Goal: Task Accomplishment & Management: Manage account settings

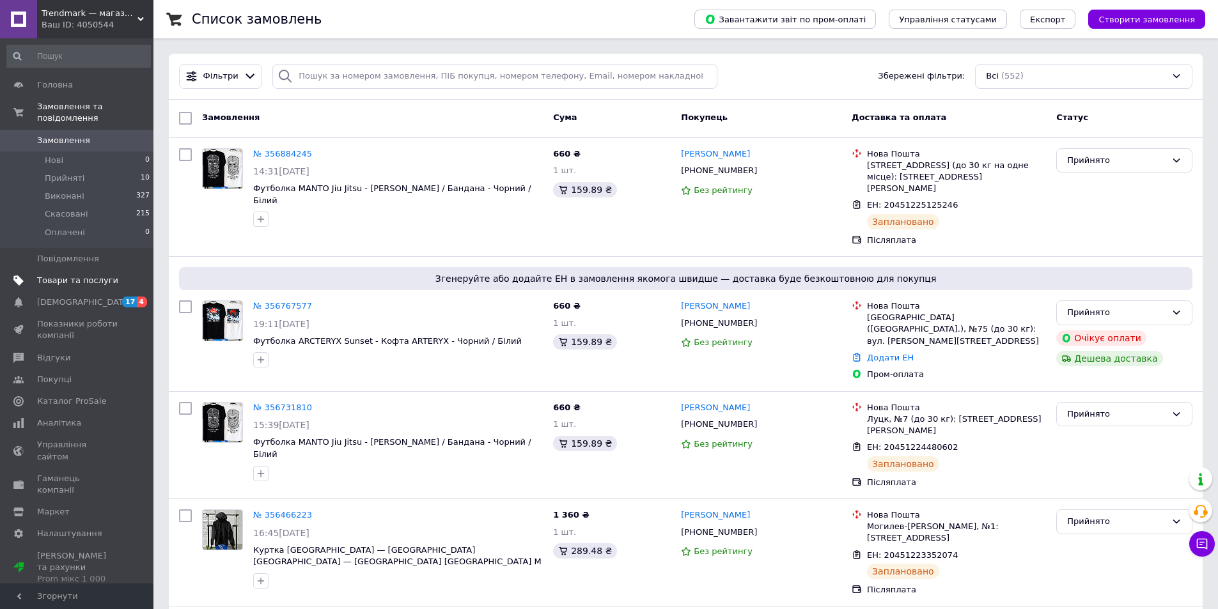
click at [89, 275] on span "Товари та послуги" at bounding box center [77, 281] width 81 height 12
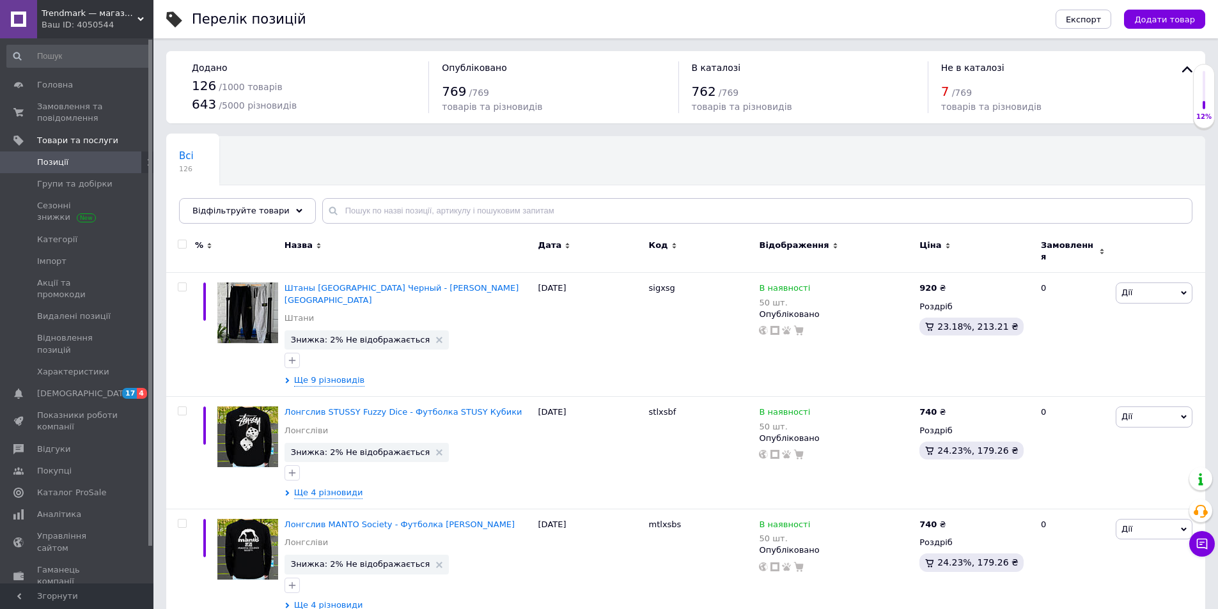
click at [141, 27] on div "Ваш ID: 4050544" at bounding box center [98, 25] width 112 height 12
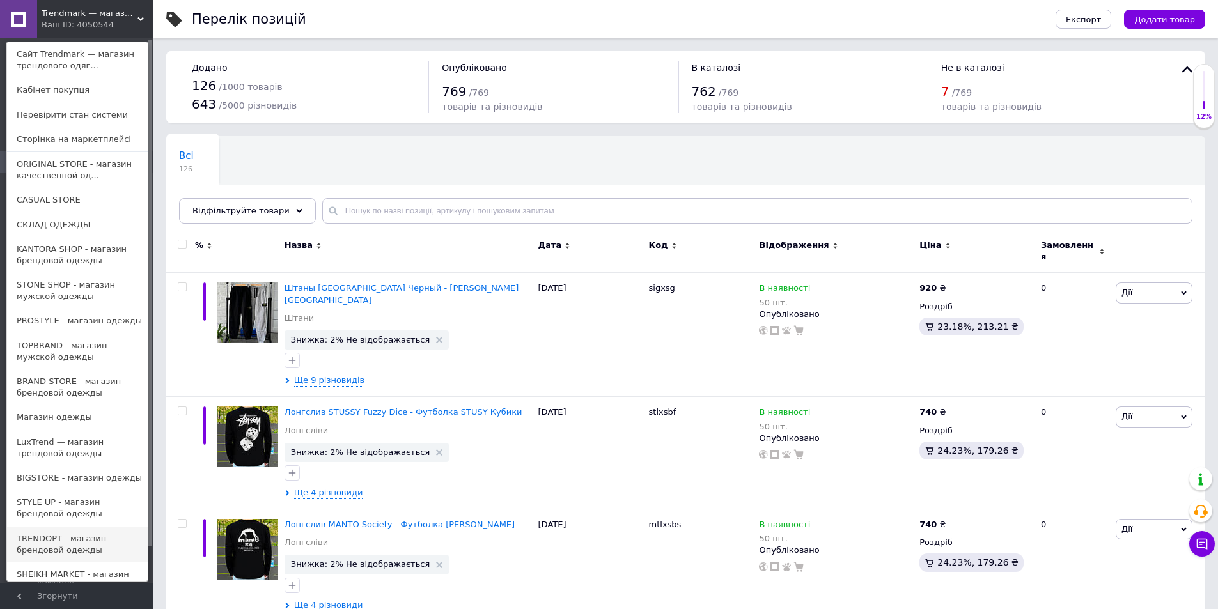
scroll to position [164, 0]
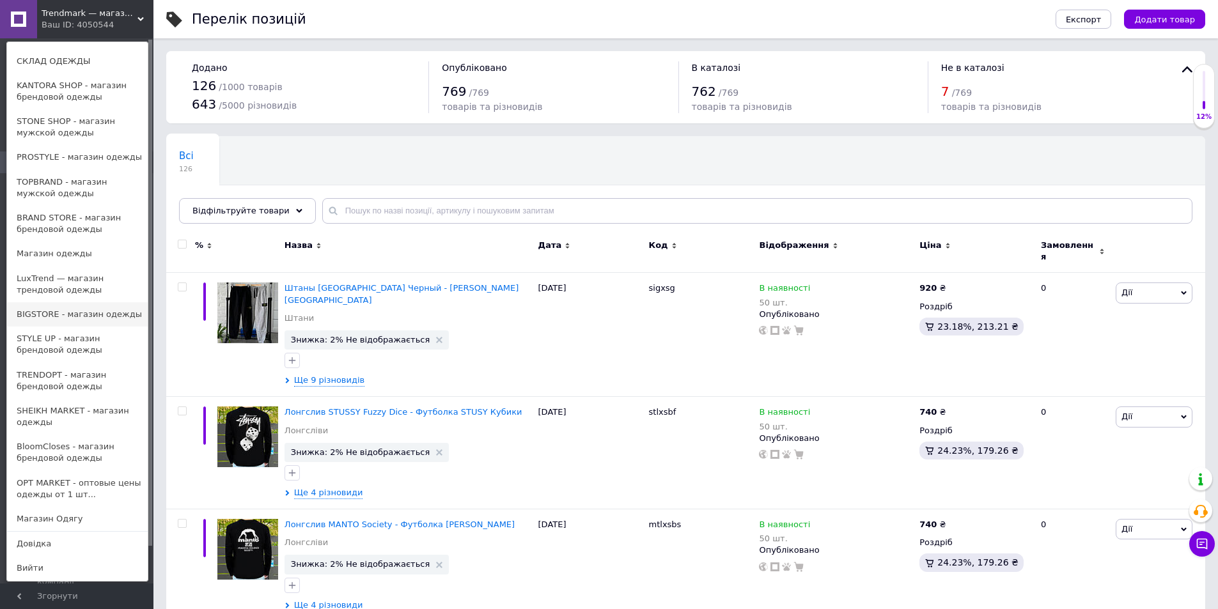
click at [84, 315] on link "BIGSTORE - магазин одежды" at bounding box center [77, 314] width 141 height 24
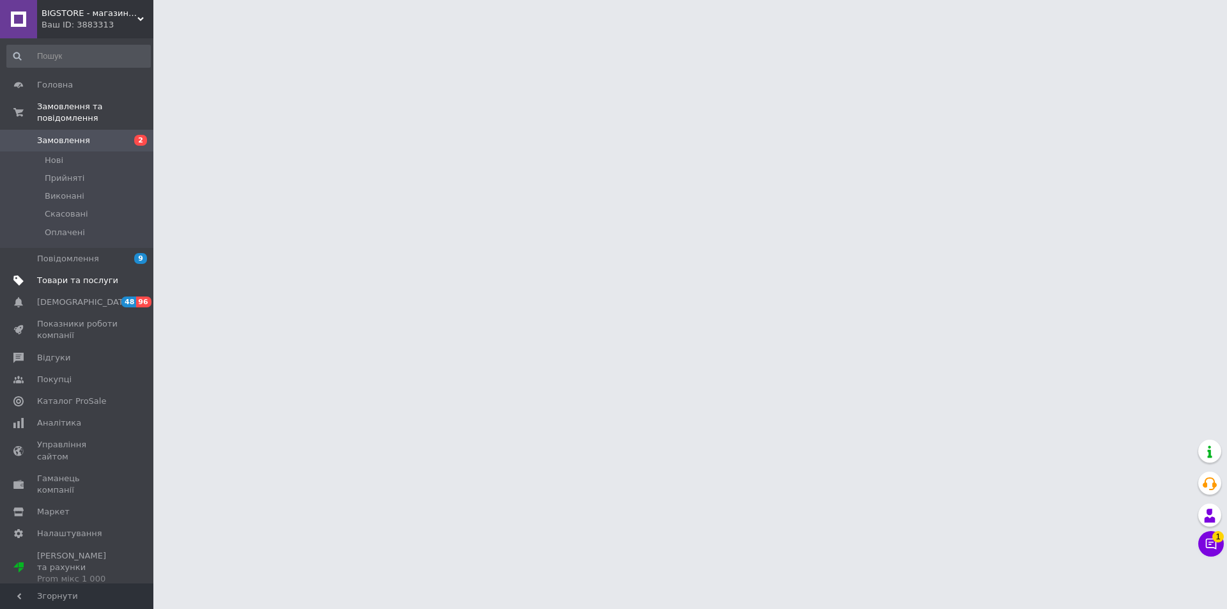
click at [91, 275] on span "Товари та послуги" at bounding box center [77, 281] width 81 height 12
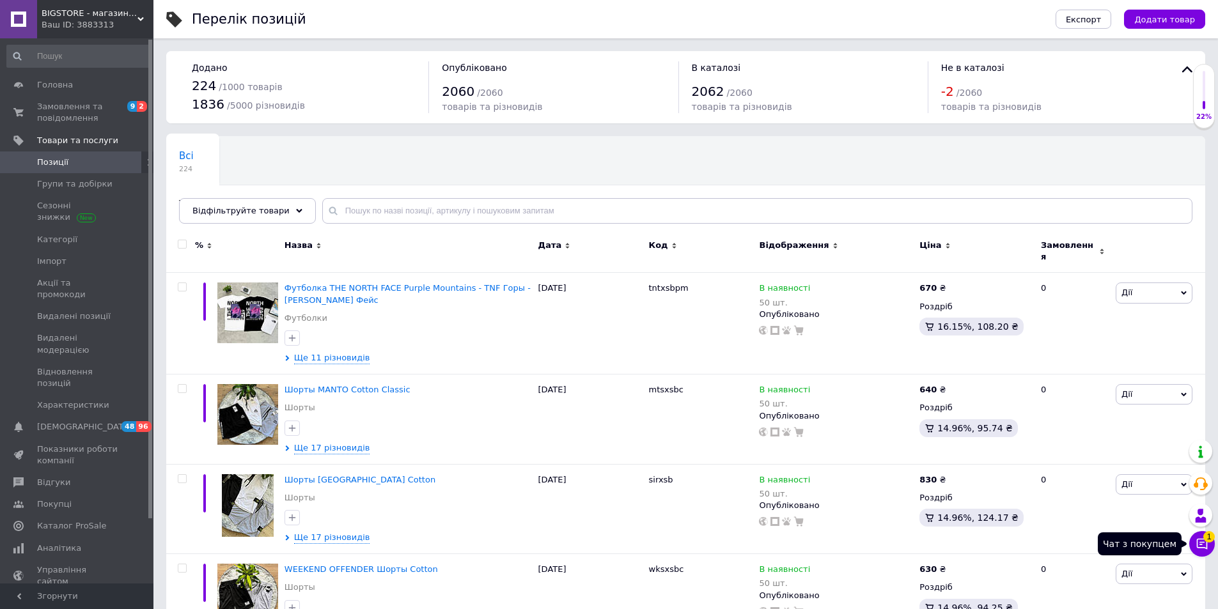
click at [1205, 540] on span "1" at bounding box center [1209, 537] width 12 height 12
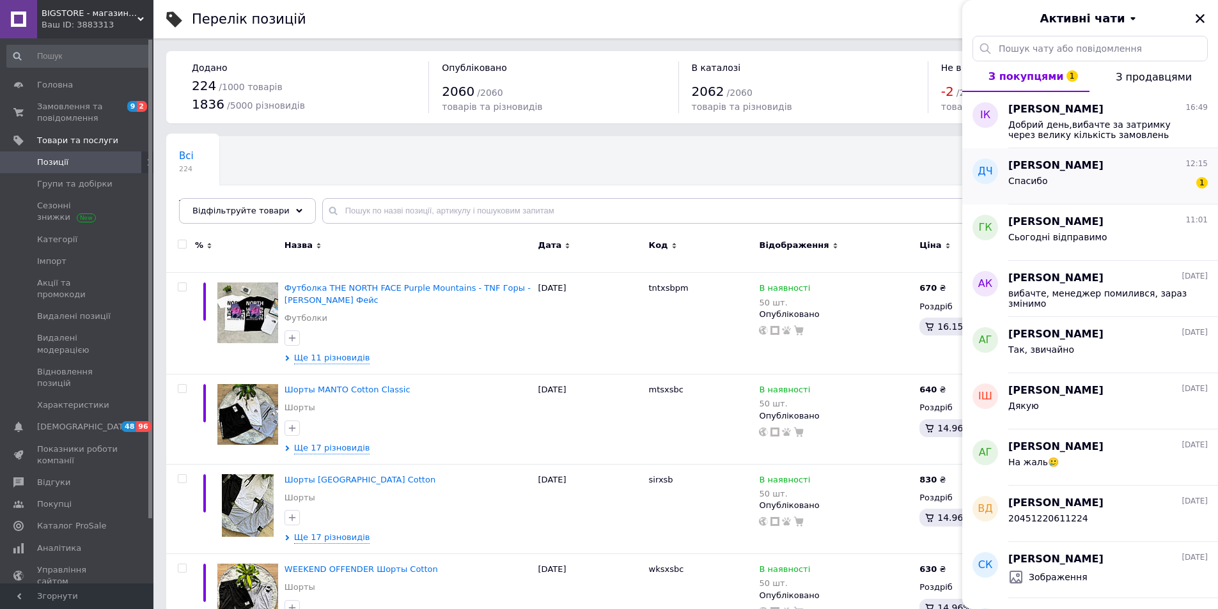
click at [1124, 166] on div "Данил Чуприна 12:15" at bounding box center [1107, 166] width 199 height 15
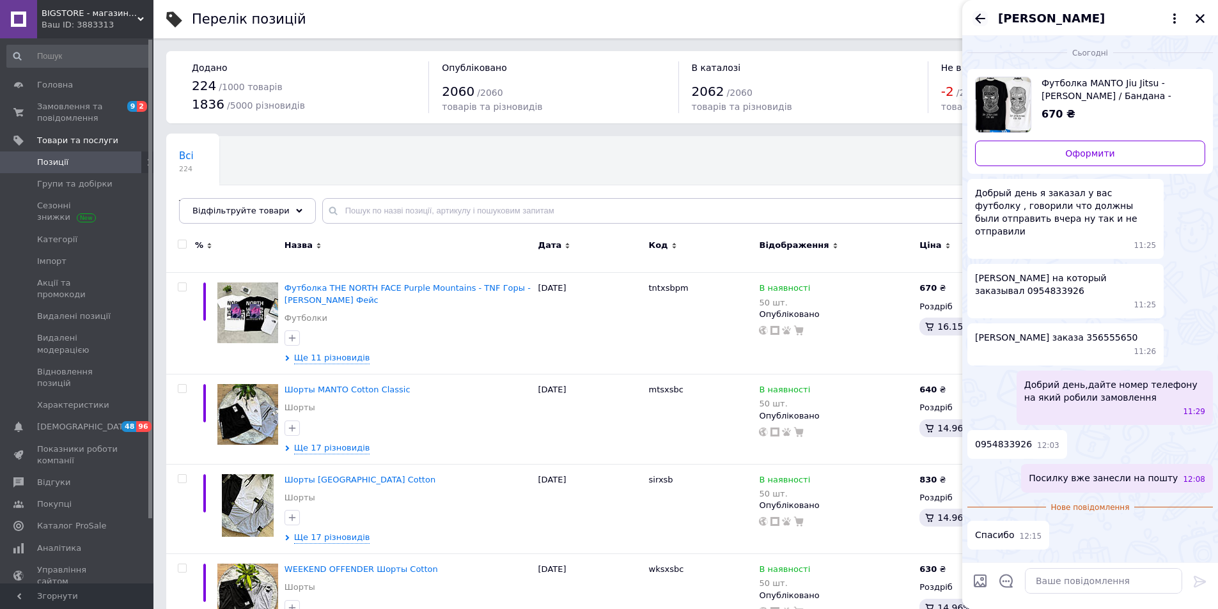
click at [986, 23] on div "Данил Чуприна" at bounding box center [1090, 18] width 256 height 36
click at [1192, 20] on button "Закрити" at bounding box center [1199, 18] width 15 height 15
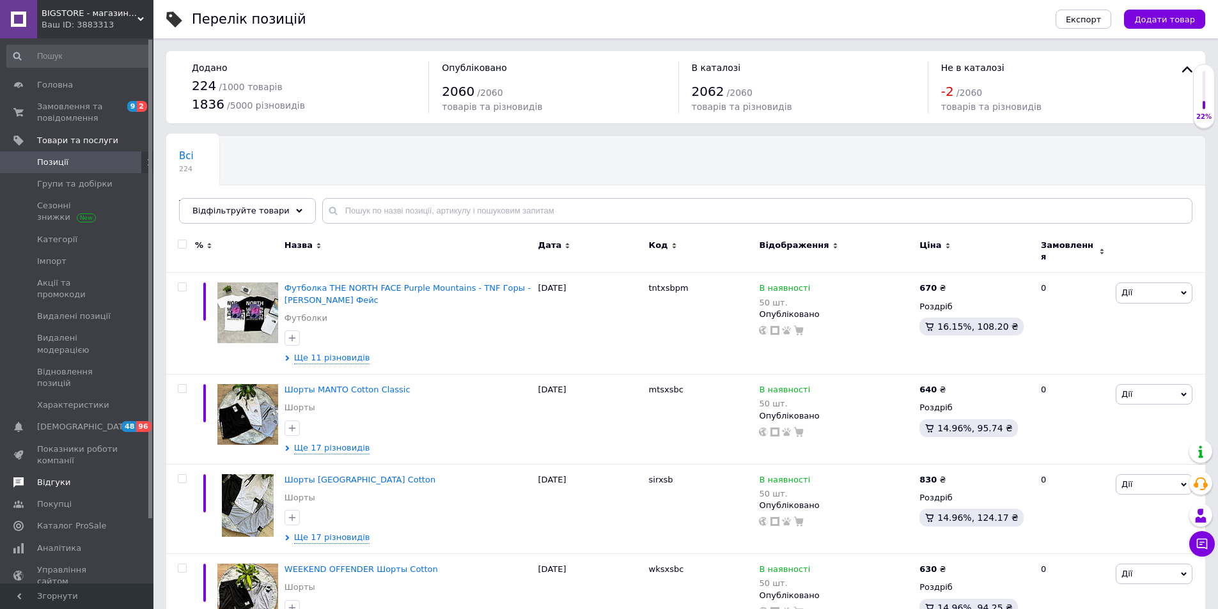
click at [66, 477] on span "Відгуки" at bounding box center [77, 483] width 81 height 12
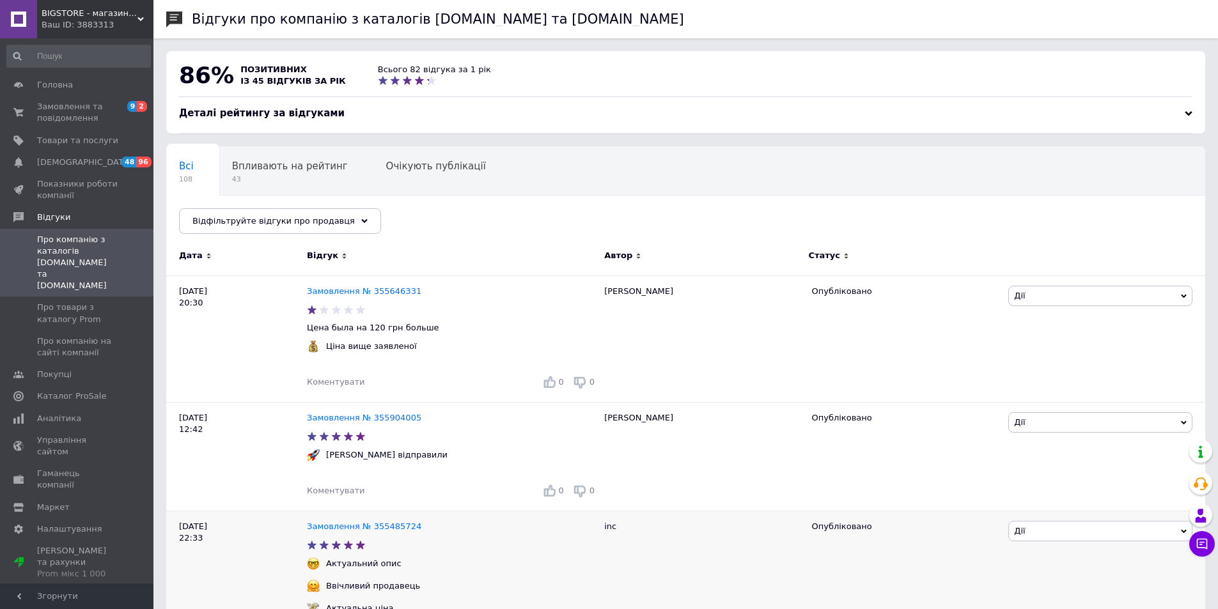
scroll to position [128, 0]
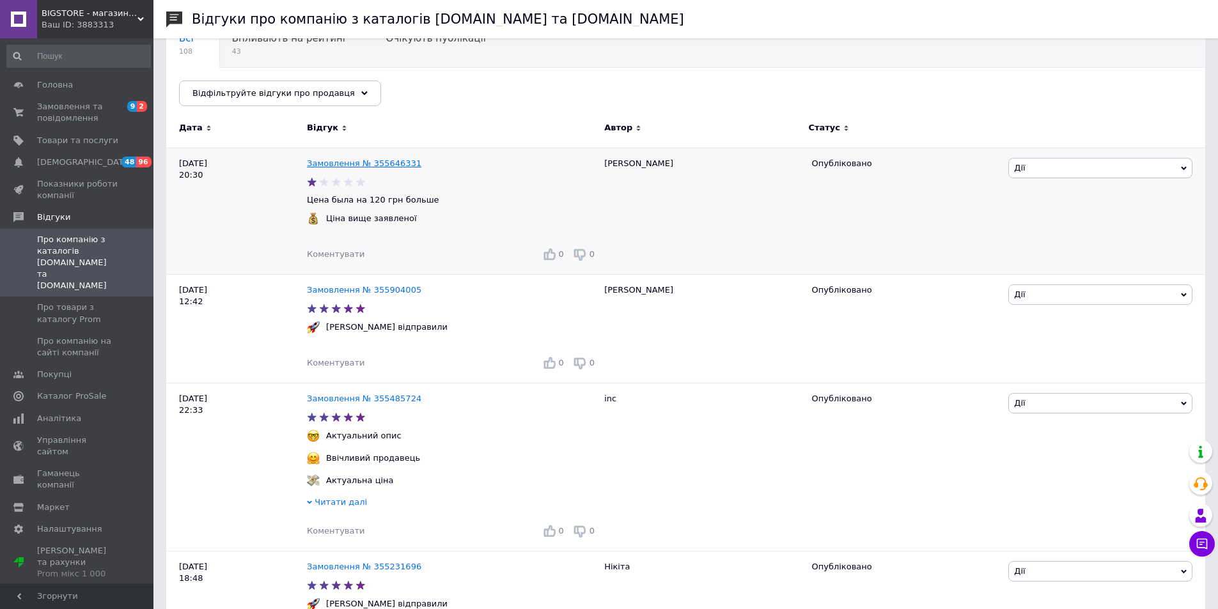
click at [382, 159] on link "Замовлення № 355646331" at bounding box center [364, 164] width 114 height 10
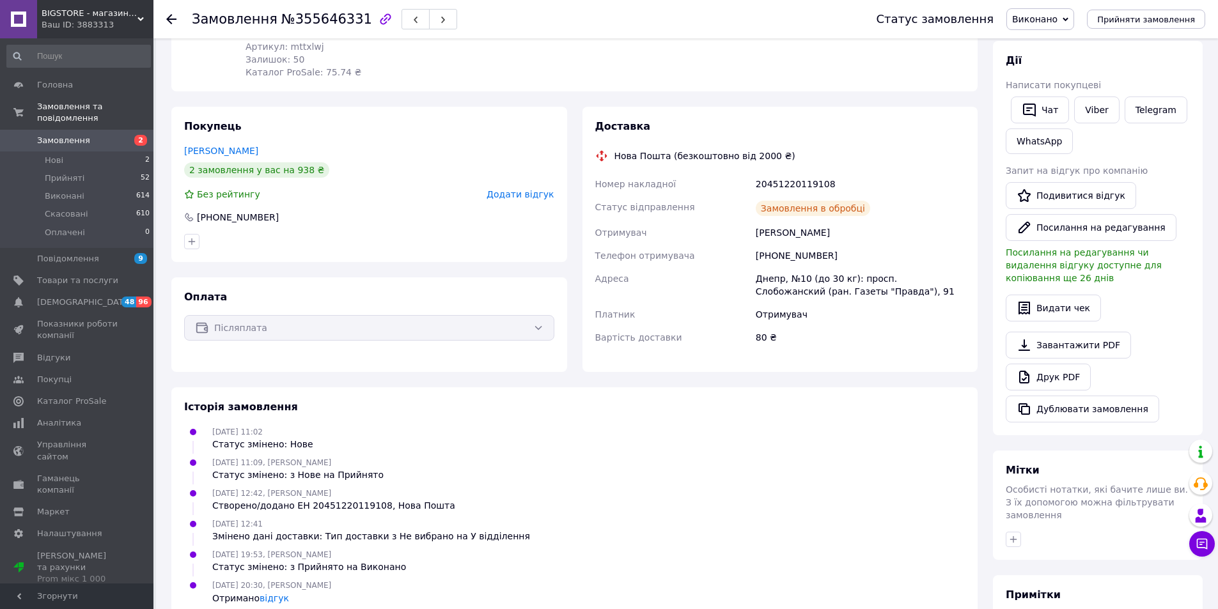
scroll to position [317, 0]
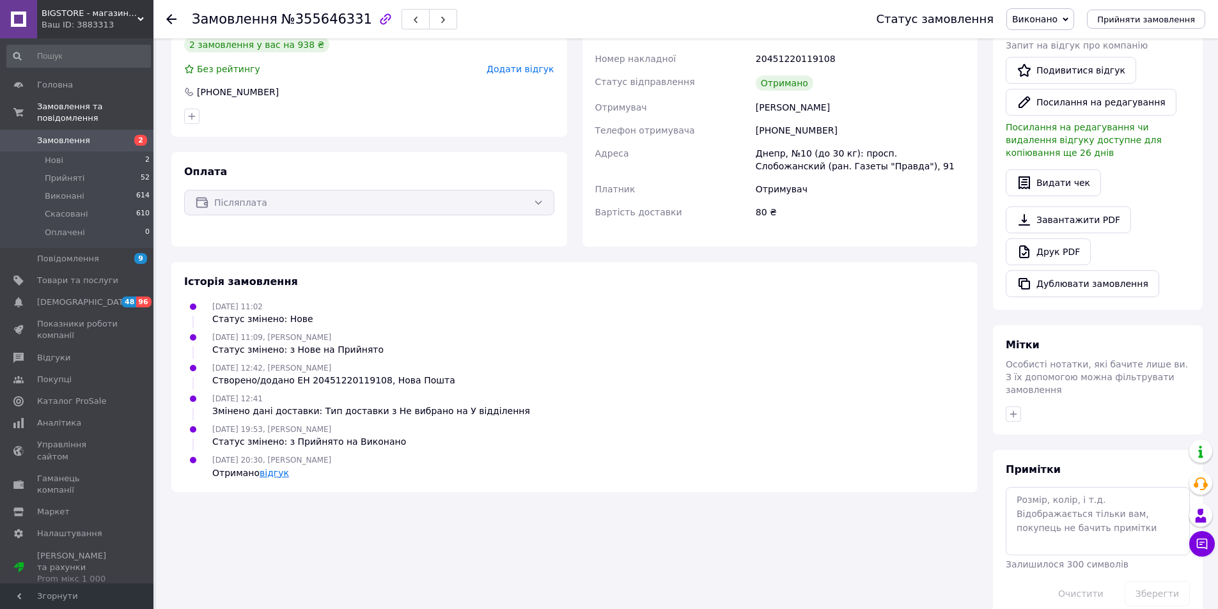
click at [270, 475] on link "відгук" at bounding box center [274, 473] width 29 height 10
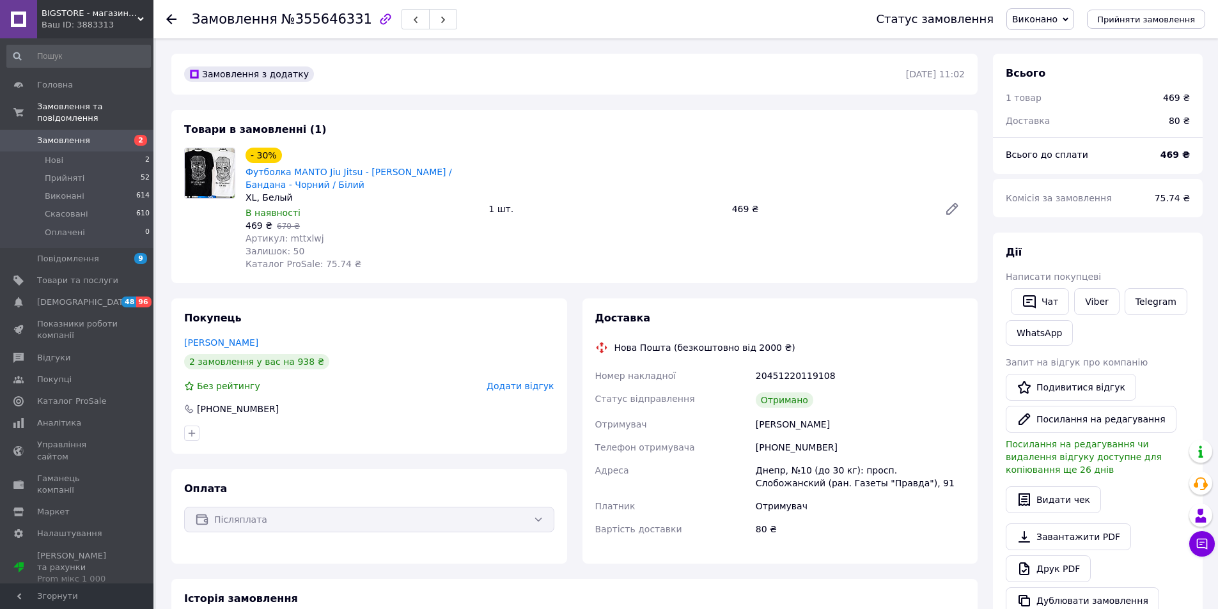
click at [790, 447] on div "[PHONE_NUMBER]" at bounding box center [860, 447] width 214 height 23
click at [790, 447] on div "+380931985047" at bounding box center [860, 447] width 214 height 23
copy div "380931985047"
click at [66, 352] on span "Відгуки" at bounding box center [77, 358] width 81 height 12
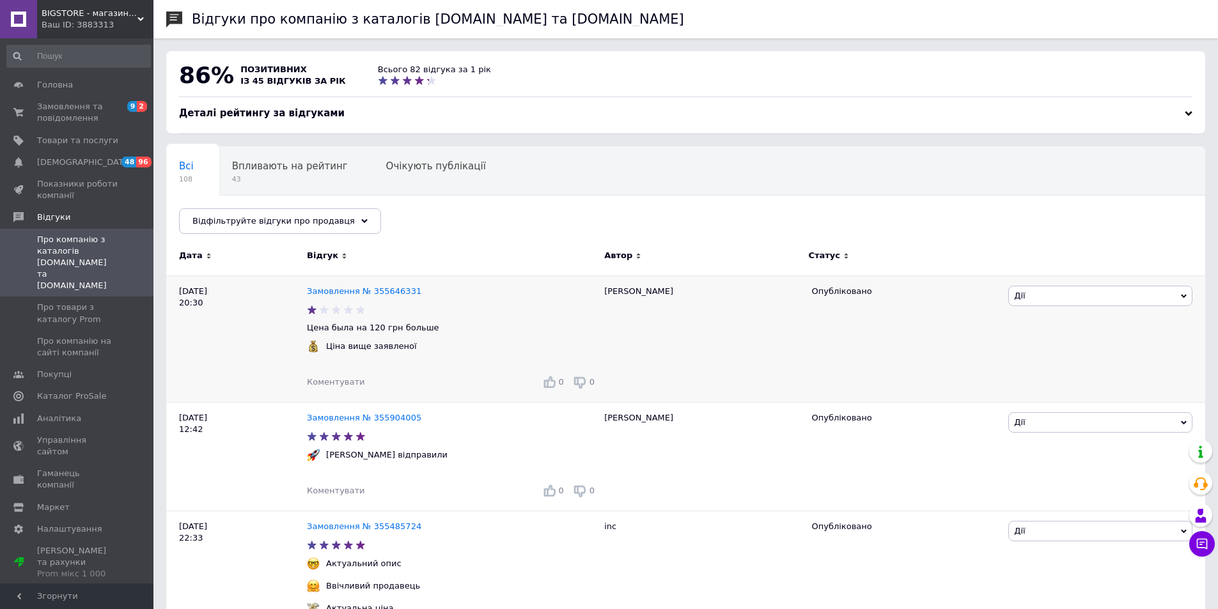
click at [1054, 298] on span "Дії" at bounding box center [1100, 296] width 184 height 20
click at [1071, 355] on li "Оскаржити" at bounding box center [1100, 356] width 183 height 18
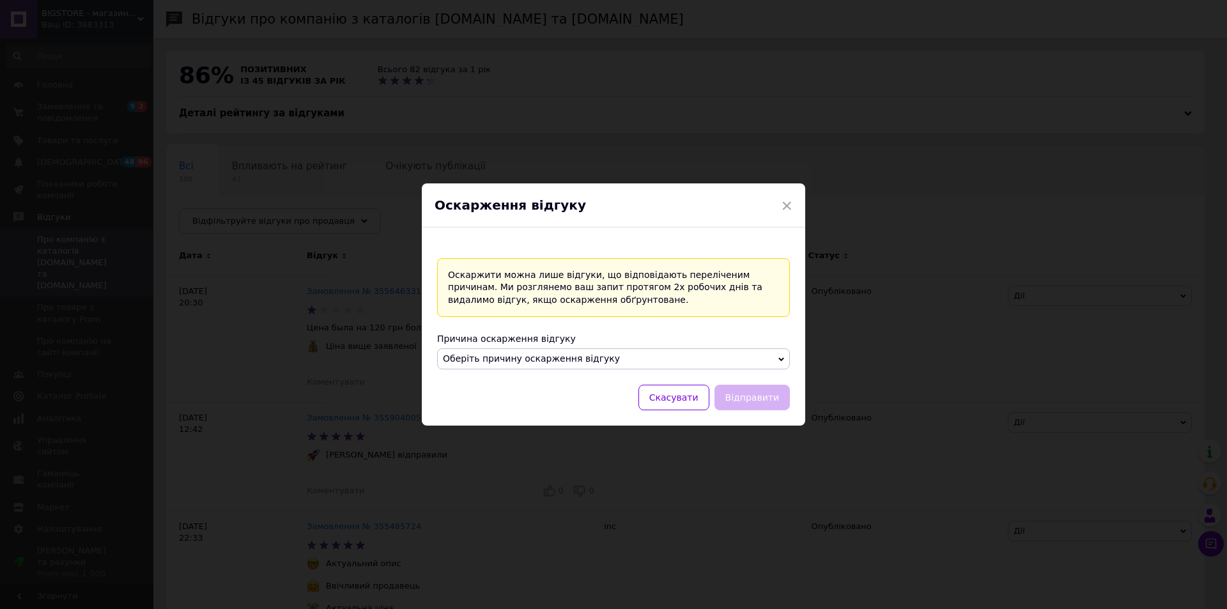
click at [574, 361] on span "Оберіть причину оскарження відгуку" at bounding box center [531, 358] width 177 height 10
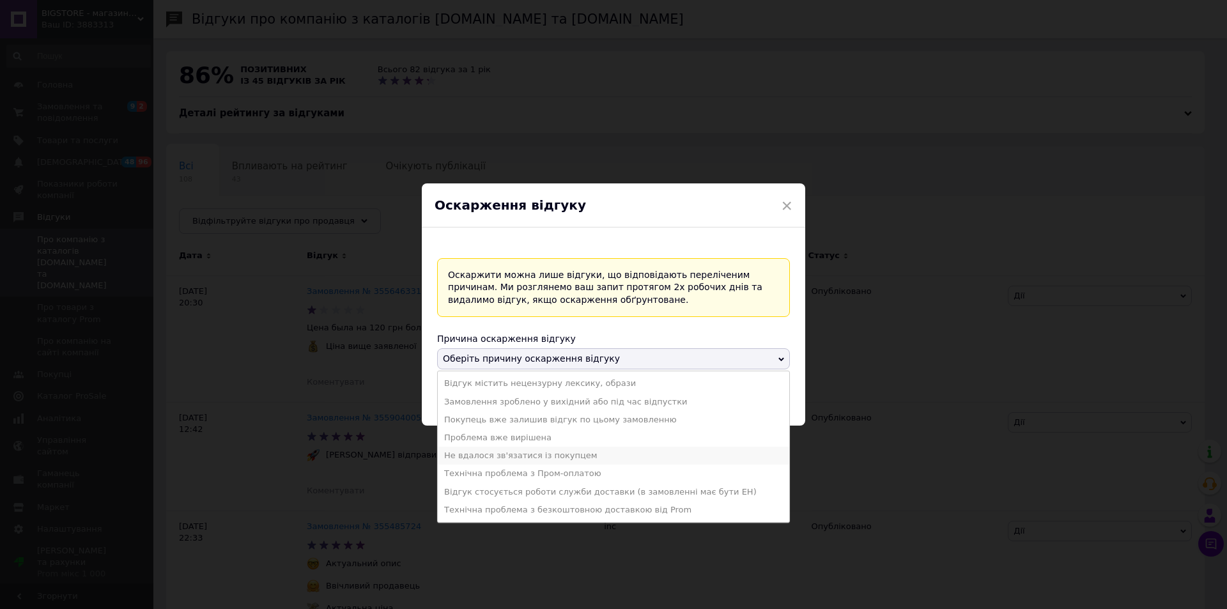
click at [582, 455] on li "Не вдалося зв'язатися із покупцем" at bounding box center [614, 456] width 352 height 18
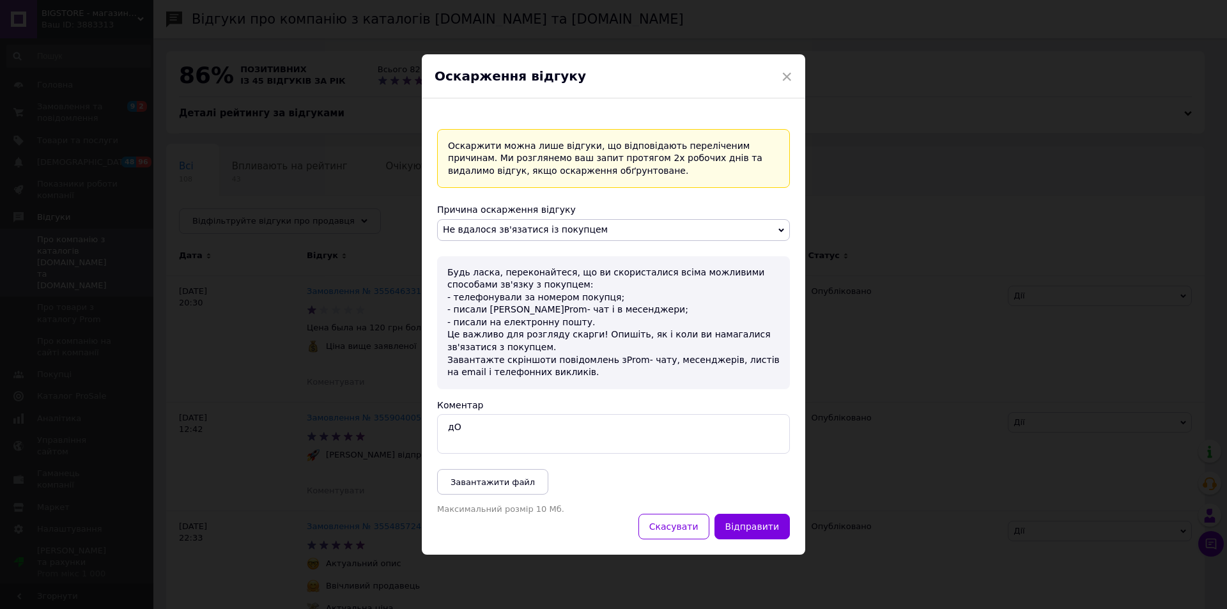
type textarea "д"
type textarea "ц"
click at [662, 437] on textarea "Ціна була вказана вірно,клієнт не врхував комісію за післяплату нвоої пошти,том…" at bounding box center [613, 434] width 353 height 40
click at [729, 427] on textarea "Ціна була вказана вірно,клієнт не врхував комісію за післяплату нвоої пошти,том…" at bounding box center [613, 434] width 353 height 40
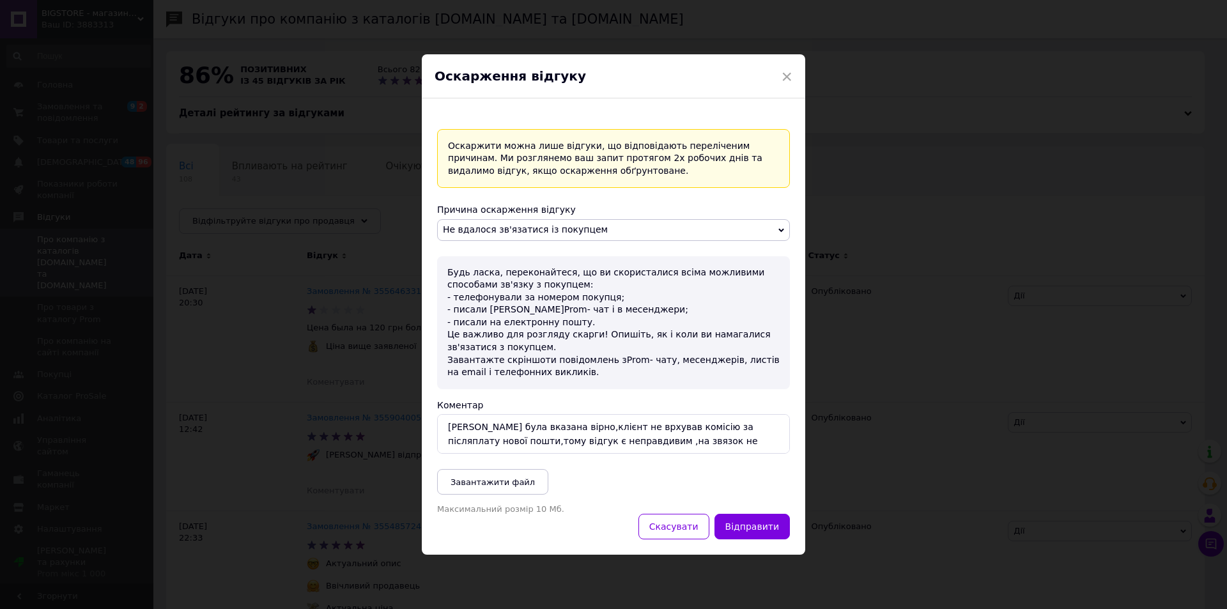
click at [731, 440] on textarea "Ціна була вказана вірно,клієнт не врхував комісію за післяплату нової пошти,том…" at bounding box center [613, 434] width 353 height 40
type textarea "Ціна була вказана вірно,клієнт не врхував комісію за післяплату нової пошти,том…"
click at [759, 538] on button "Відправити" at bounding box center [752, 527] width 75 height 26
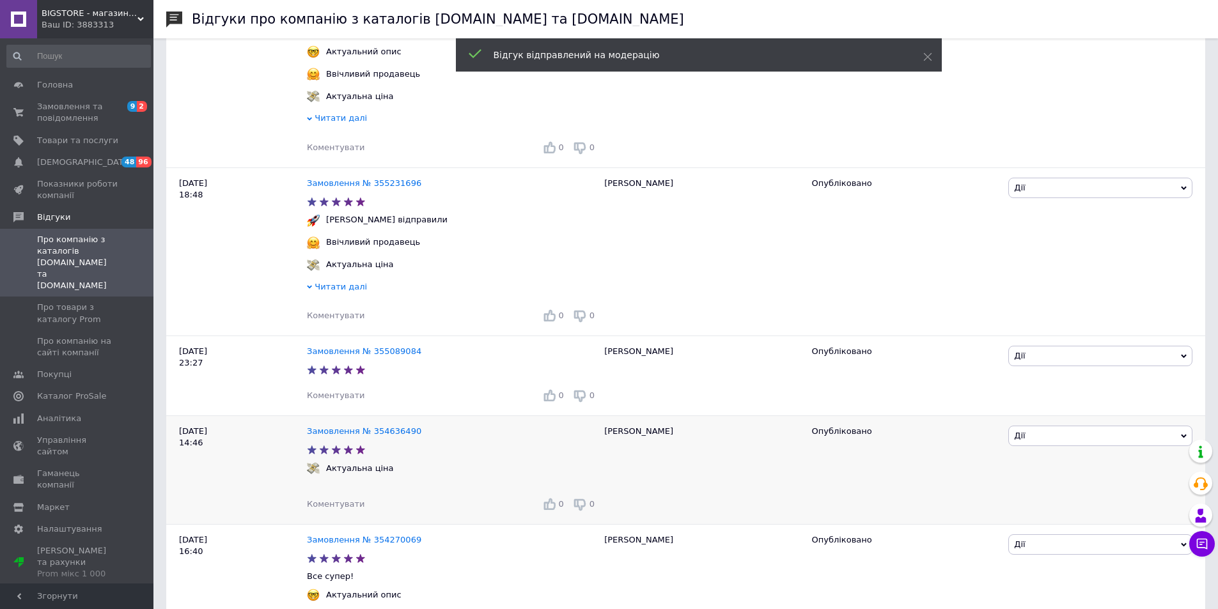
scroll to position [639, 0]
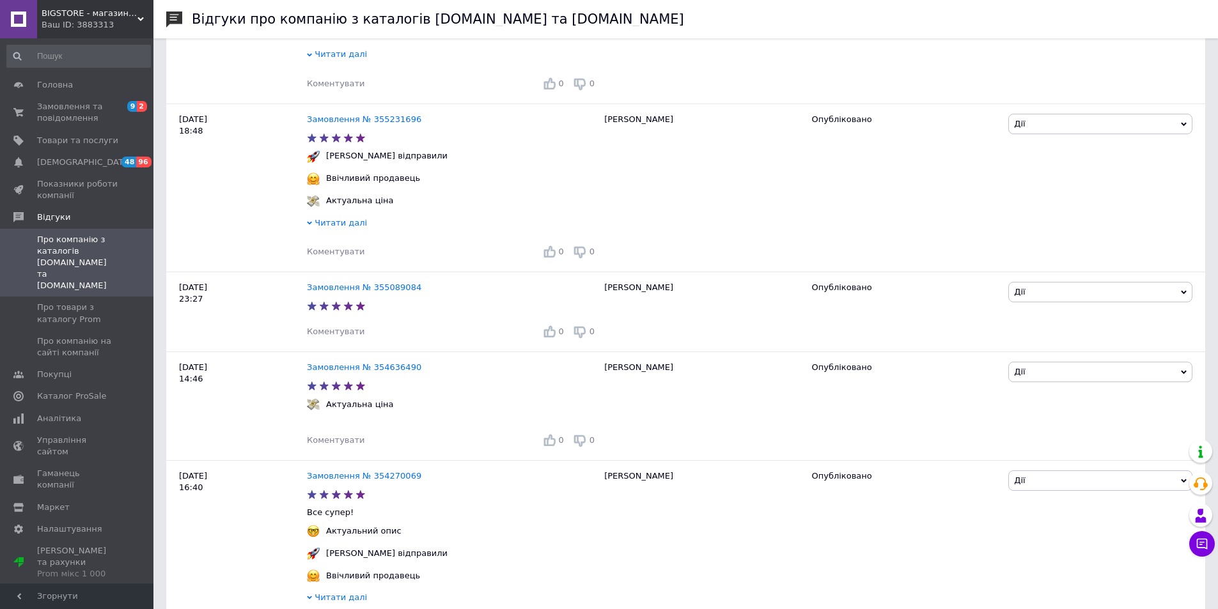
drag, startPoint x: 78, startPoint y: 372, endPoint x: 175, endPoint y: 374, distance: 97.2
click at [78, 391] on span "Каталог ProSale" at bounding box center [71, 397] width 69 height 12
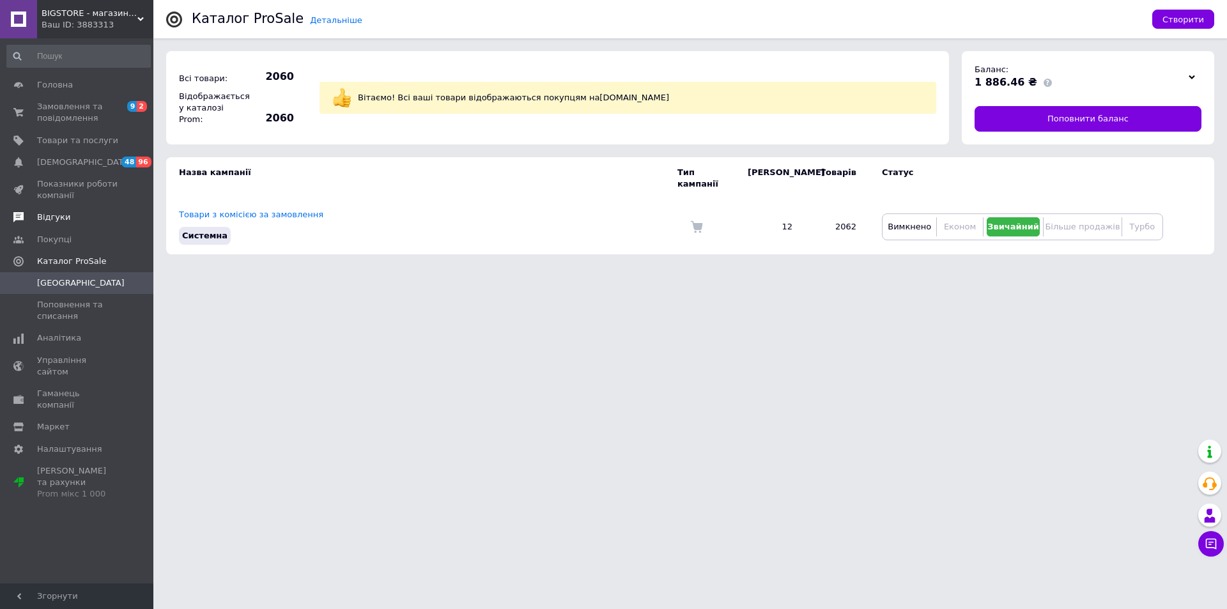
click at [57, 221] on span "Відгуки" at bounding box center [53, 218] width 33 height 12
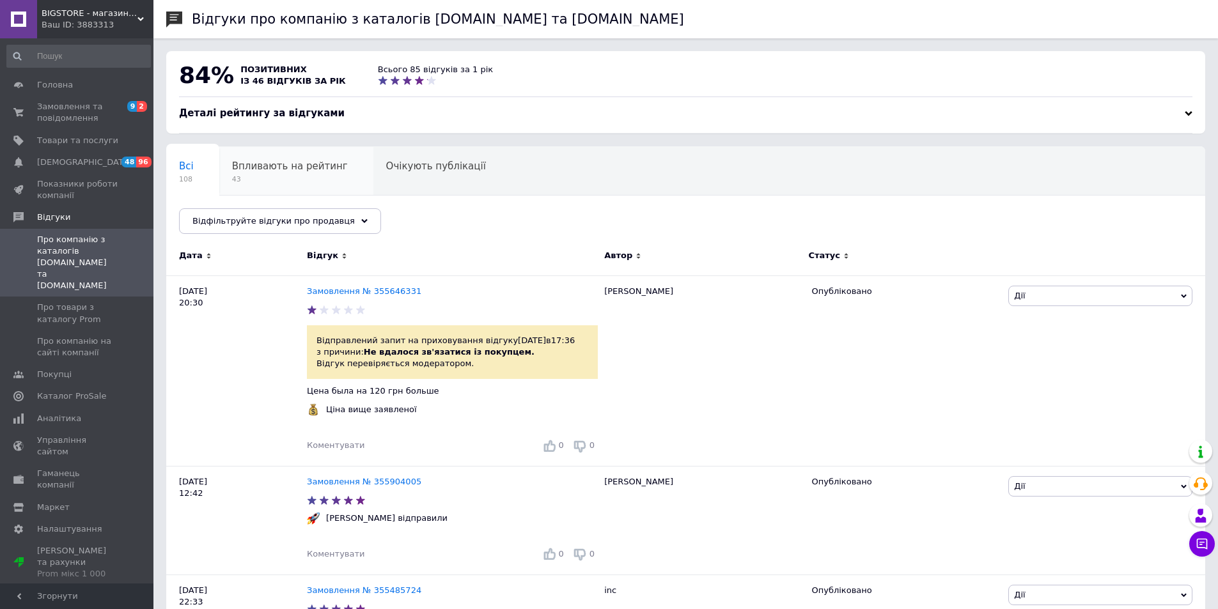
click at [289, 165] on span "Впливають на рейтинг" at bounding box center [290, 166] width 116 height 12
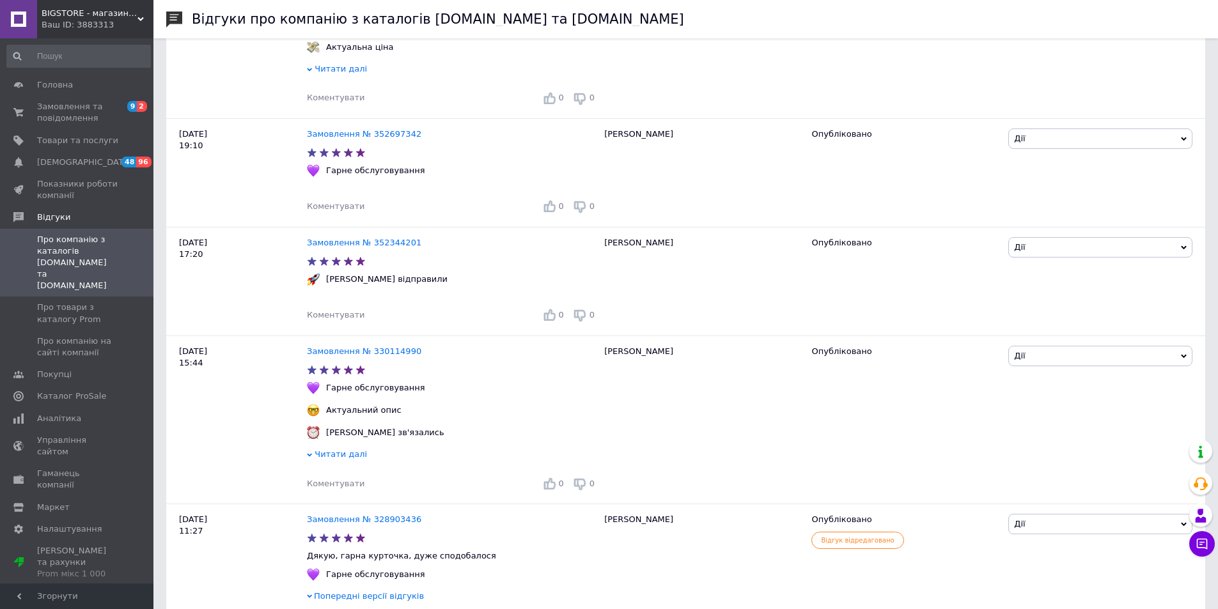
scroll to position [1662, 0]
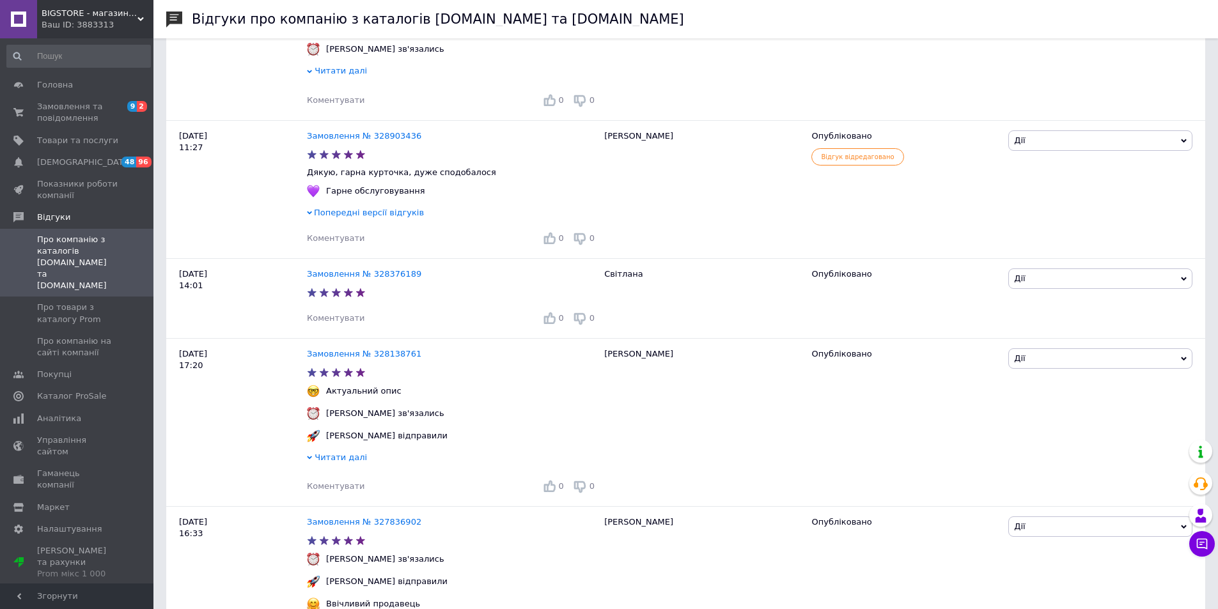
click at [144, 22] on div "Ваш ID: 3883313" at bounding box center [98, 25] width 112 height 12
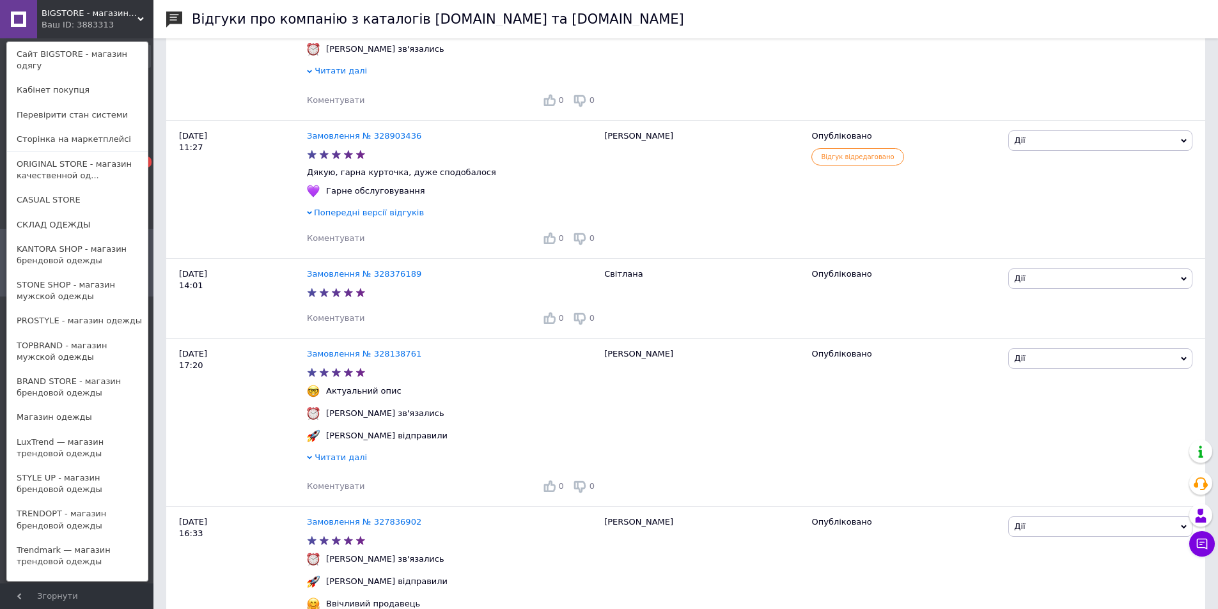
scroll to position [128, 0]
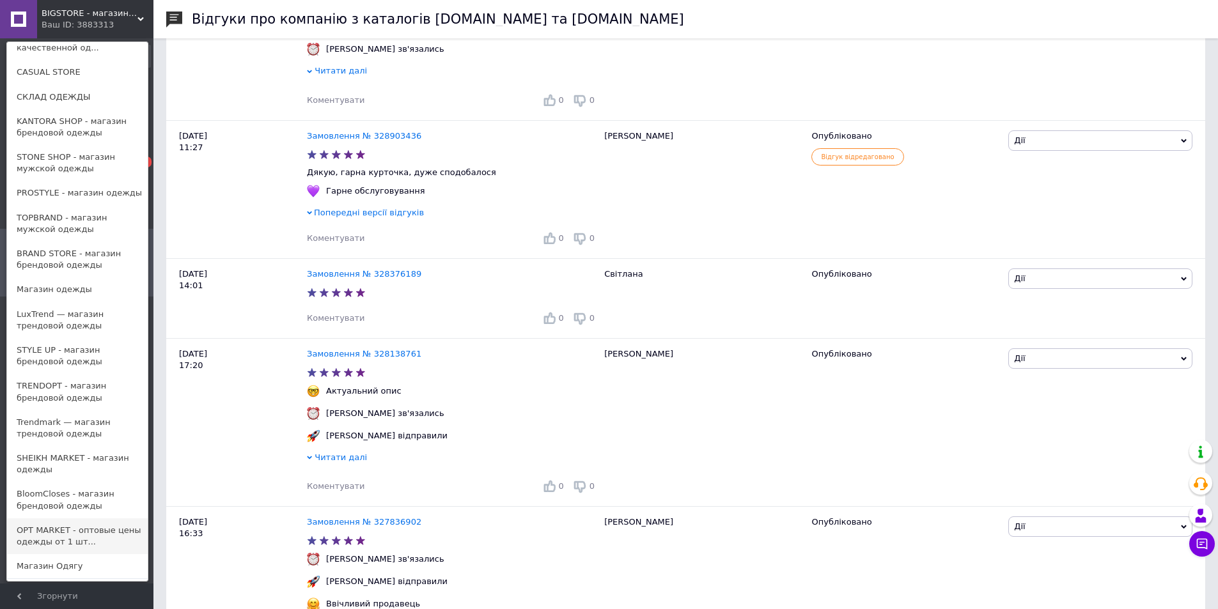
click at [79, 526] on link "OPT MARKET - оптовые цены одежды от 1 шт..." at bounding box center [77, 536] width 141 height 36
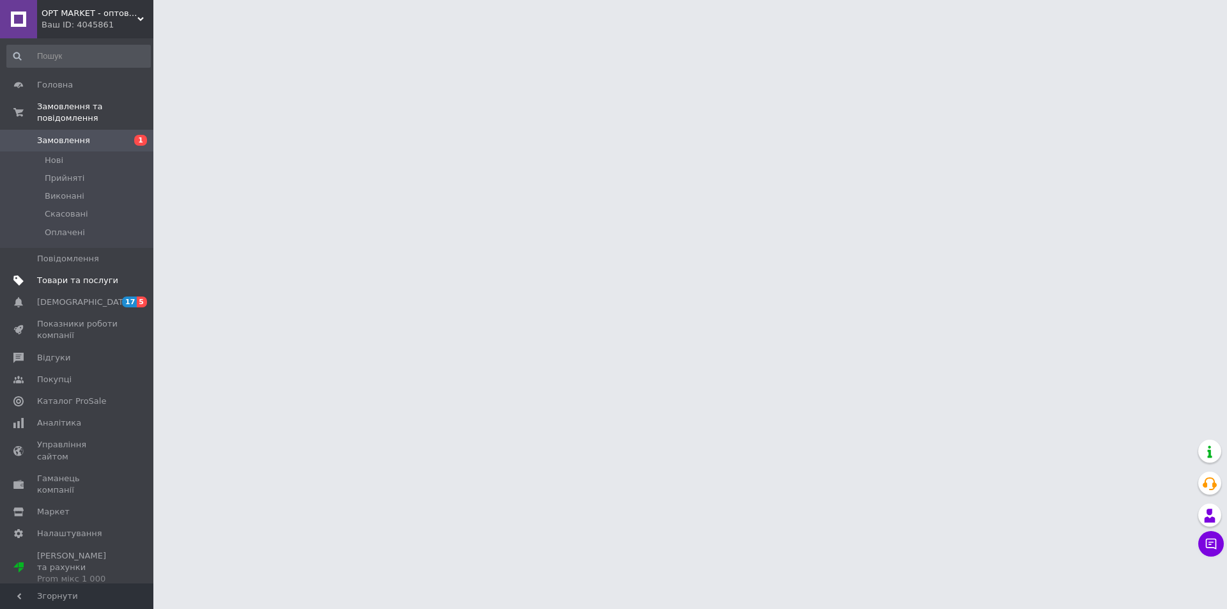
click at [91, 275] on span "Товари та послуги" at bounding box center [77, 281] width 81 height 12
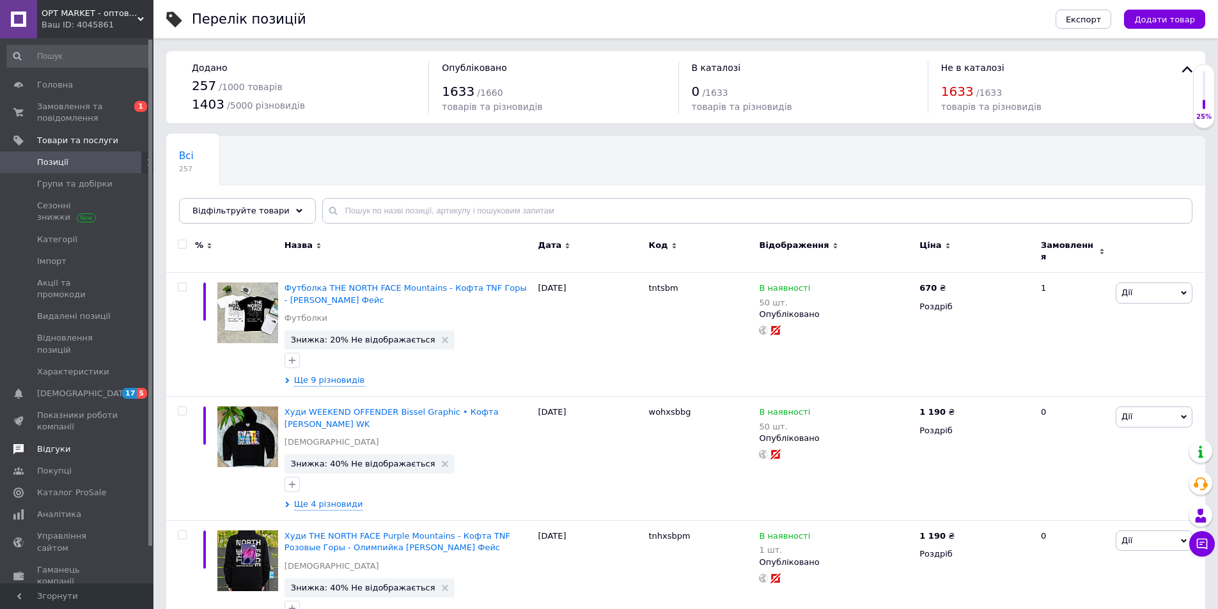
click at [77, 444] on span "Відгуки" at bounding box center [77, 450] width 81 height 12
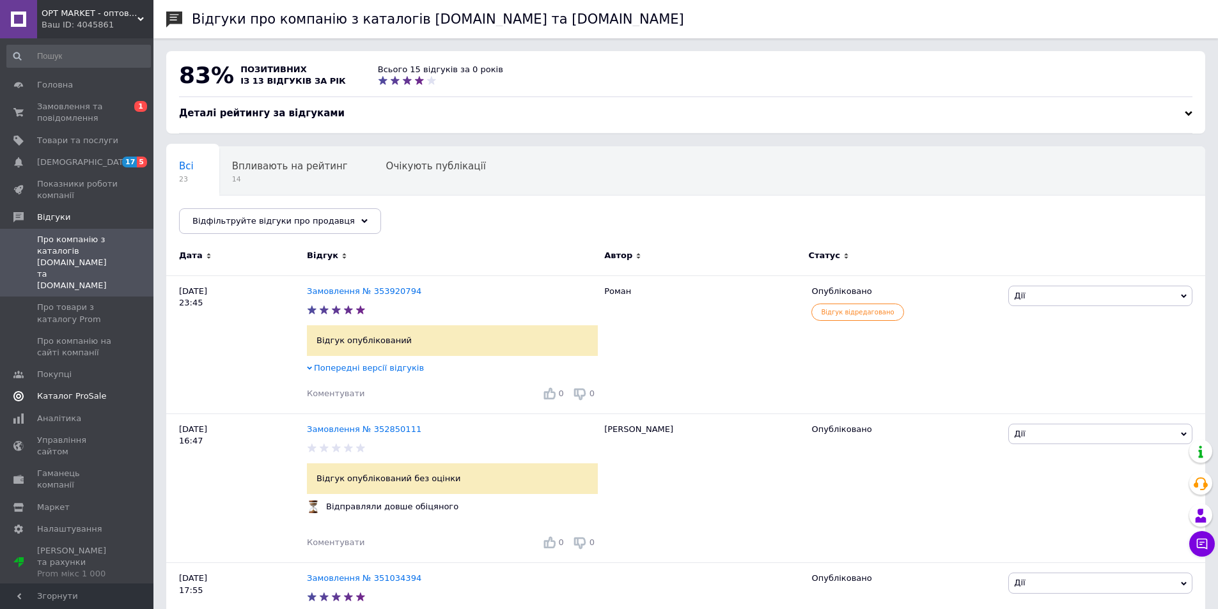
click at [92, 391] on span "Каталог ProSale" at bounding box center [71, 397] width 69 height 12
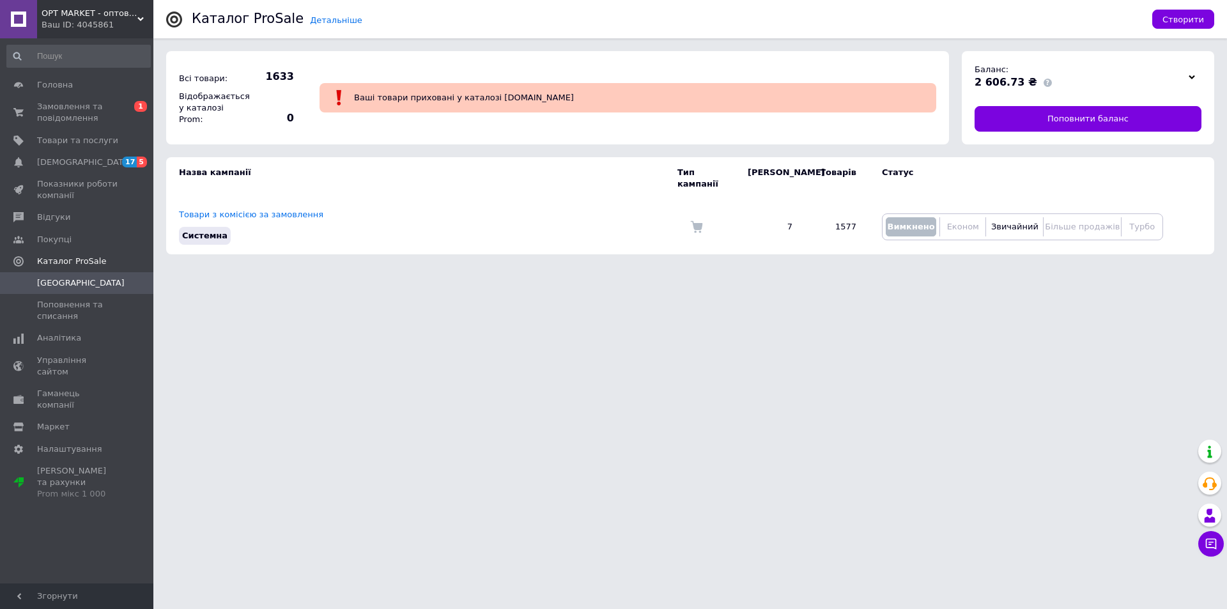
click at [146, 20] on div "Ваш ID: 4045861" at bounding box center [98, 25] width 112 height 12
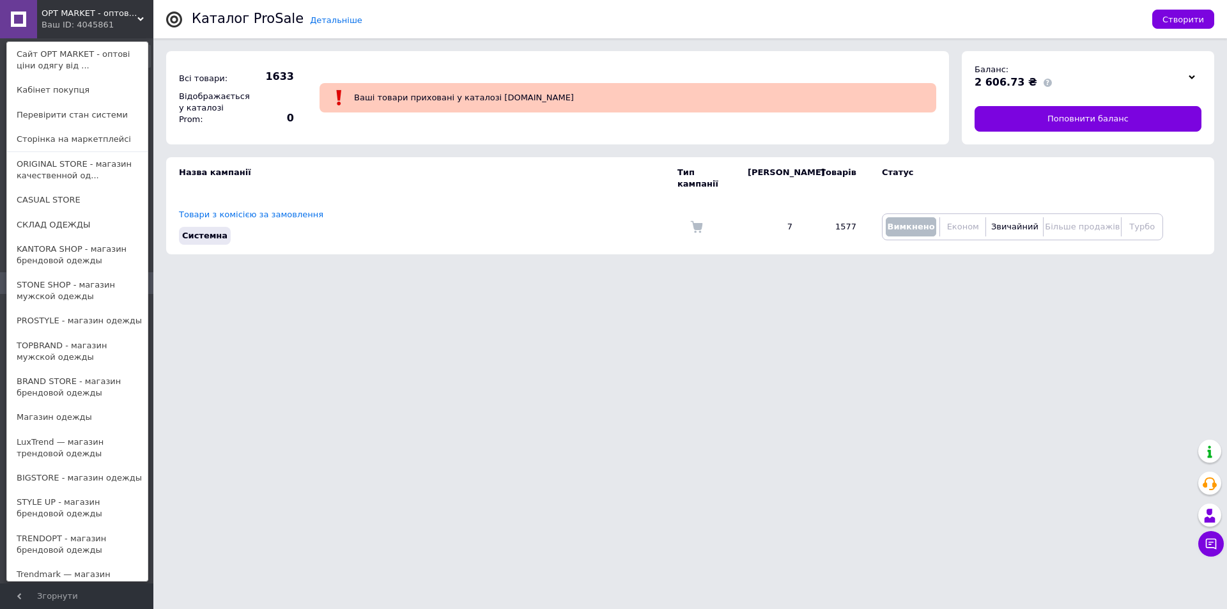
scroll to position [128, 0]
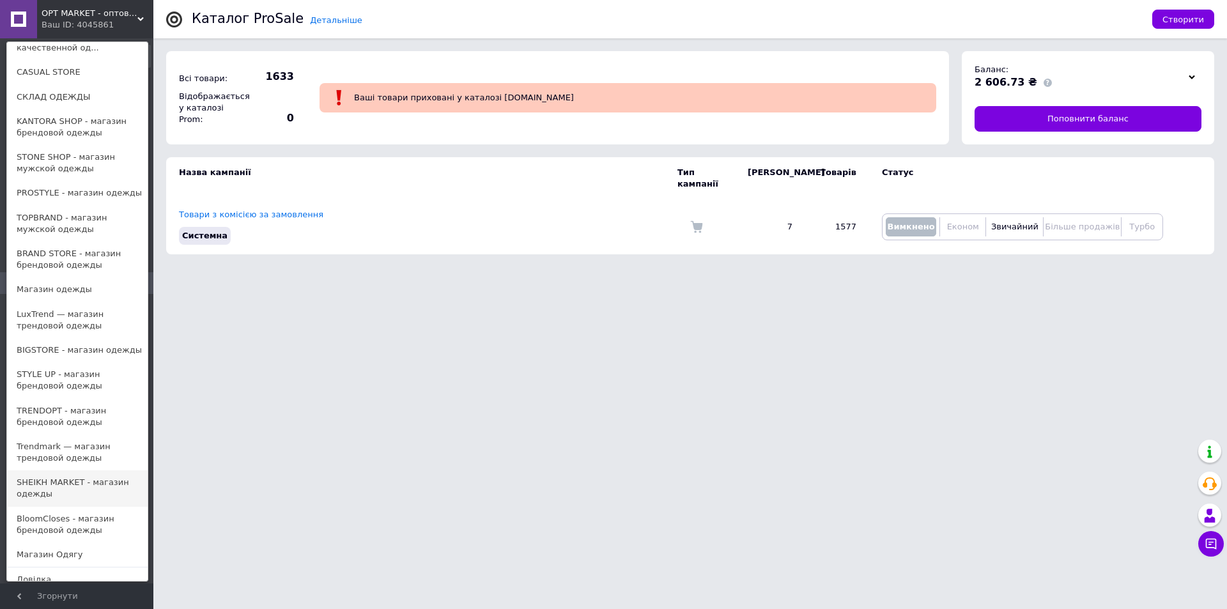
click at [66, 487] on link "SHEIKH MARKET - магазин одежды" at bounding box center [77, 488] width 141 height 36
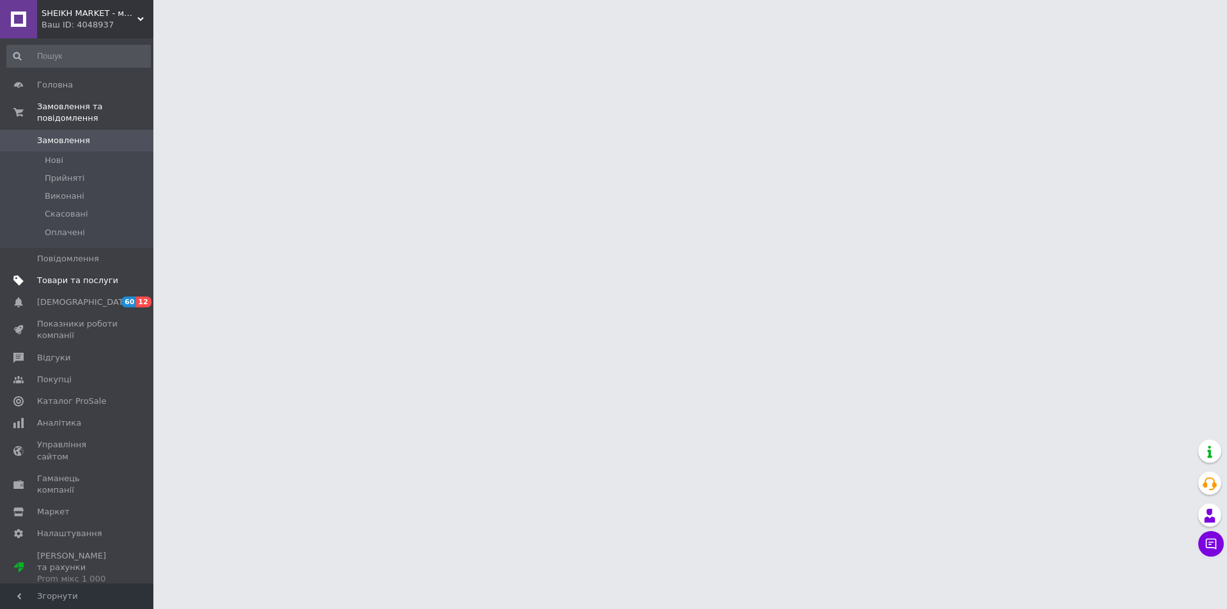
click at [84, 275] on span "Товари та послуги" at bounding box center [77, 281] width 81 height 12
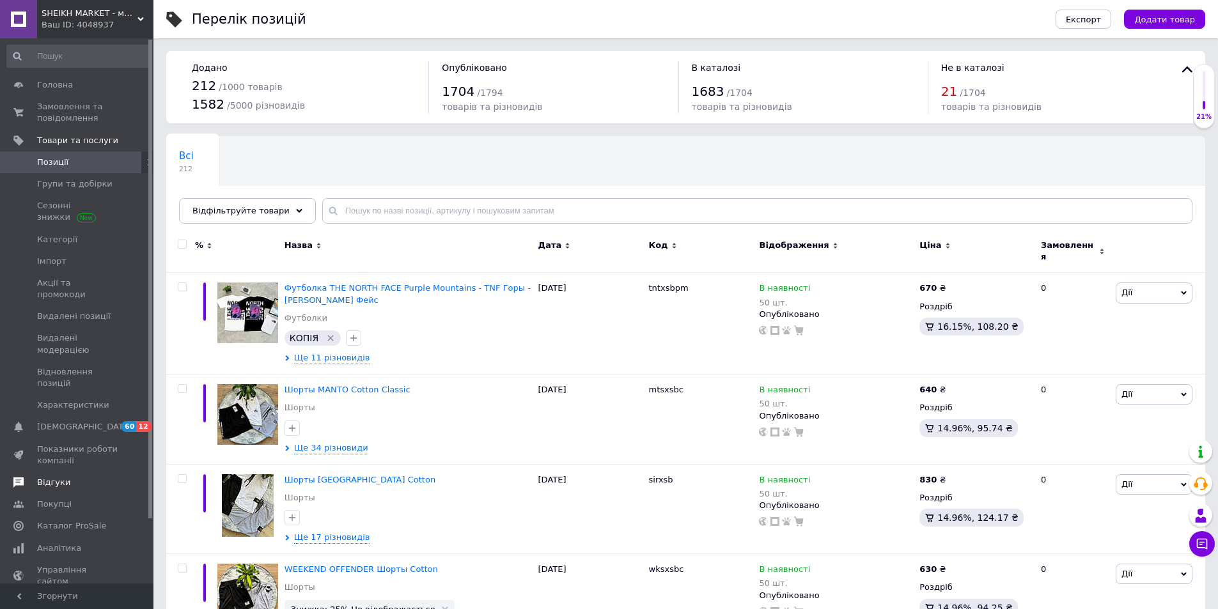
click at [63, 472] on link "Відгуки" at bounding box center [78, 483] width 157 height 22
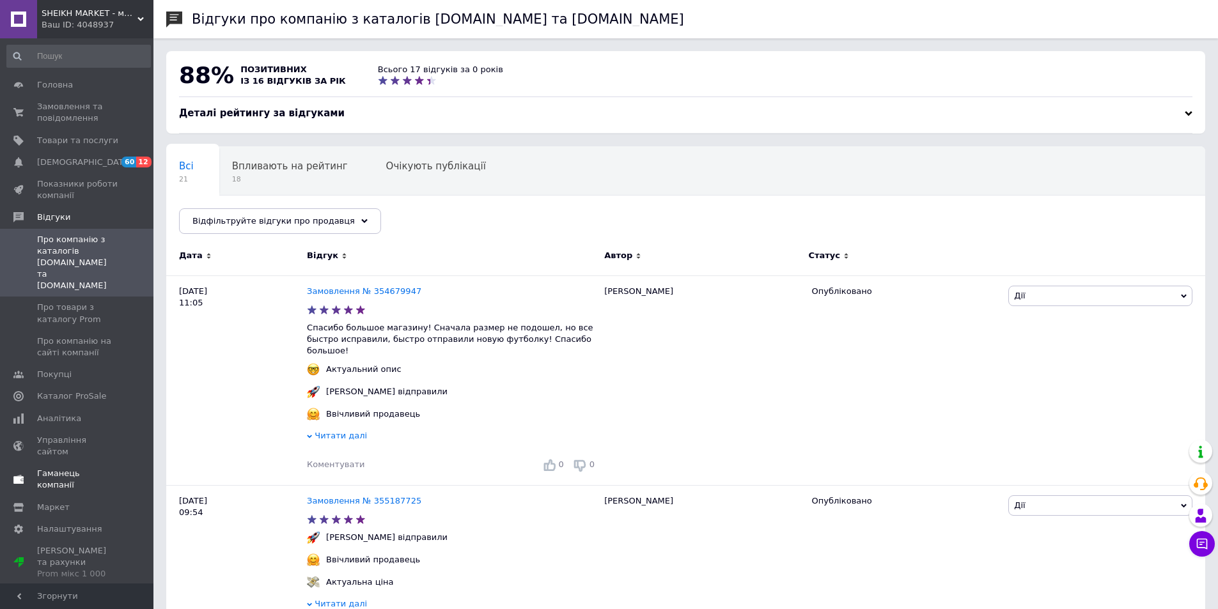
click at [91, 391] on span "Каталог ProSale" at bounding box center [71, 397] width 69 height 12
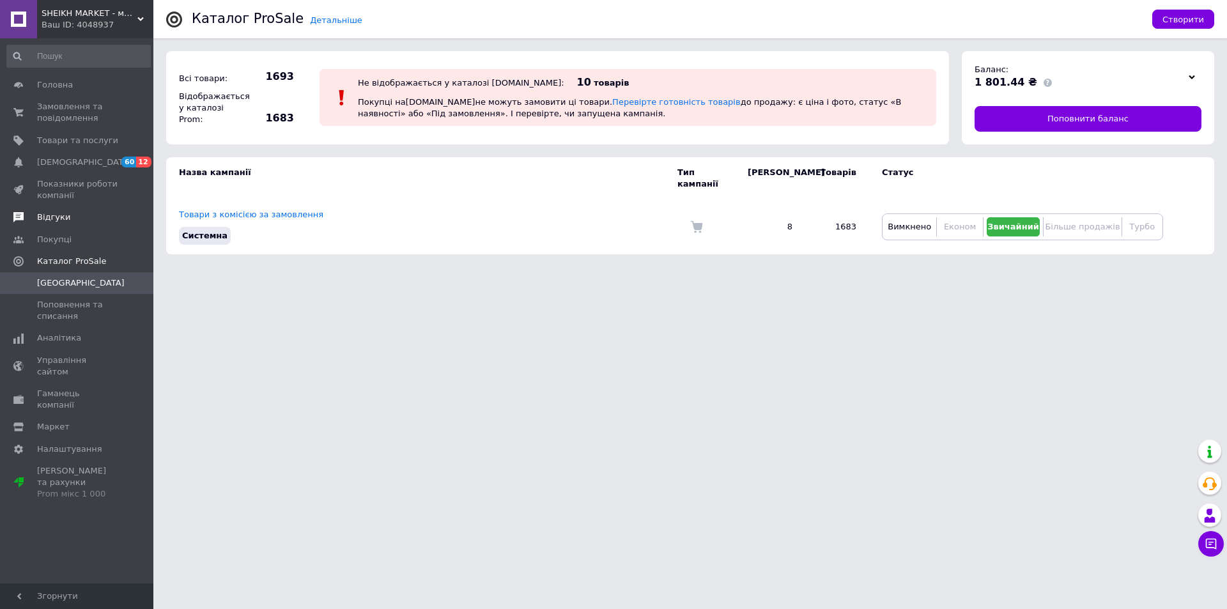
click at [52, 210] on link "Відгуки" at bounding box center [78, 217] width 157 height 22
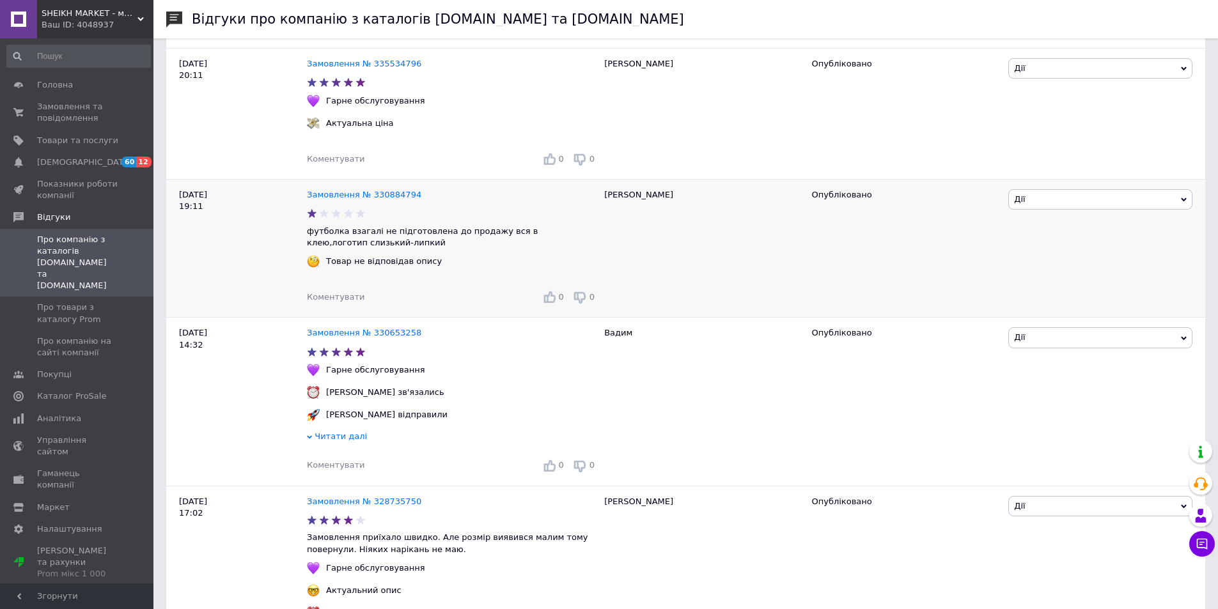
scroll to position [2109, 0]
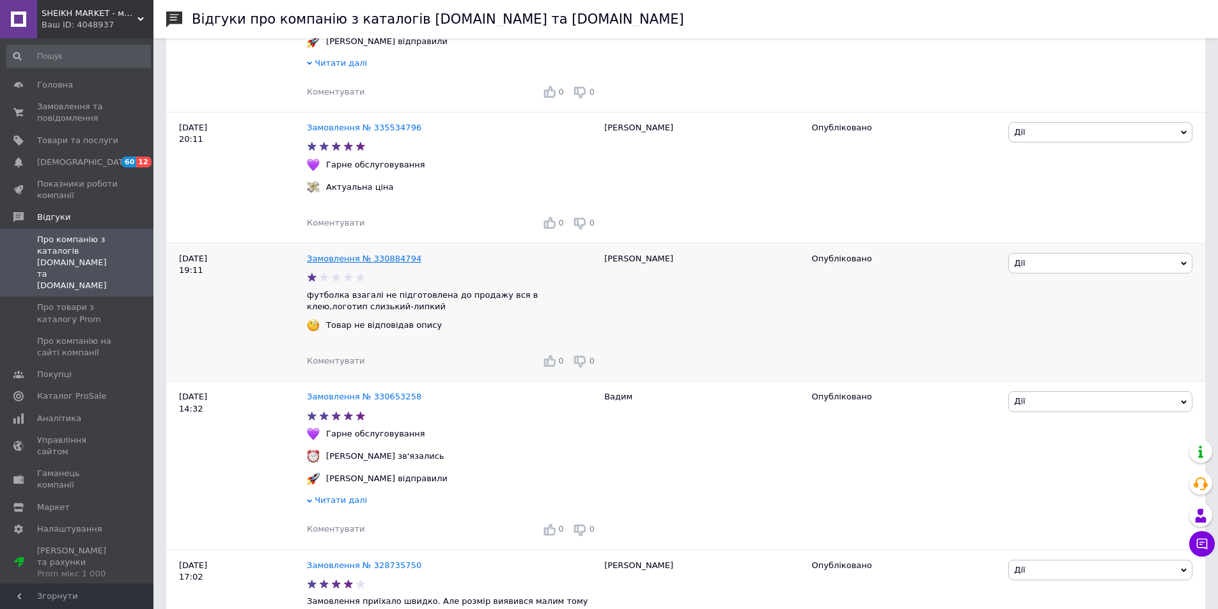
click at [376, 263] on link "Замовлення № 330884794" at bounding box center [364, 259] width 114 height 10
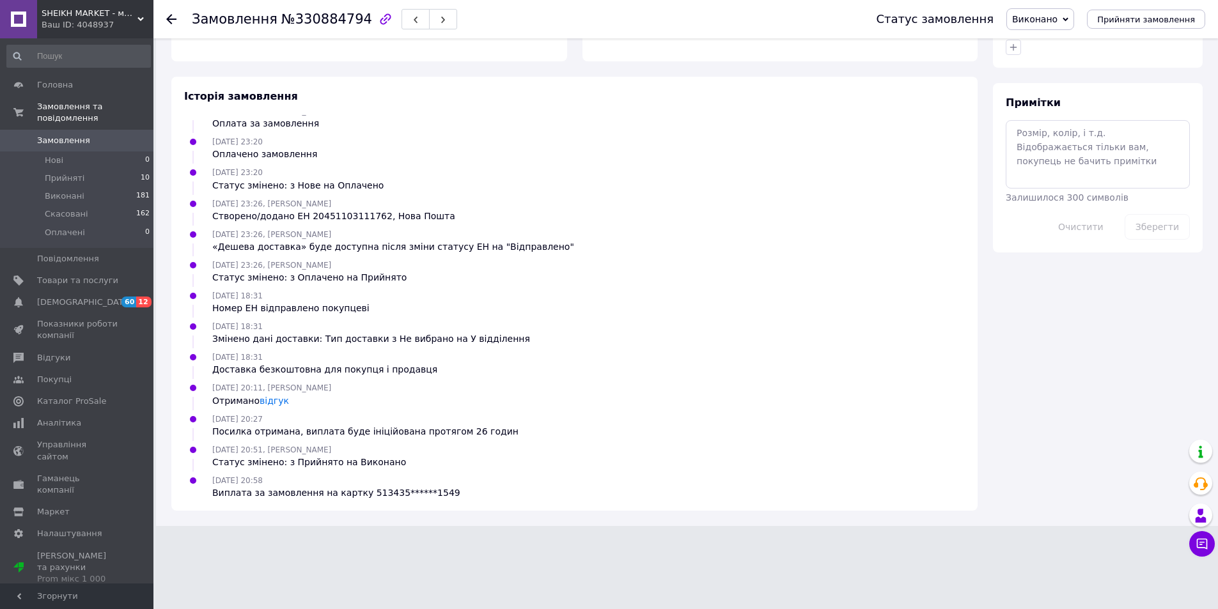
scroll to position [513, 0]
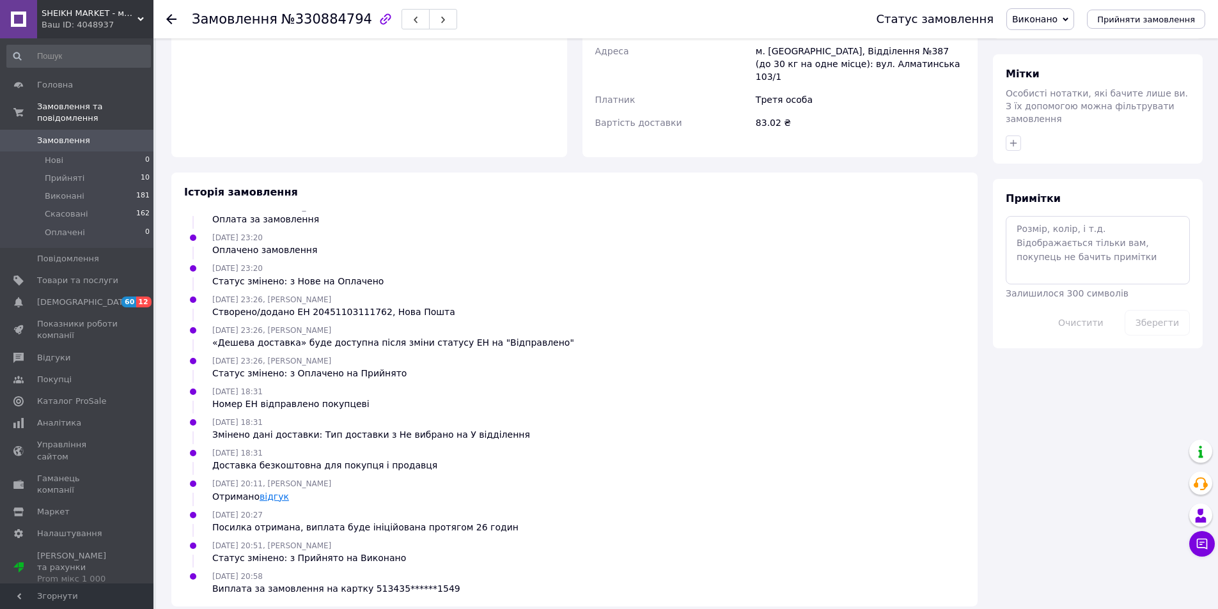
click at [275, 492] on link "відгук" at bounding box center [274, 497] width 29 height 10
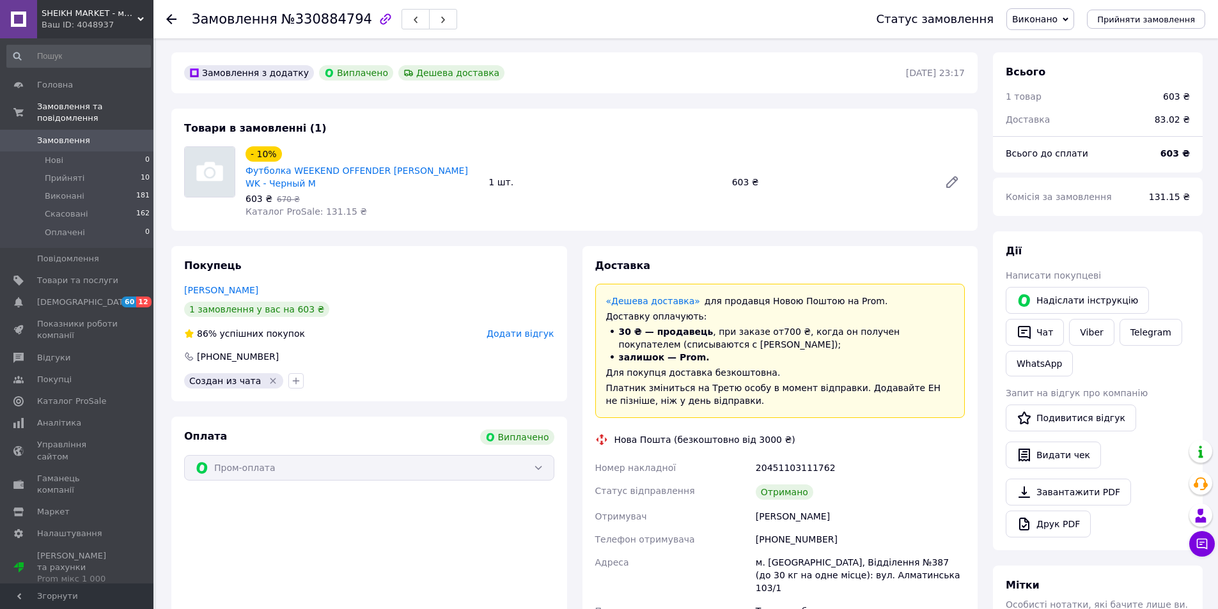
scroll to position [129, 0]
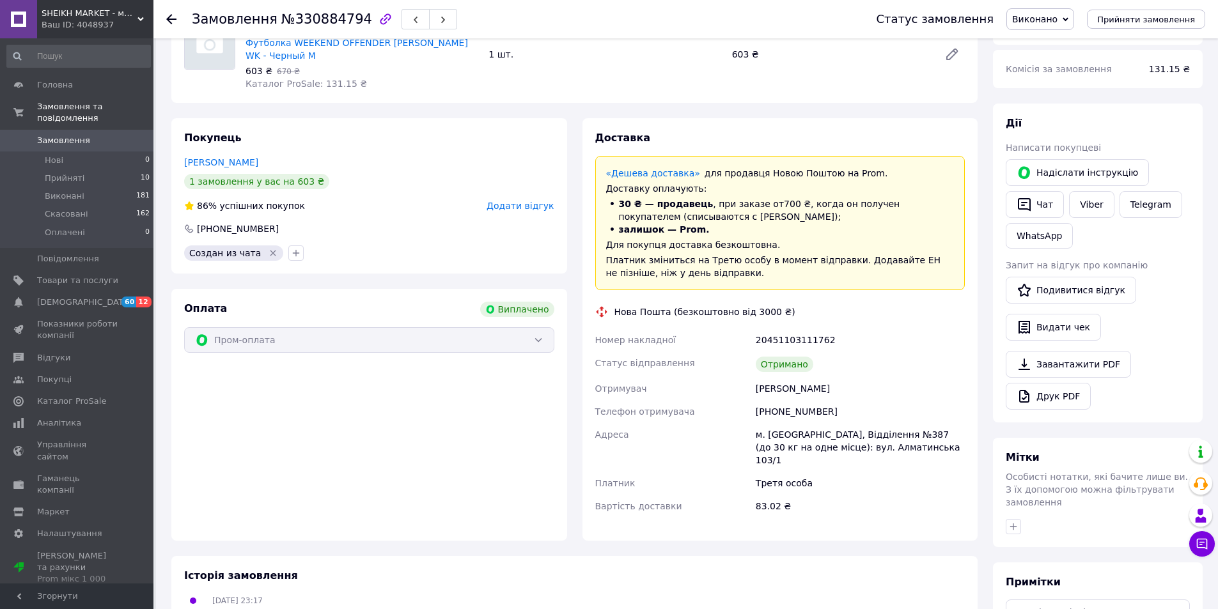
click at [802, 412] on div "[PHONE_NUMBER]" at bounding box center [860, 411] width 214 height 23
click at [802, 411] on div "+380979633251" at bounding box center [860, 411] width 214 height 23
copy div "380979633251"
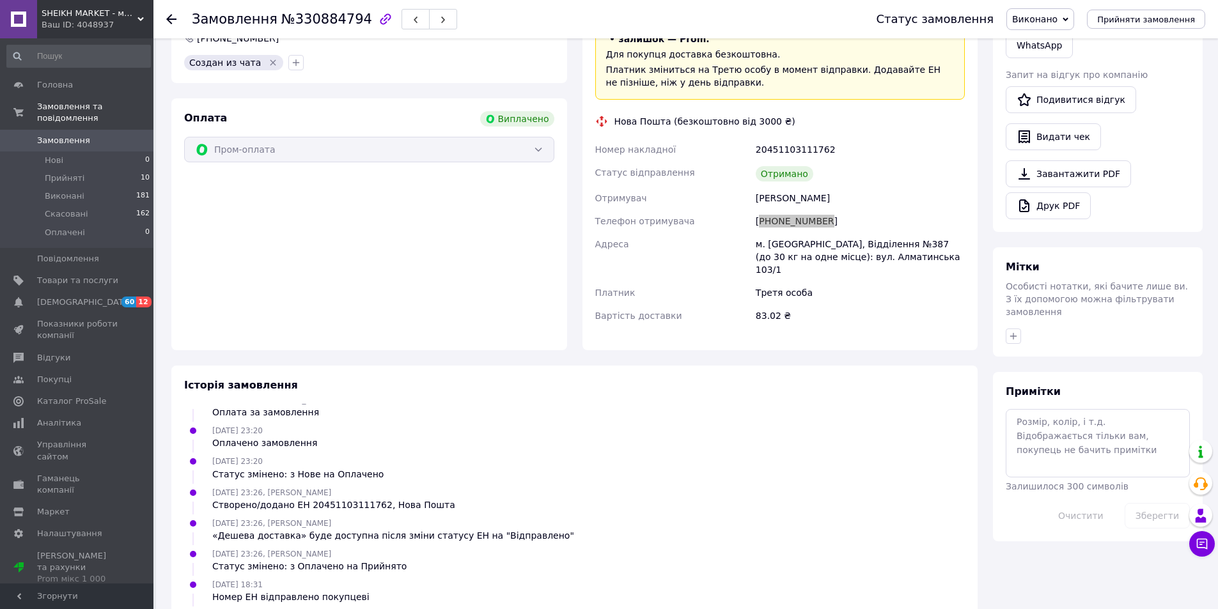
scroll to position [513, 0]
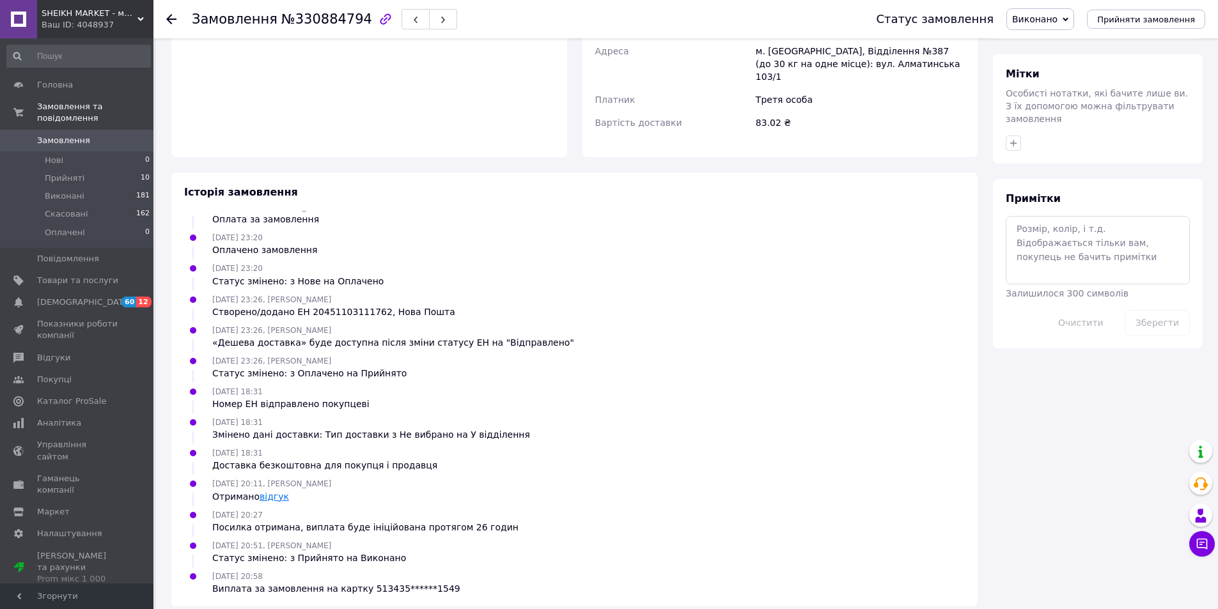
click at [272, 492] on link "відгук" at bounding box center [274, 497] width 29 height 10
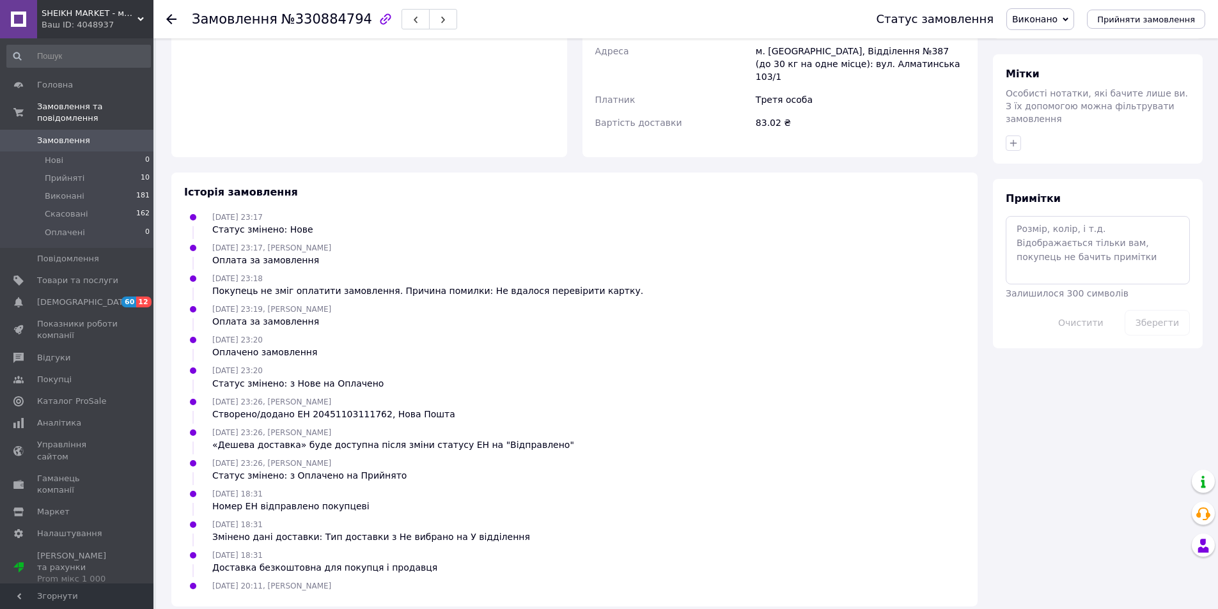
scroll to position [102, 0]
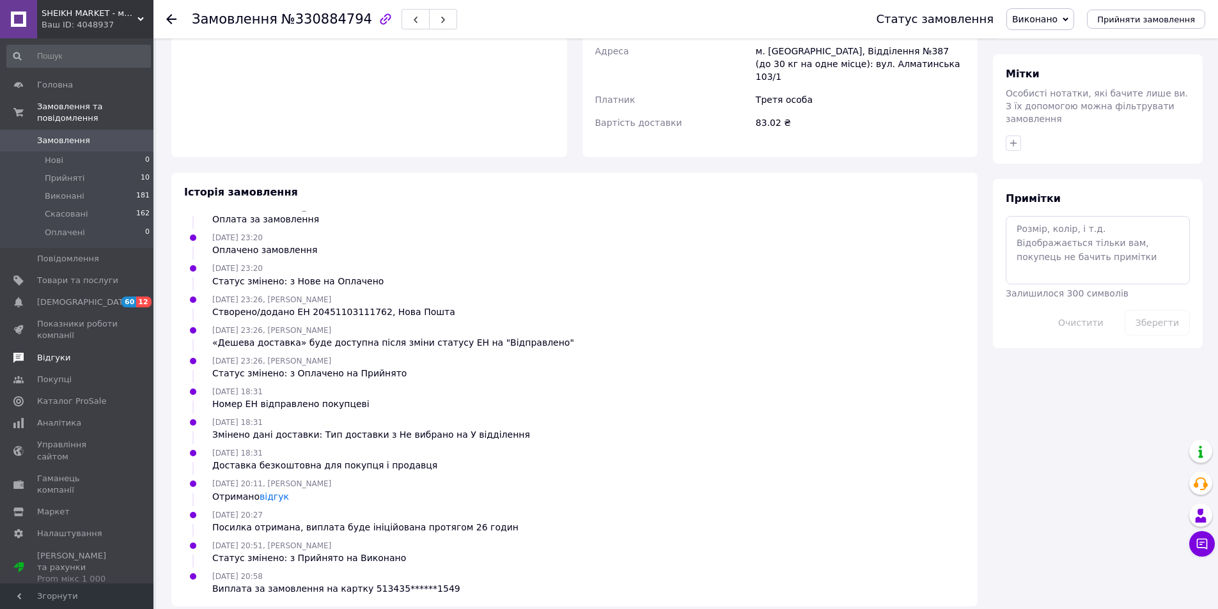
click at [66, 352] on span "Відгуки" at bounding box center [77, 358] width 81 height 12
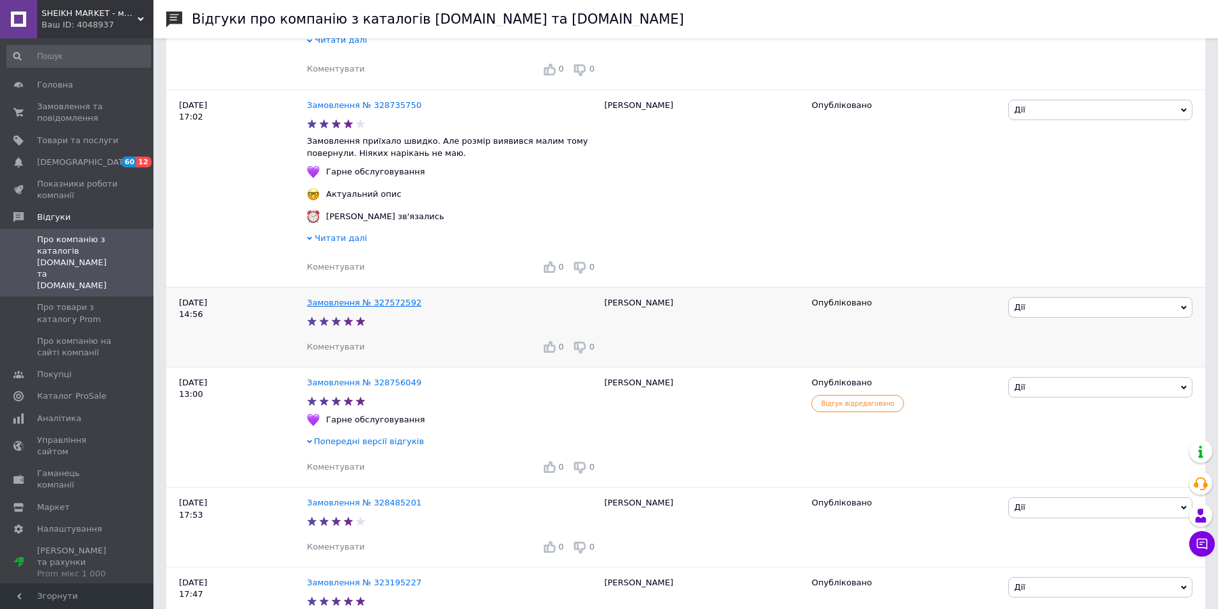
scroll to position [2506, 0]
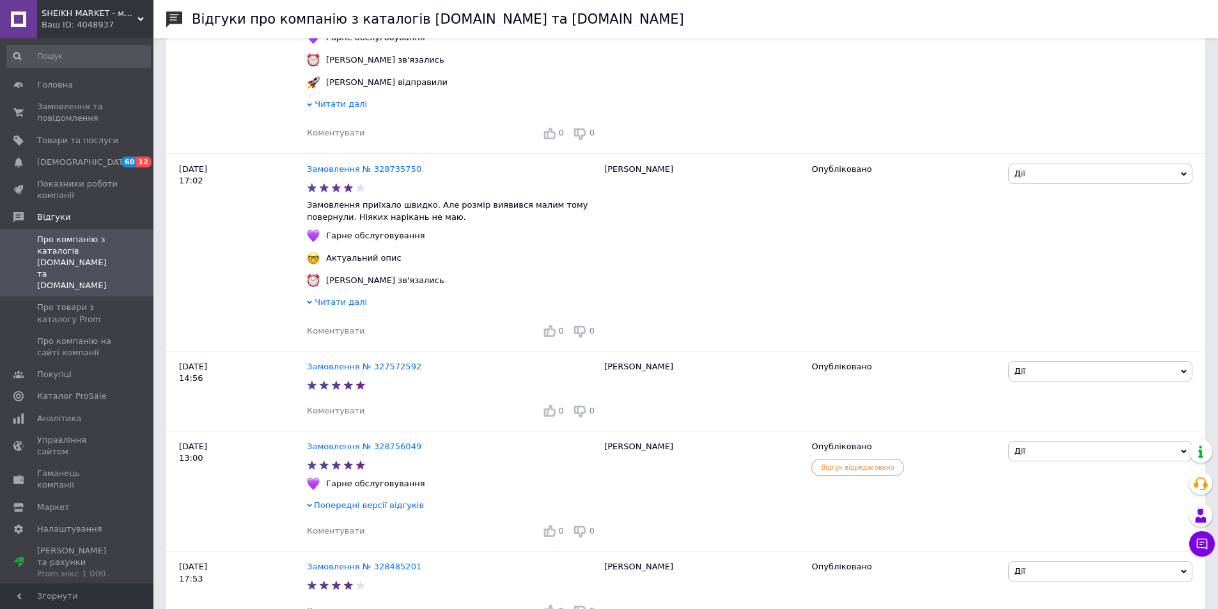
click at [139, 23] on div "Ваш ID: 4048937" at bounding box center [98, 25] width 112 height 12
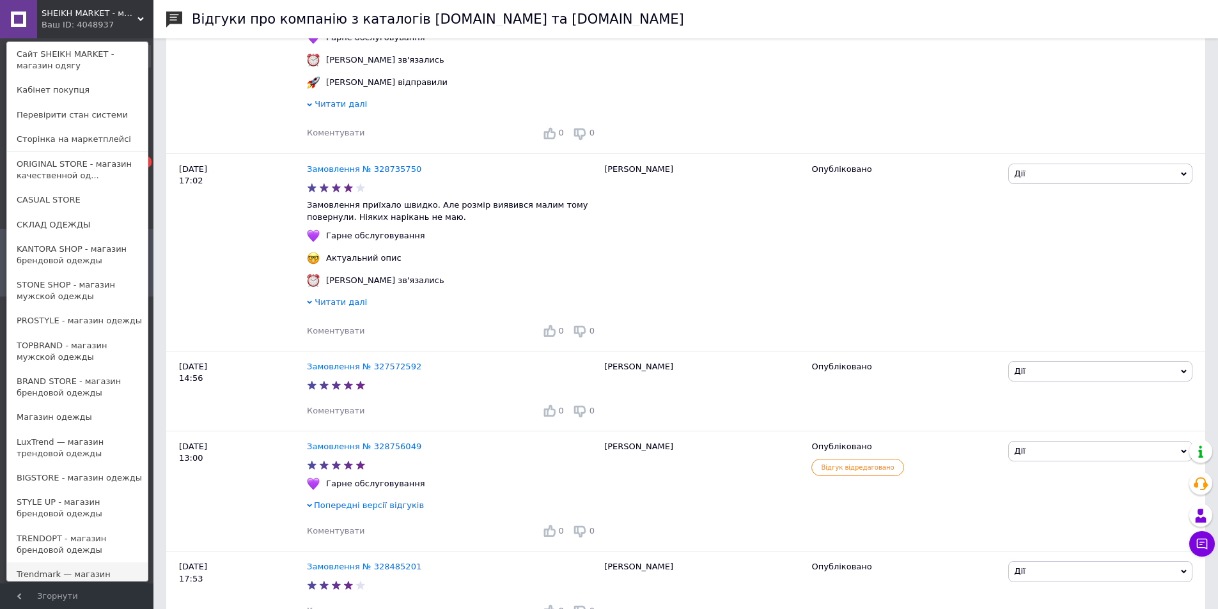
scroll to position [64, 0]
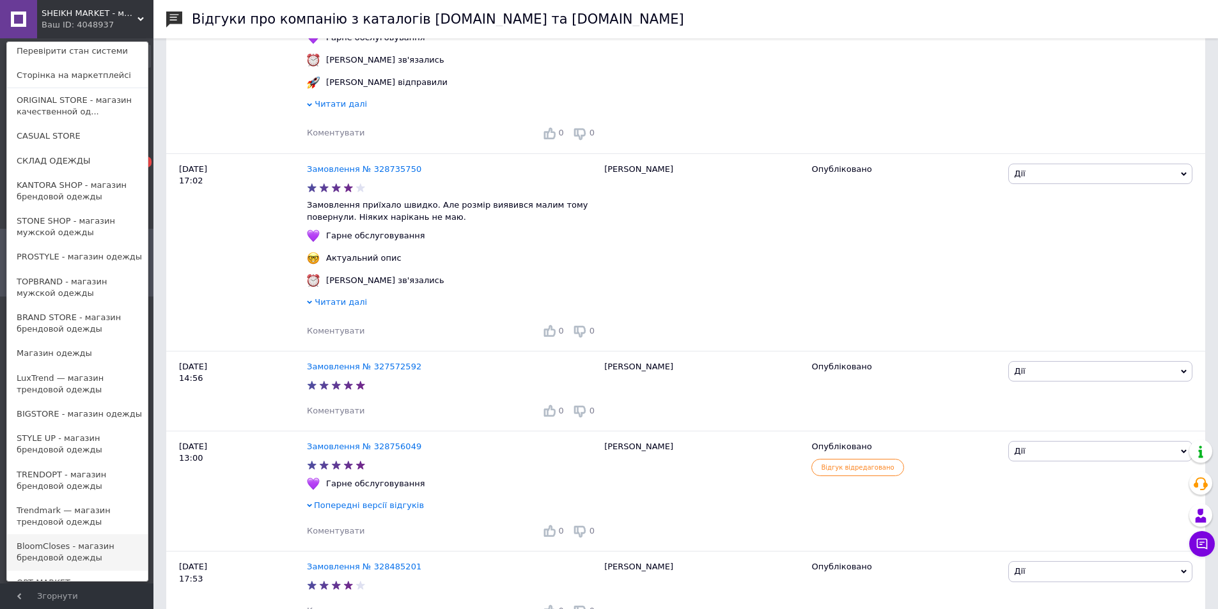
click at [77, 552] on link "BloomCloses - магазин брендовой одежды" at bounding box center [77, 552] width 141 height 36
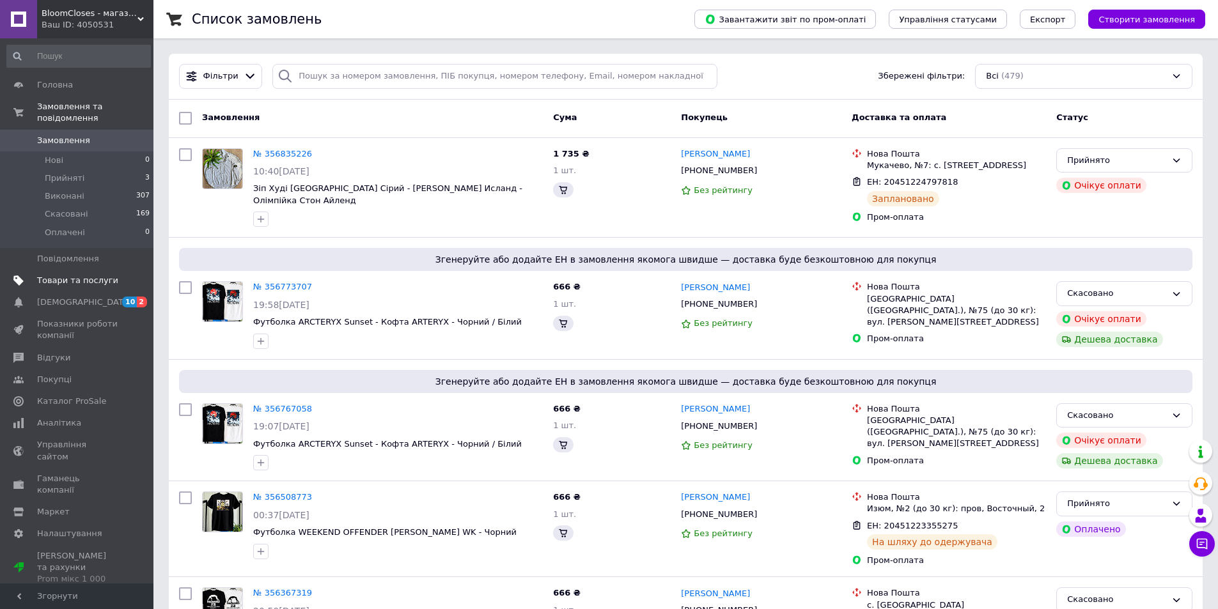
click at [89, 275] on span "Товари та послуги" at bounding box center [77, 281] width 81 height 12
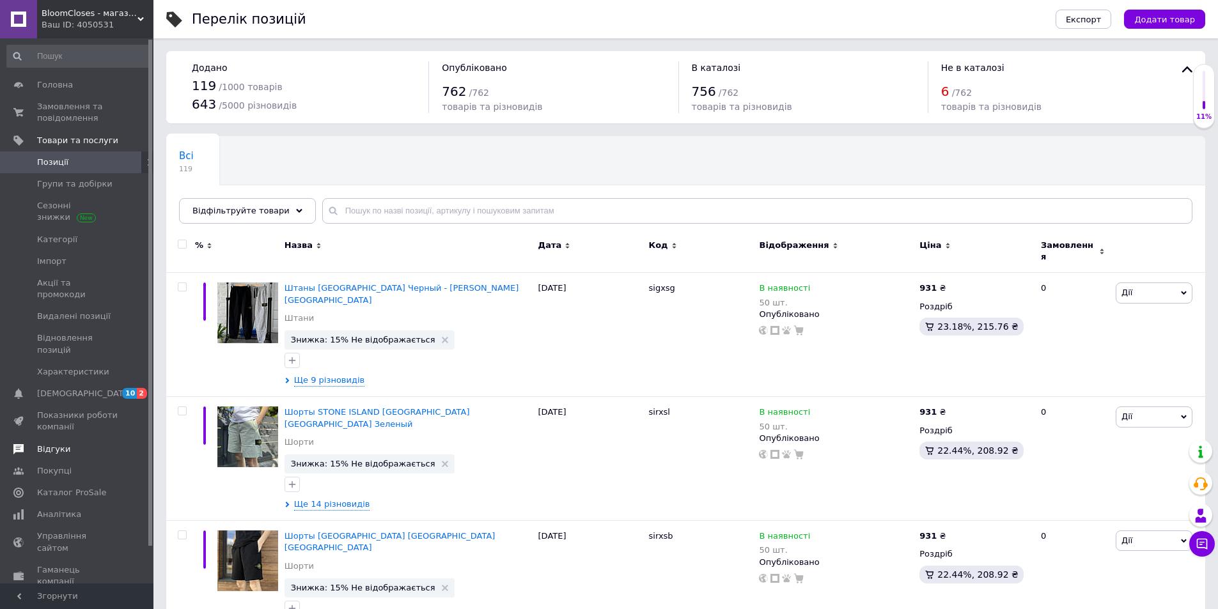
click at [66, 444] on span "Відгуки" at bounding box center [77, 450] width 81 height 12
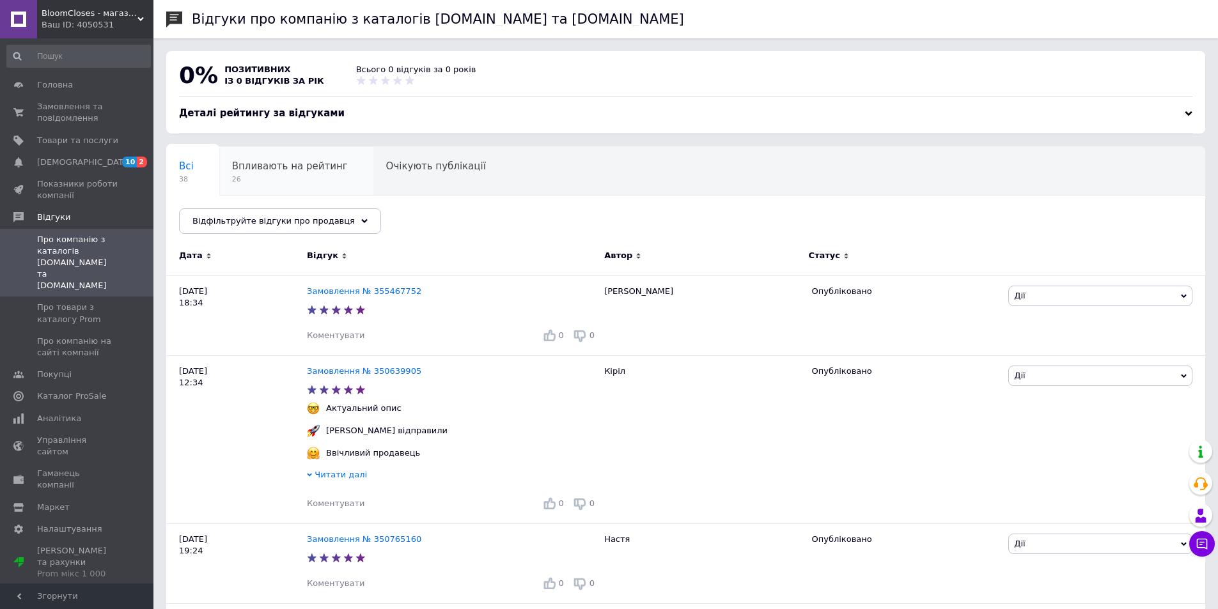
click at [283, 183] on span "26" at bounding box center [290, 180] width 116 height 10
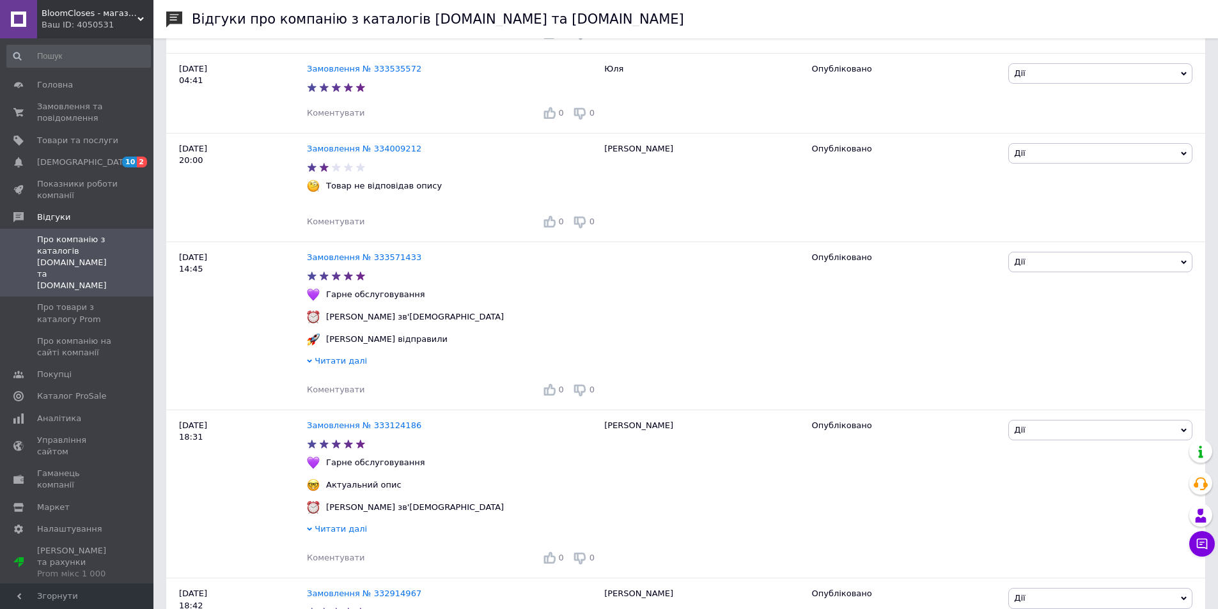
scroll to position [2358, 0]
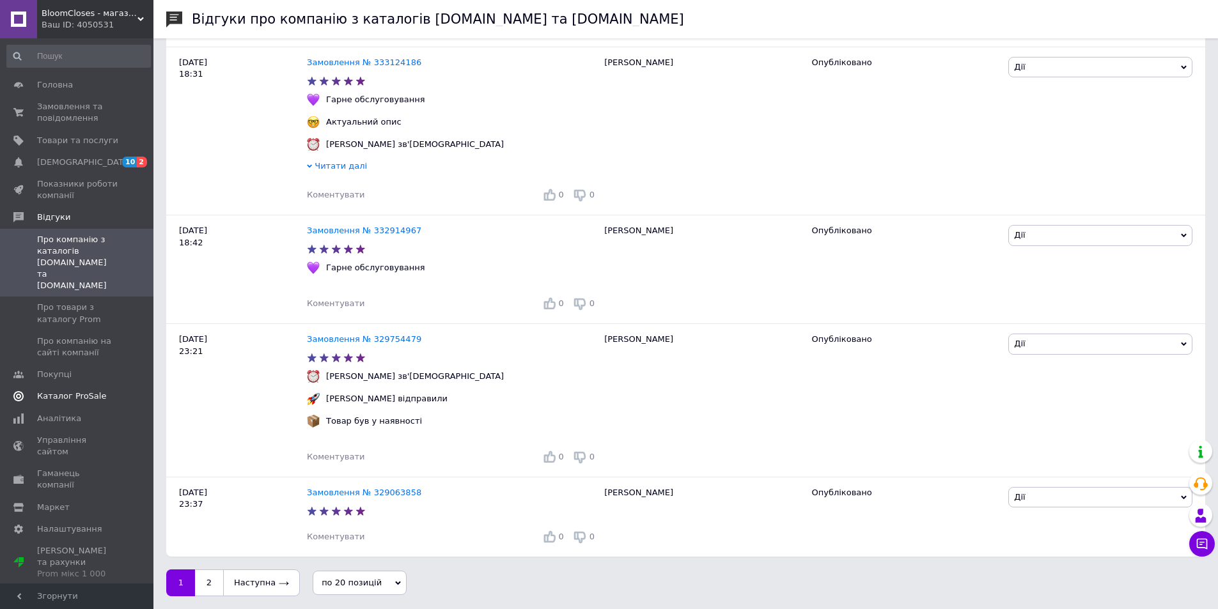
click at [74, 391] on span "Каталог ProSale" at bounding box center [71, 397] width 69 height 12
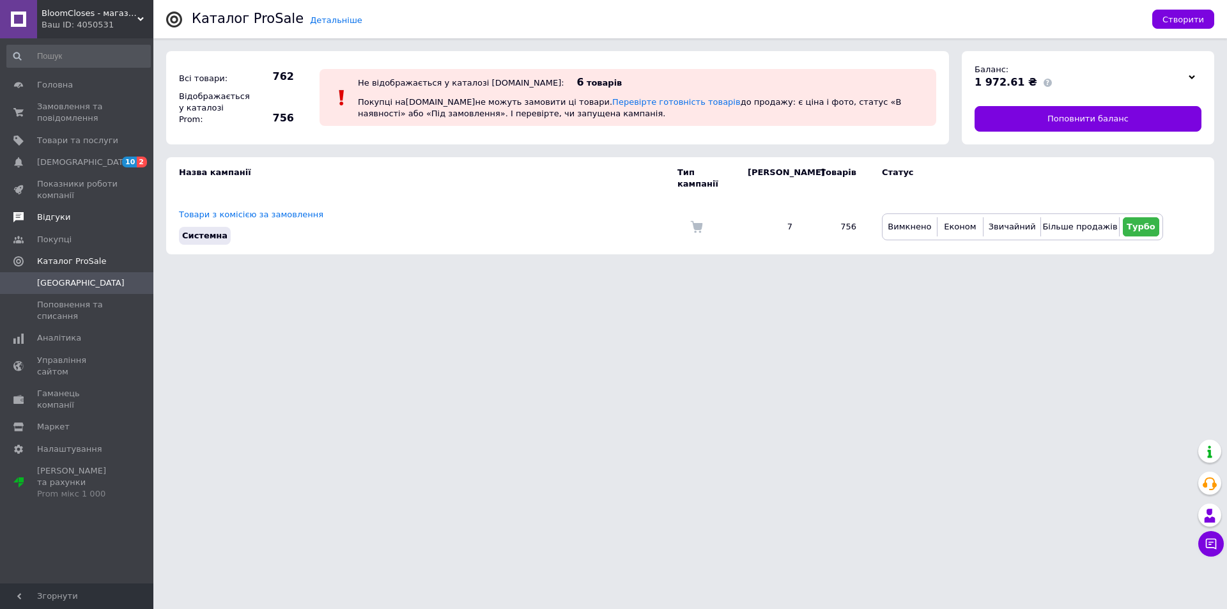
click at [49, 226] on link "Відгуки" at bounding box center [78, 217] width 157 height 22
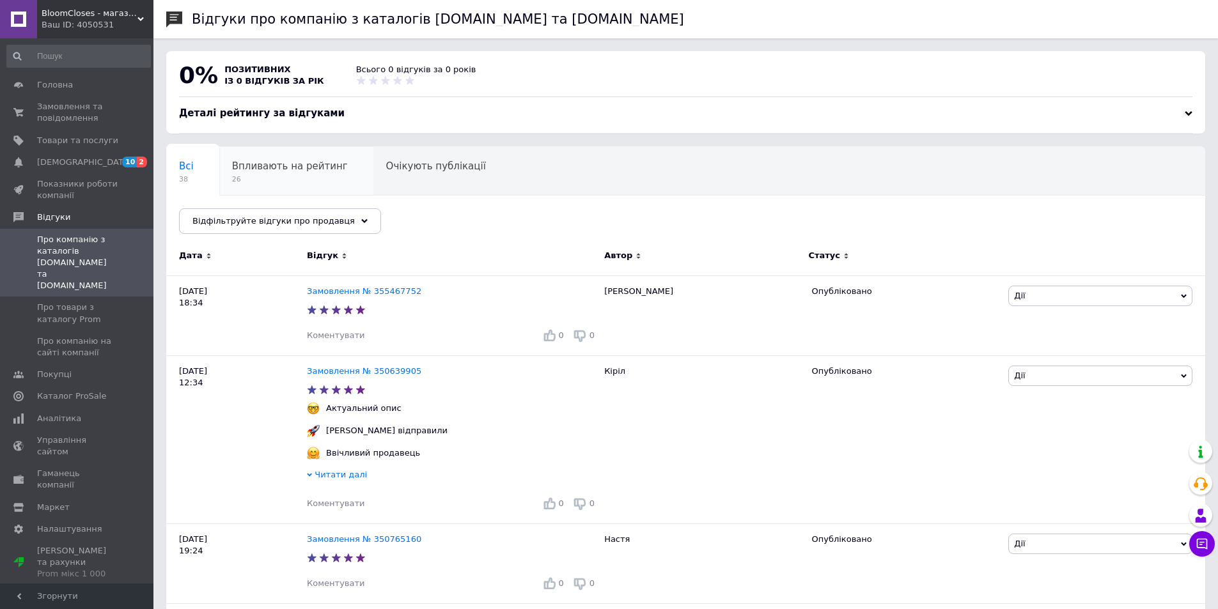
click at [277, 171] on span "Впливають на рейтинг" at bounding box center [290, 166] width 116 height 12
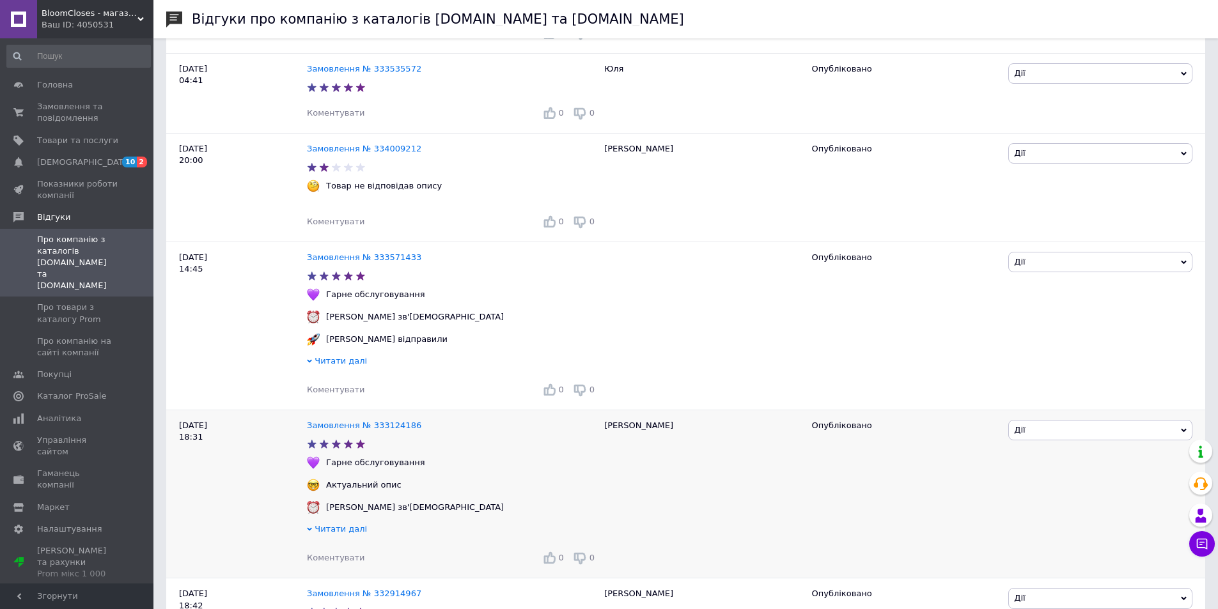
scroll to position [2358, 0]
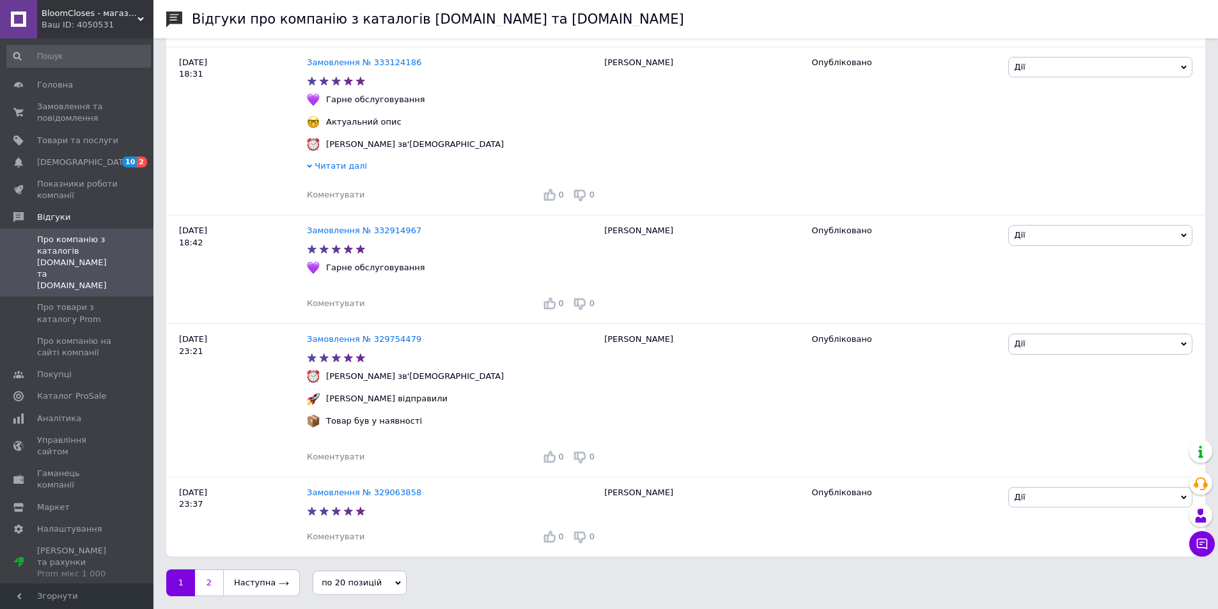
click at [214, 585] on link "2" at bounding box center [209, 583] width 28 height 27
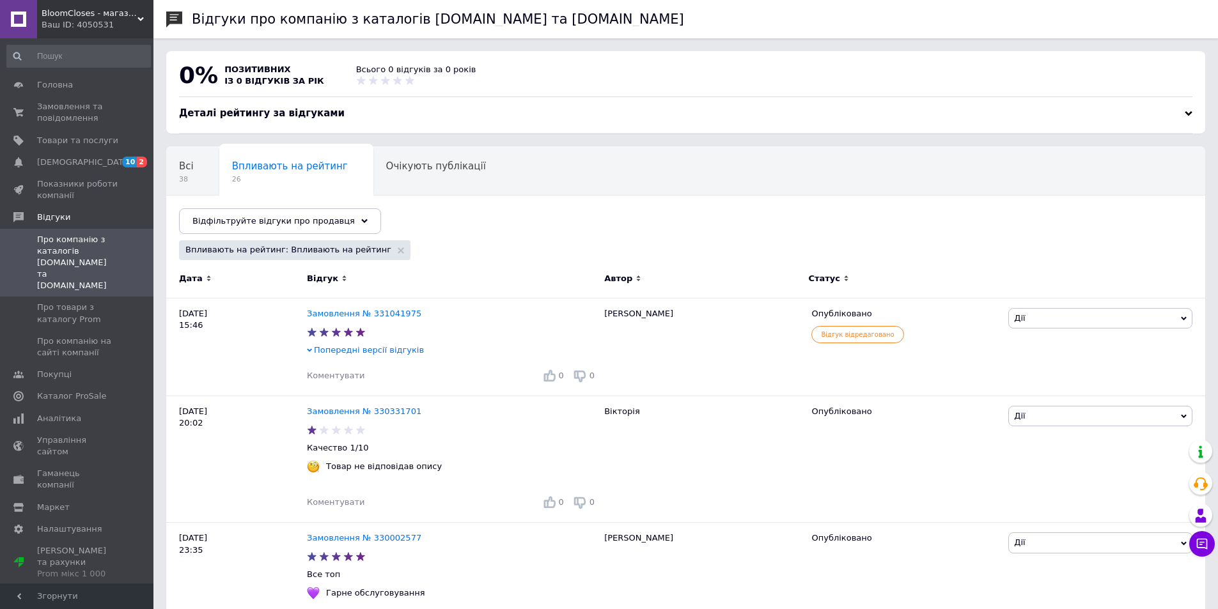
click at [146, 24] on div "Ваш ID: 4050531" at bounding box center [98, 25] width 112 height 12
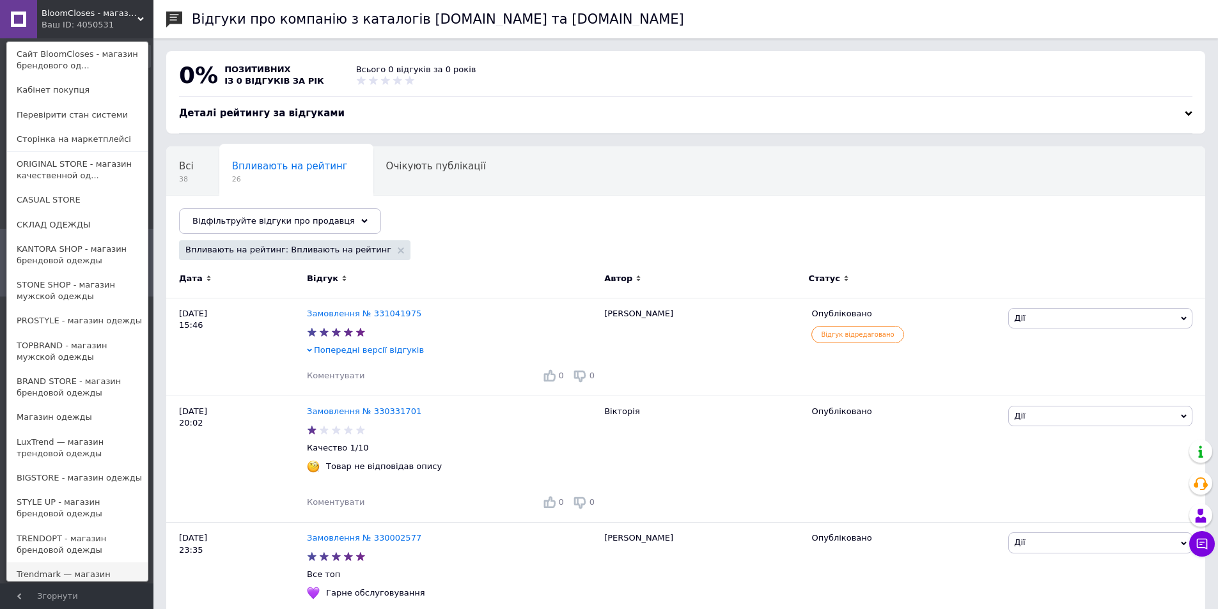
scroll to position [128, 0]
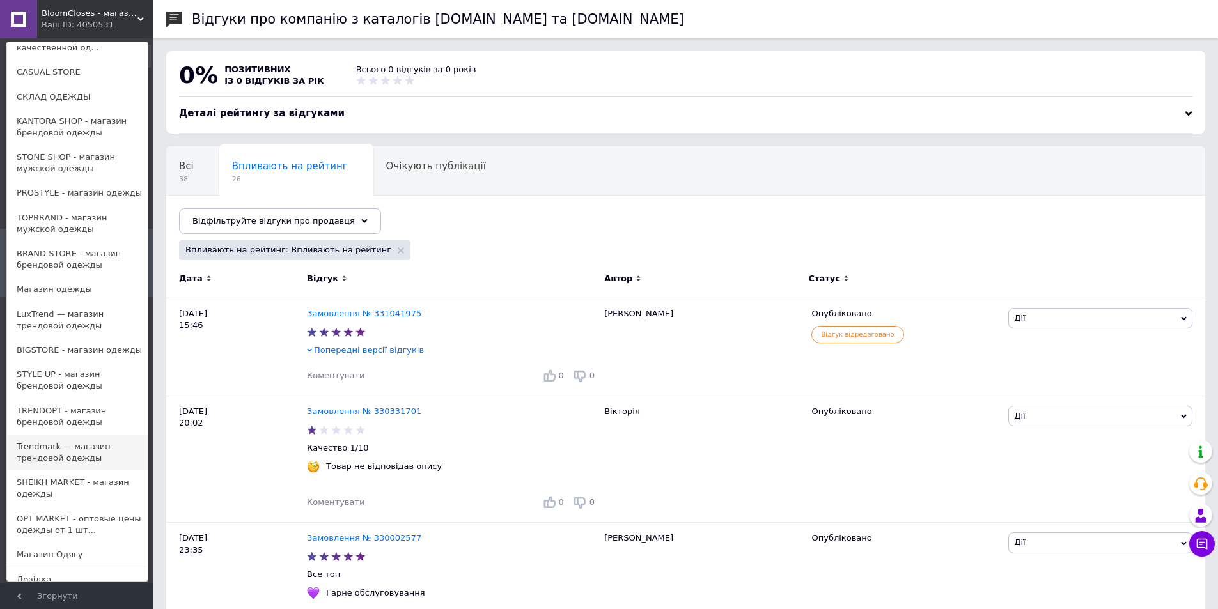
click at [82, 458] on link "Trendmark — магазин трендовой одежды" at bounding box center [77, 453] width 141 height 36
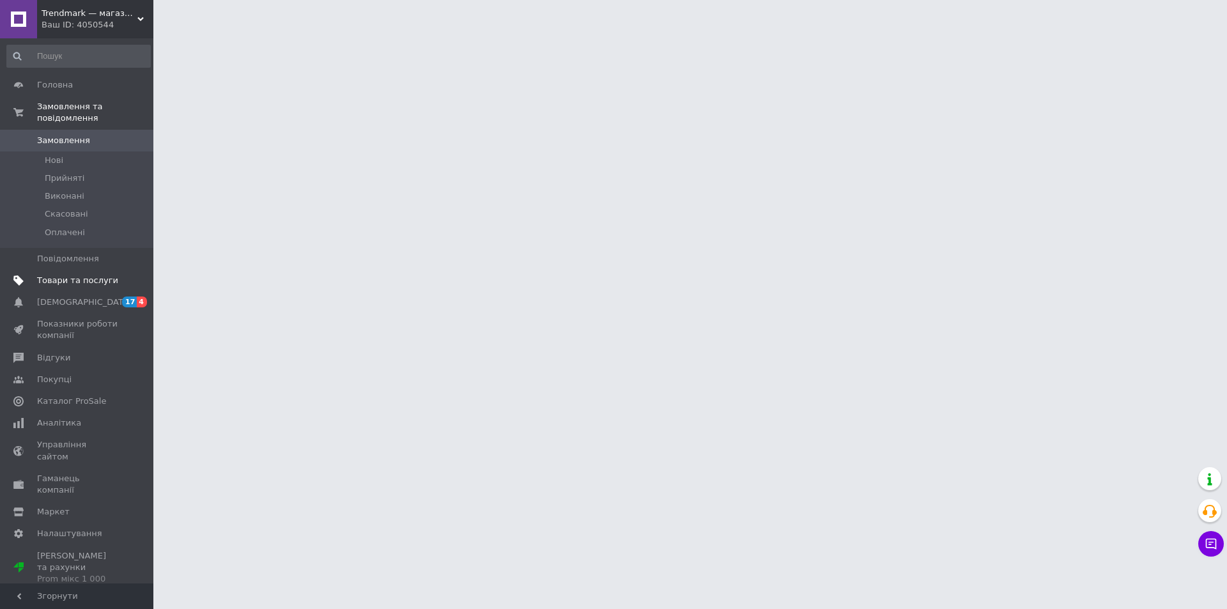
click at [88, 270] on link "Товари та послуги" at bounding box center [78, 281] width 157 height 22
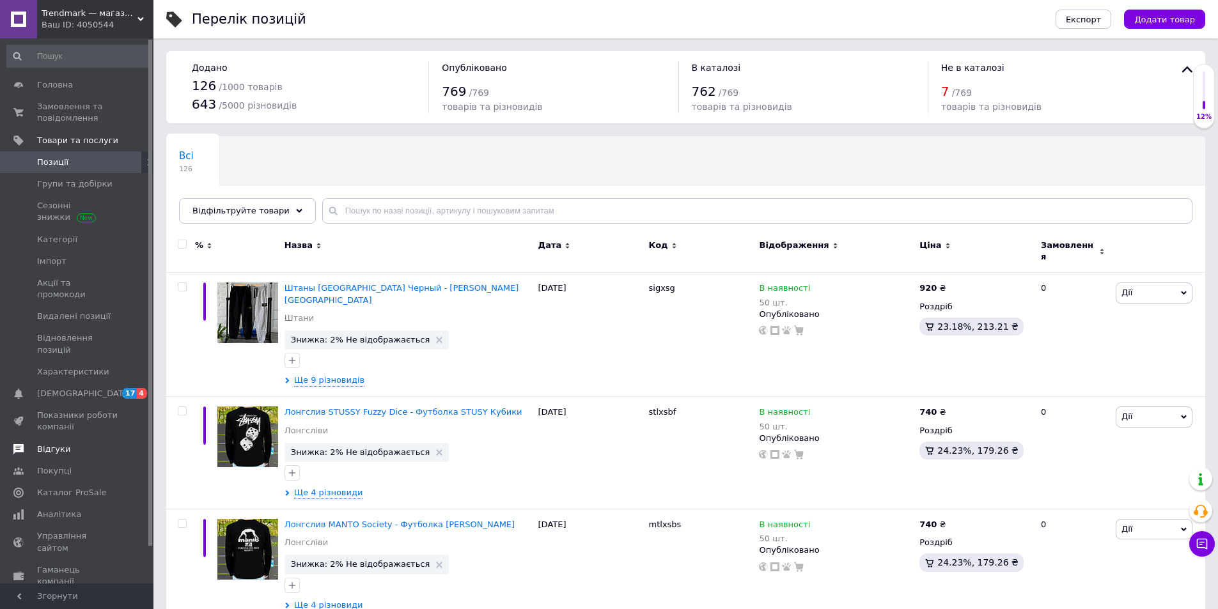
click at [63, 439] on link "Відгуки" at bounding box center [78, 450] width 157 height 22
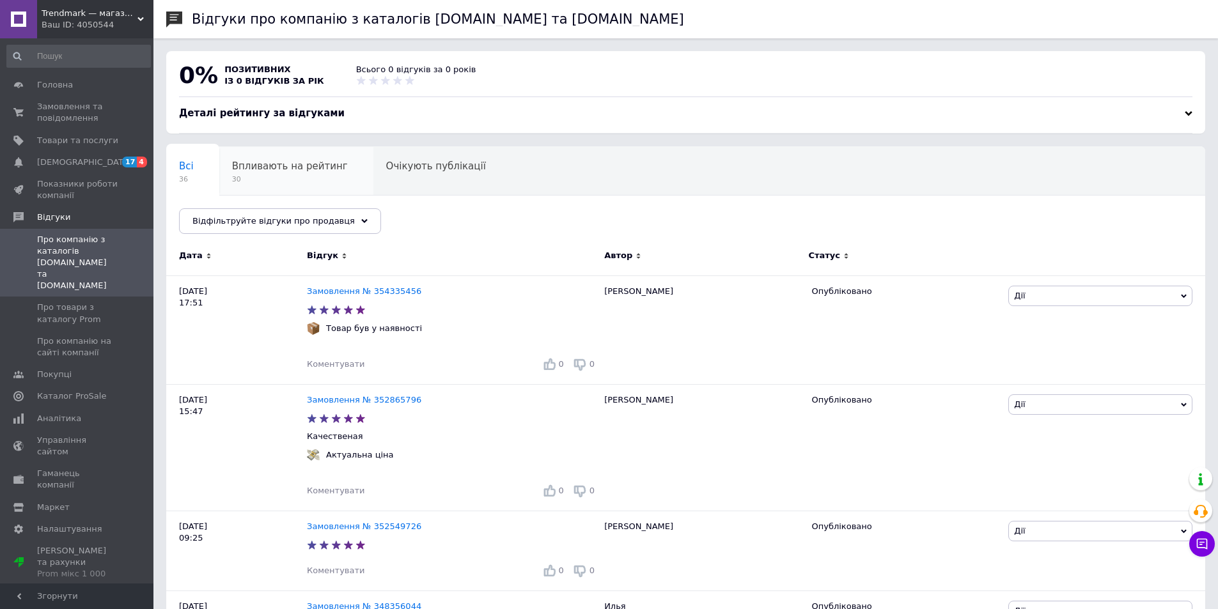
click at [295, 182] on span "30" at bounding box center [290, 180] width 116 height 10
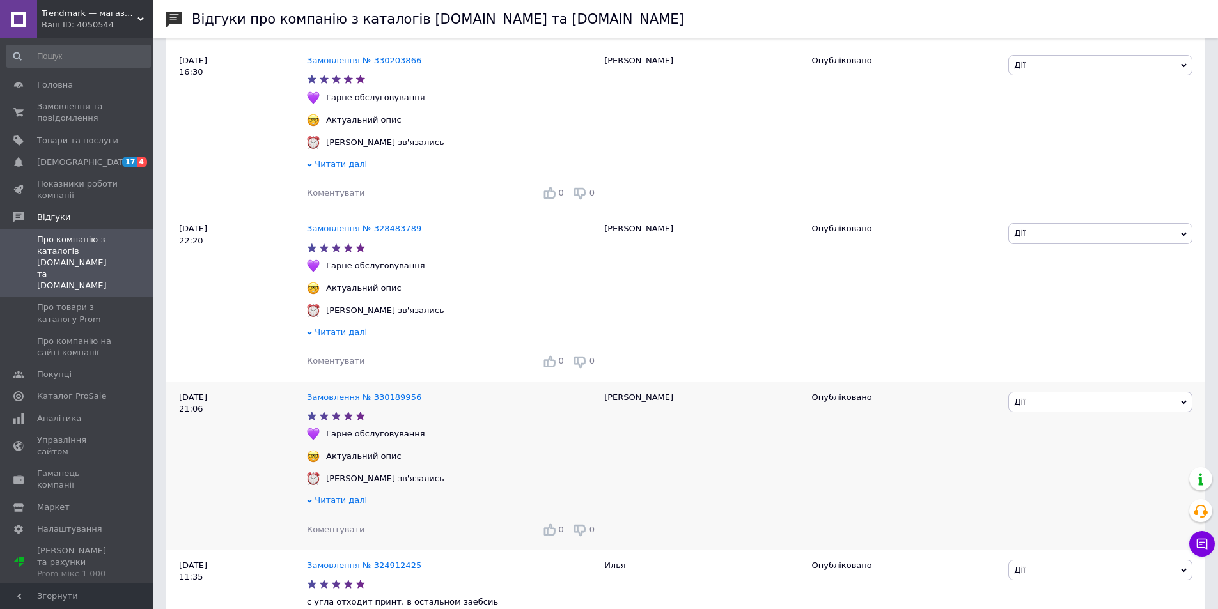
scroll to position [2432, 0]
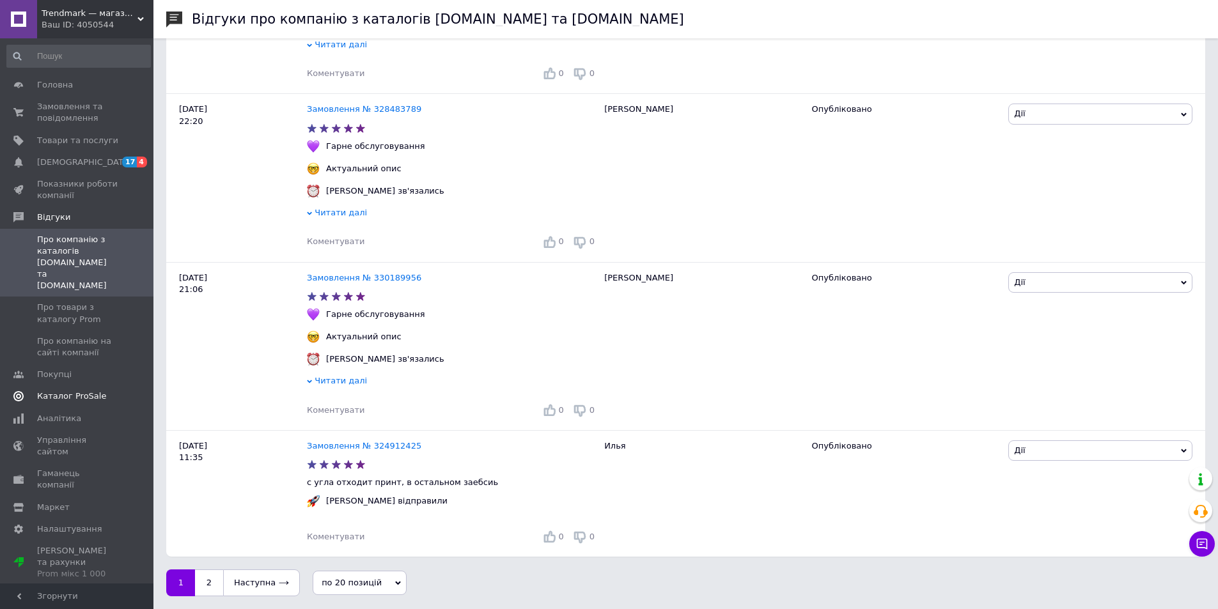
click at [89, 391] on span "Каталог ProSale" at bounding box center [71, 397] width 69 height 12
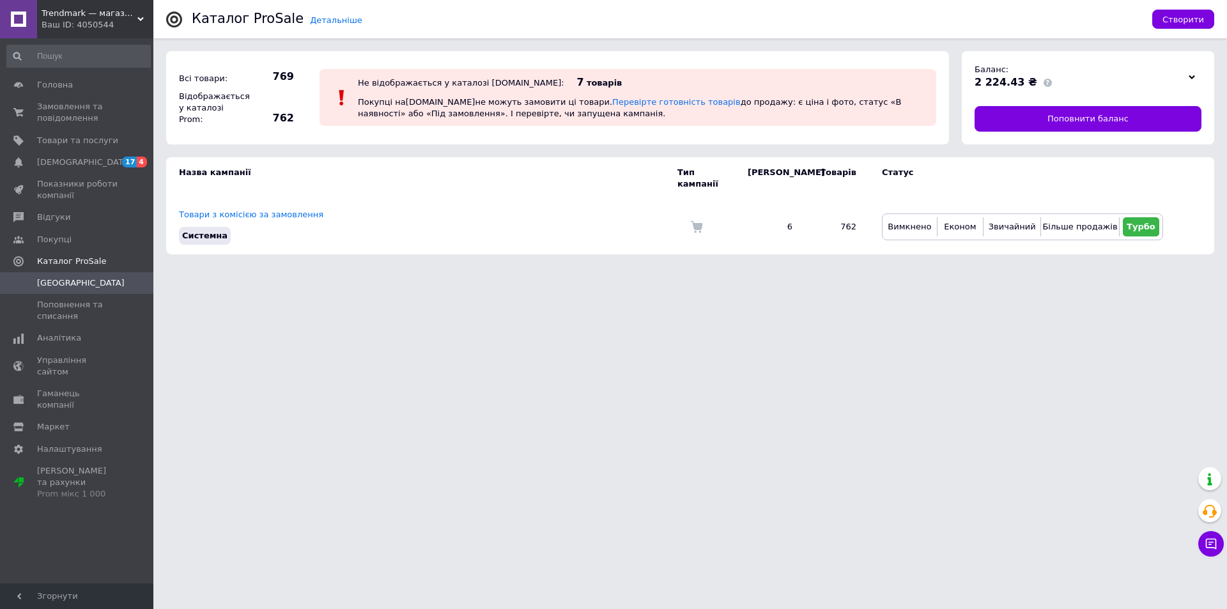
click at [151, 25] on div "Ваш ID: 4050544" at bounding box center [98, 25] width 112 height 12
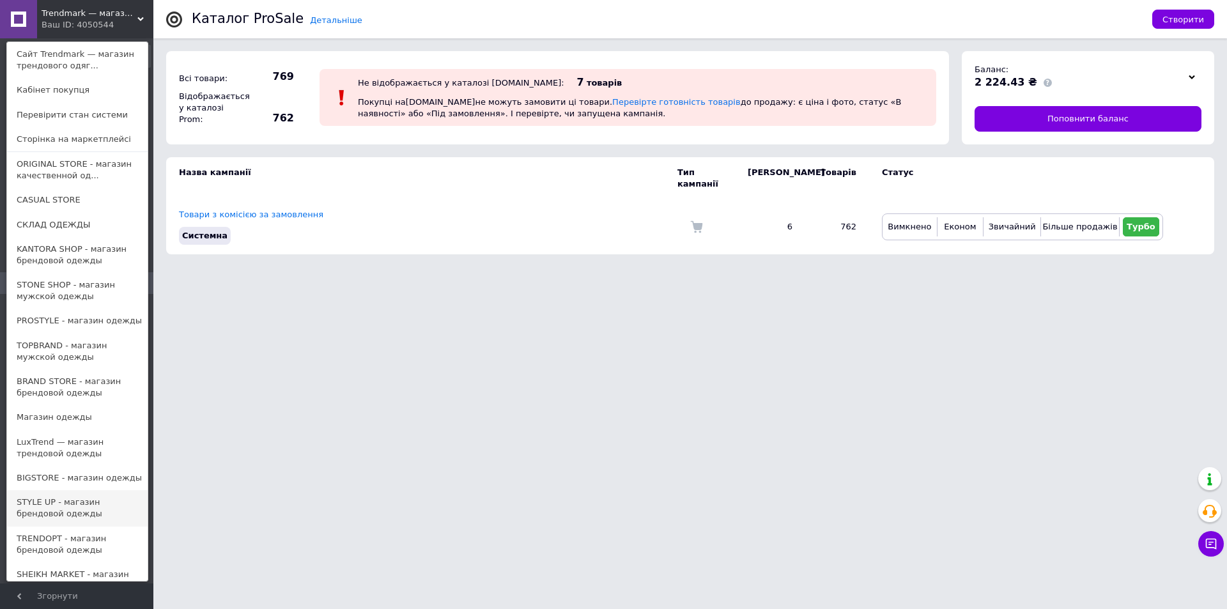
click at [74, 504] on link "STYLE UP - магазин брендовой одежды" at bounding box center [77, 508] width 141 height 36
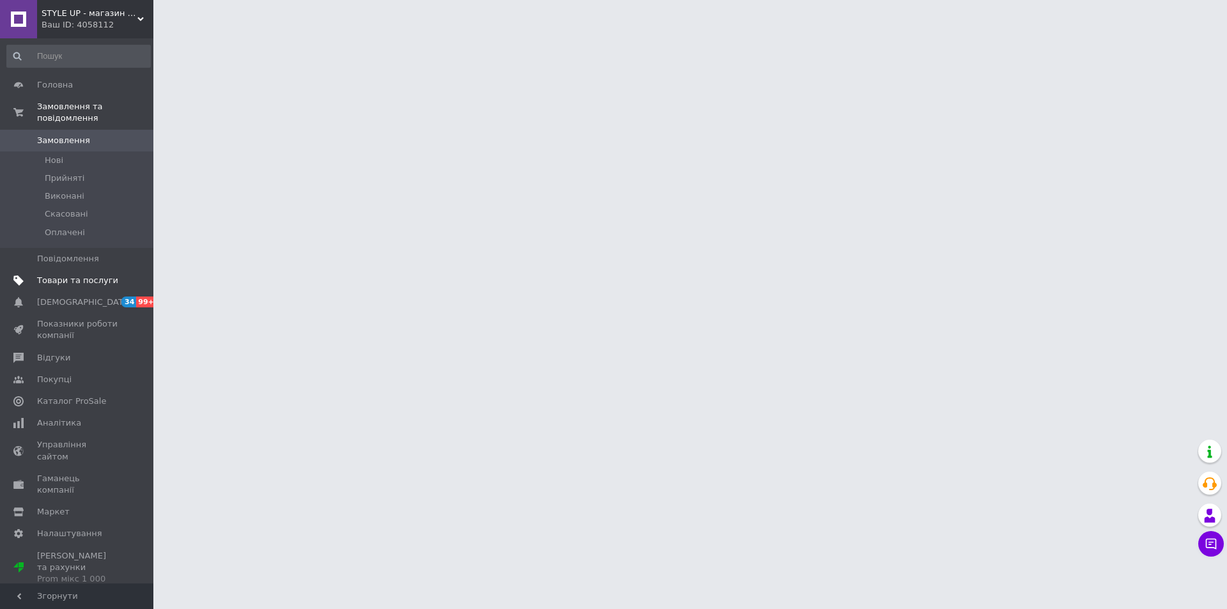
click at [85, 275] on span "Товари та послуги" at bounding box center [77, 281] width 81 height 12
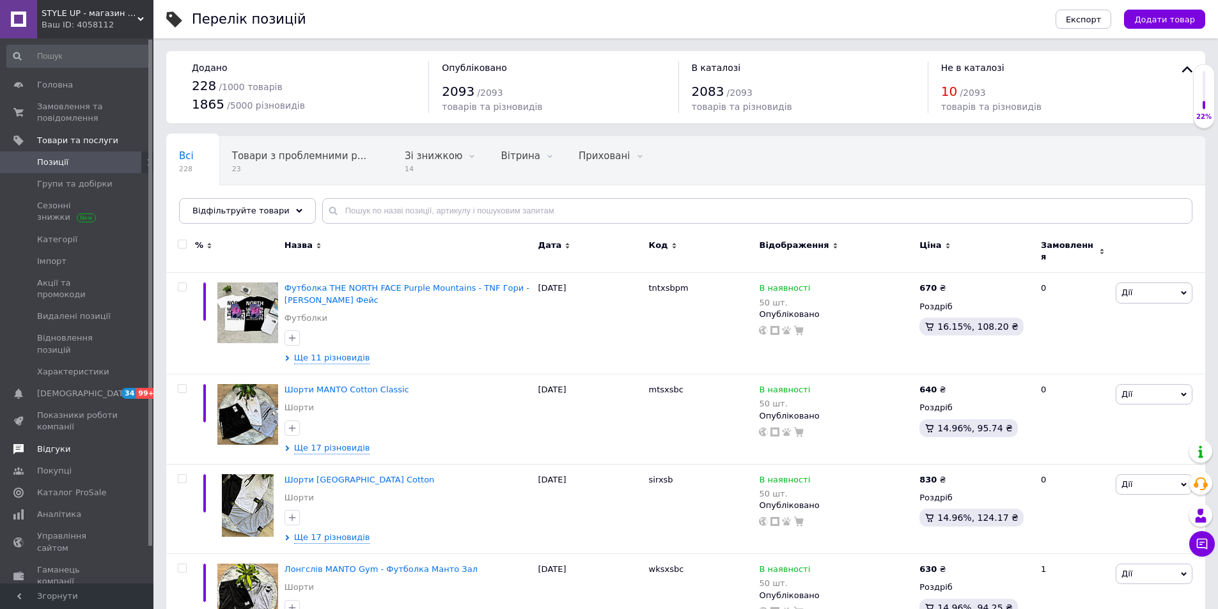
click at [55, 444] on span "Відгуки" at bounding box center [53, 450] width 33 height 12
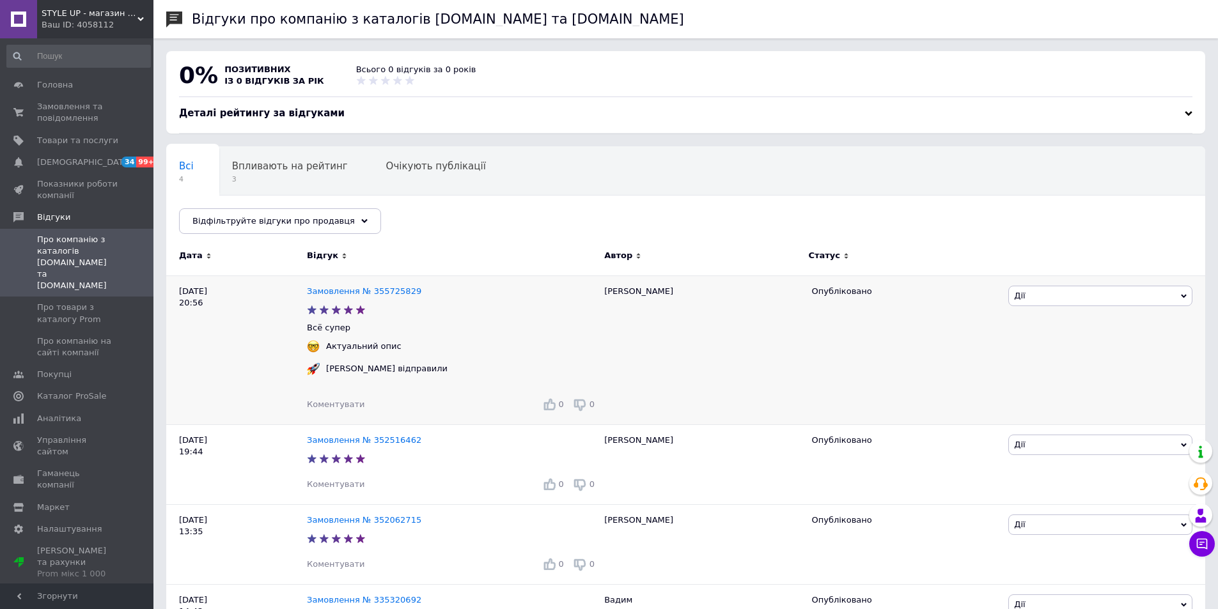
scroll to position [71, 0]
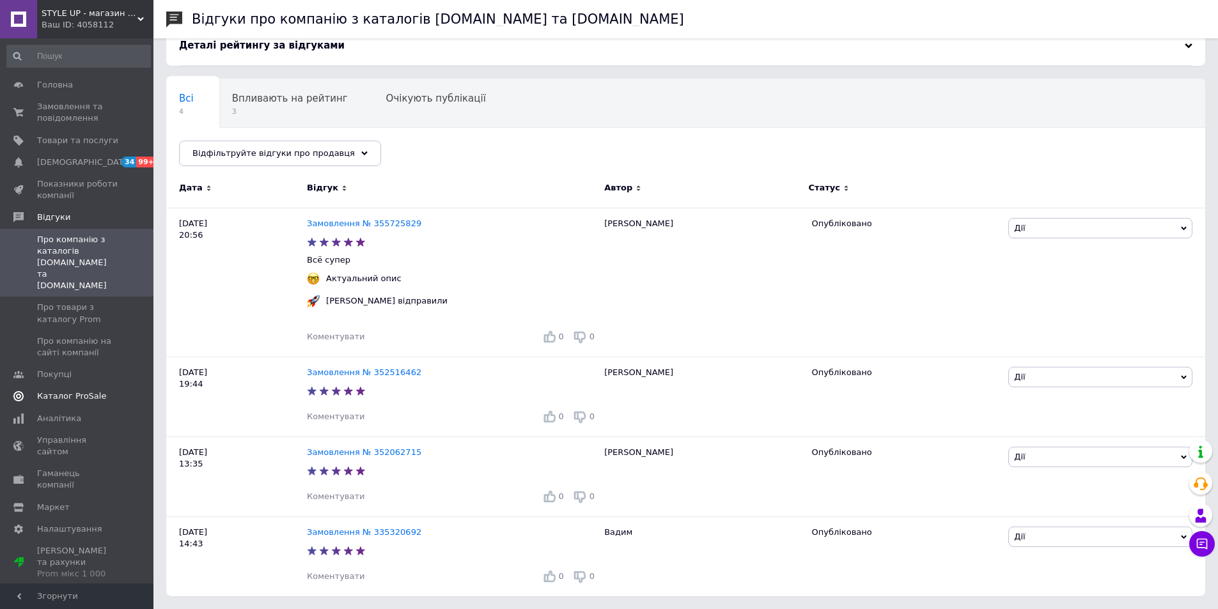
click at [89, 391] on span "Каталог ProSale" at bounding box center [71, 397] width 69 height 12
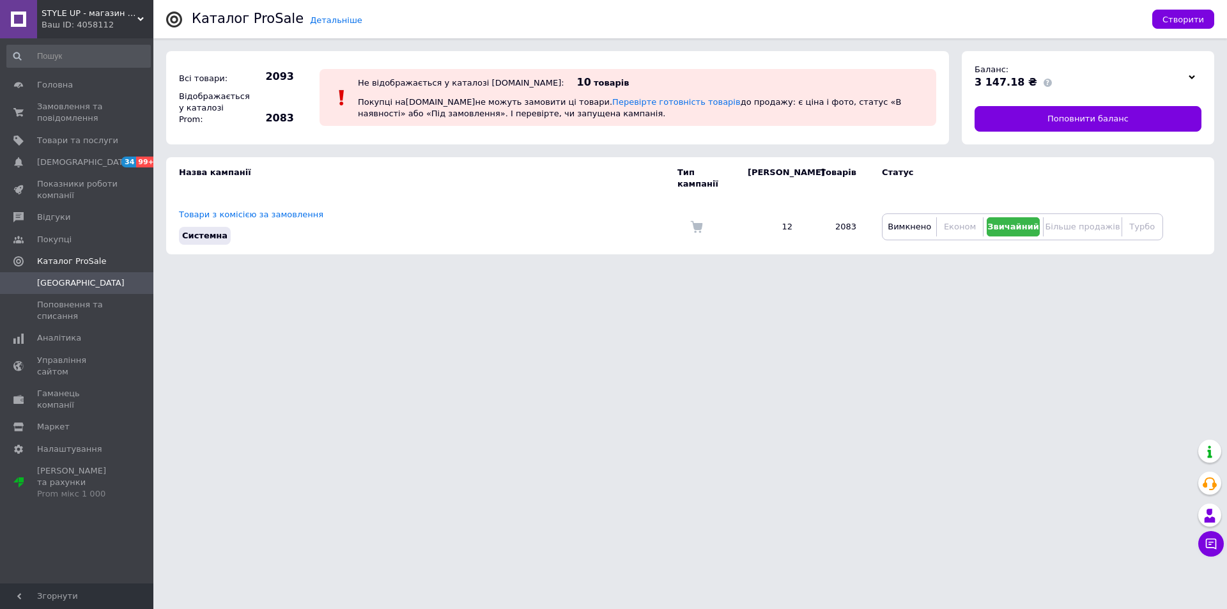
click at [162, 20] on div "Детальніше Каталог ProSale Створити" at bounding box center [690, 19] width 1074 height 38
click at [151, 27] on div "Ваш ID: 4058112" at bounding box center [98, 25] width 112 height 12
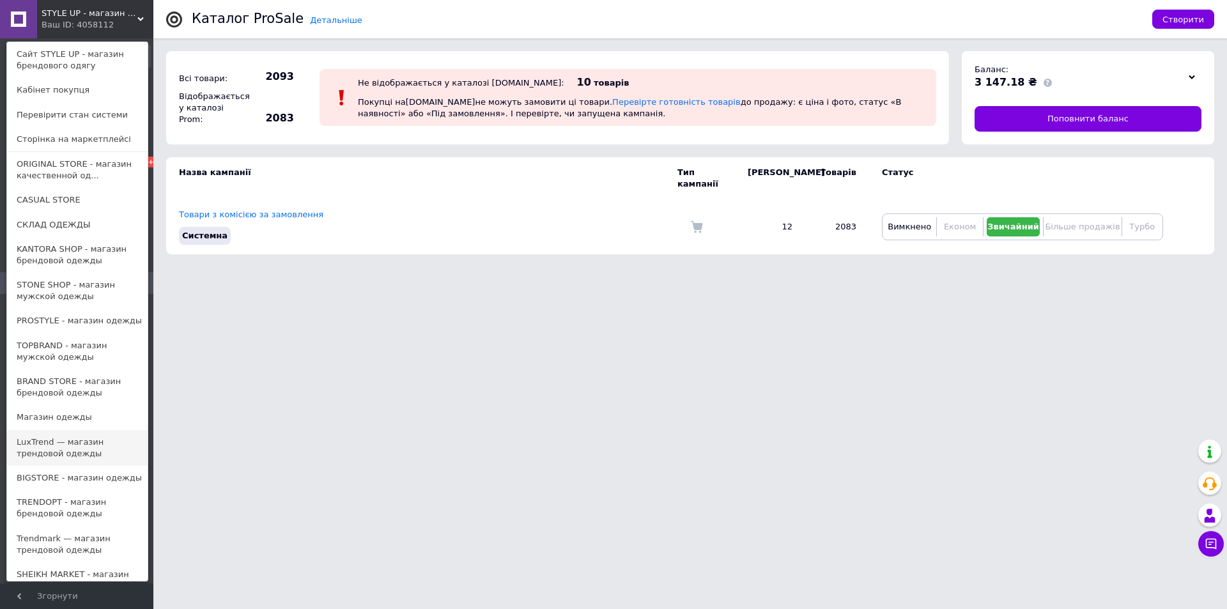
click at [81, 454] on link "LuxTrend — магазин трендовой одежды" at bounding box center [77, 448] width 141 height 36
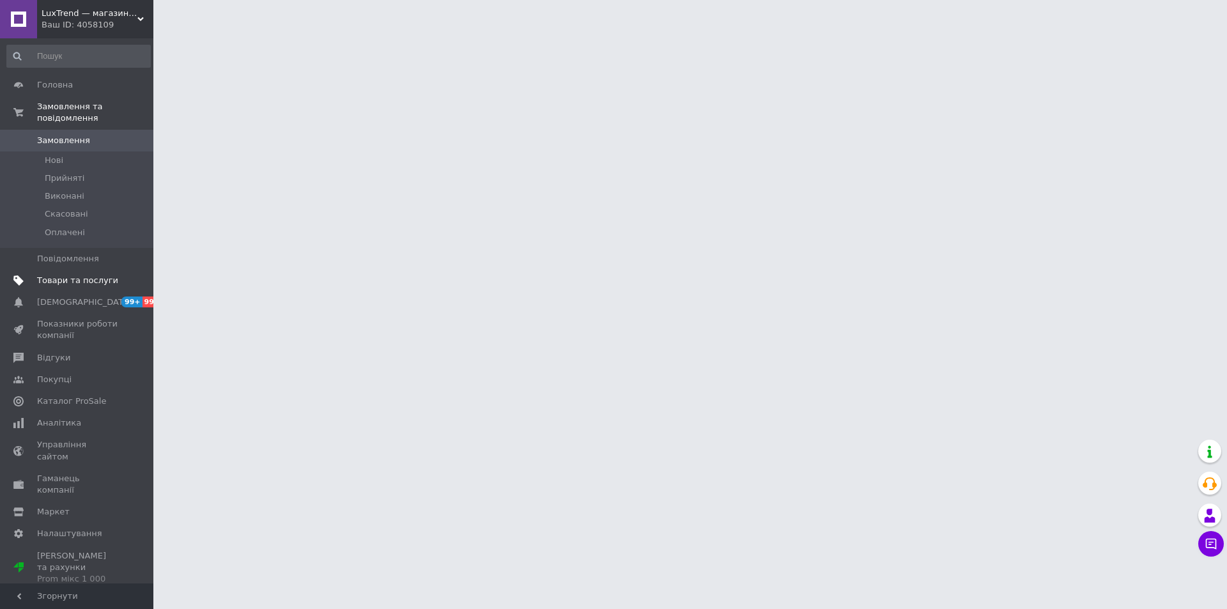
click at [75, 275] on span "Товари та послуги" at bounding box center [77, 281] width 81 height 12
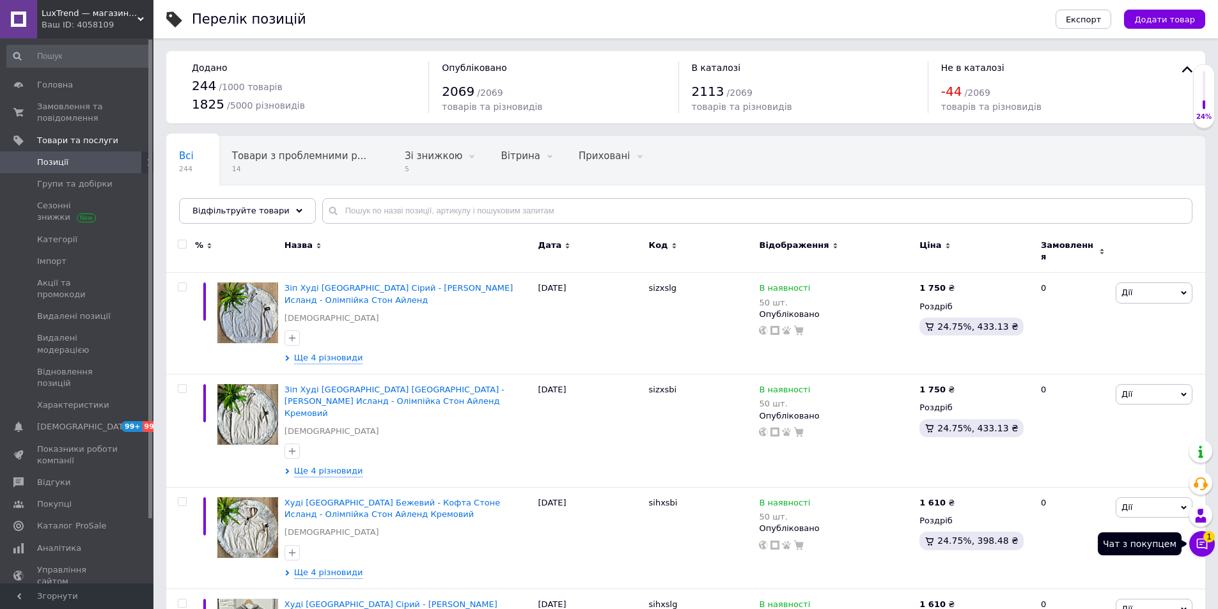
click at [1207, 535] on span "1" at bounding box center [1209, 535] width 12 height 12
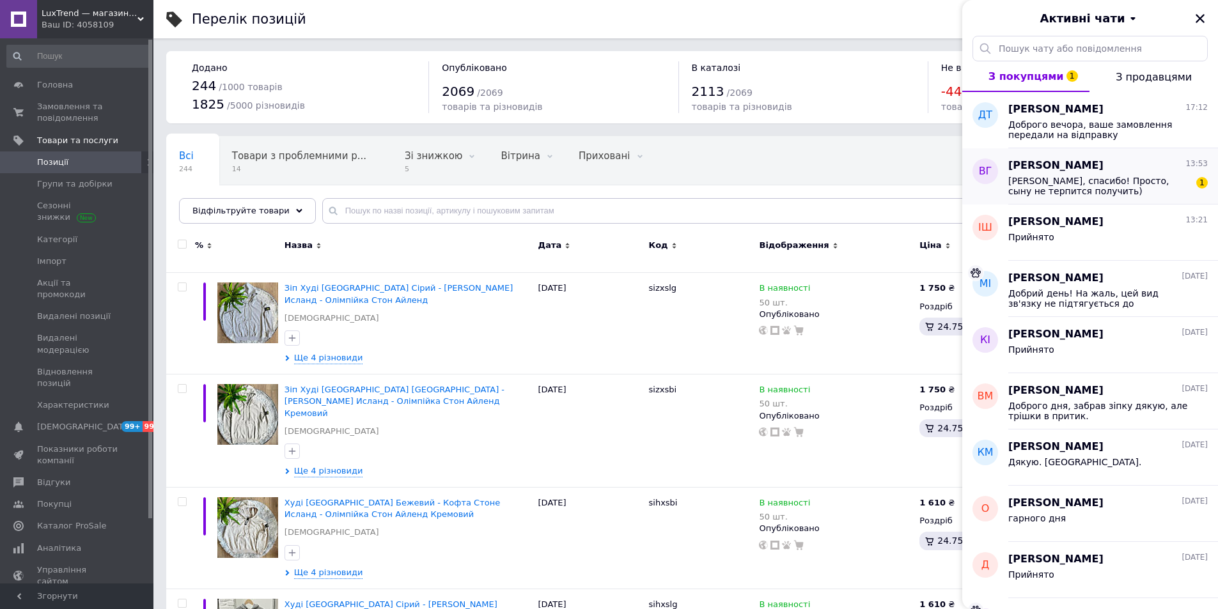
click at [1133, 192] on span "Хорошо, спасибо! Просто, сыну не терпится получить)" at bounding box center [1099, 186] width 182 height 20
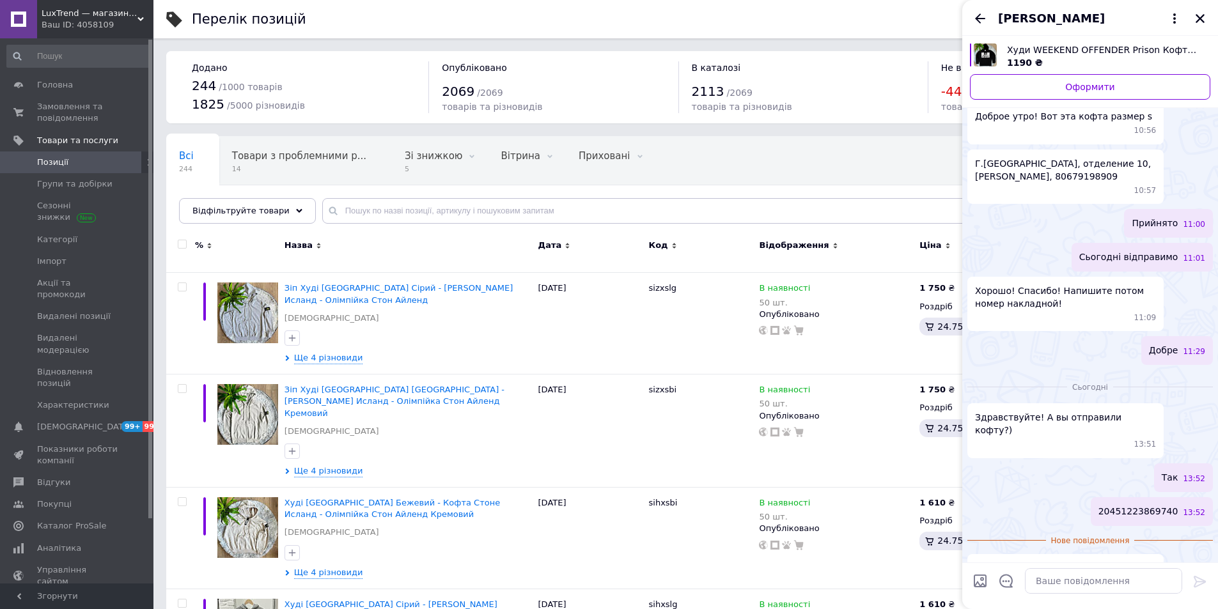
scroll to position [1266, 0]
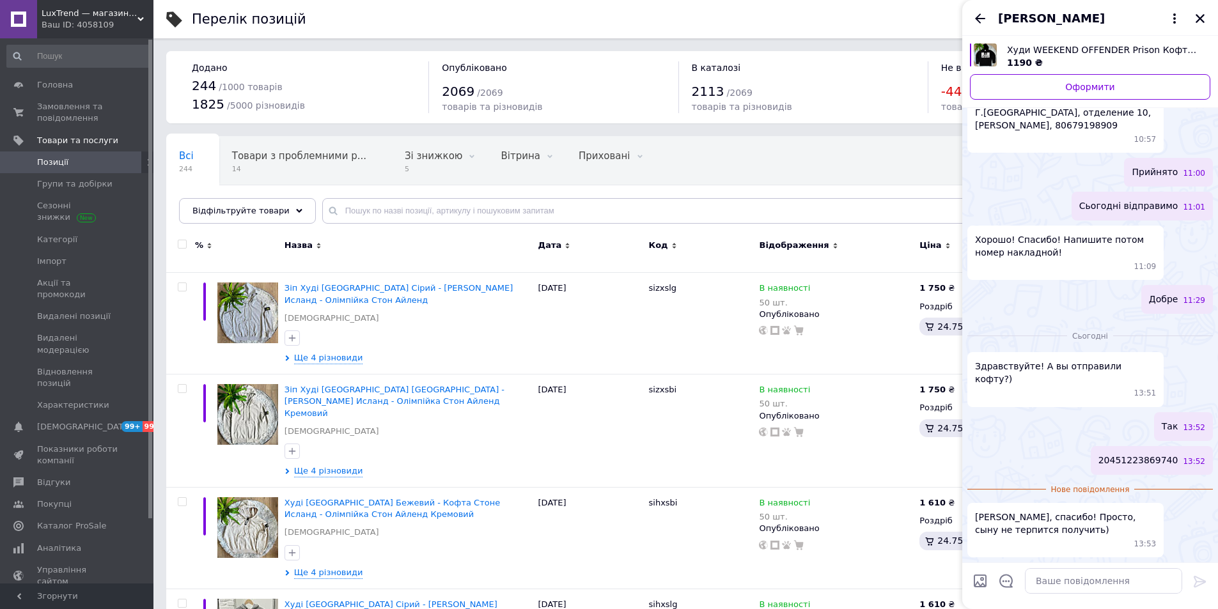
click at [973, 18] on icon "Назад" at bounding box center [979, 18] width 15 height 15
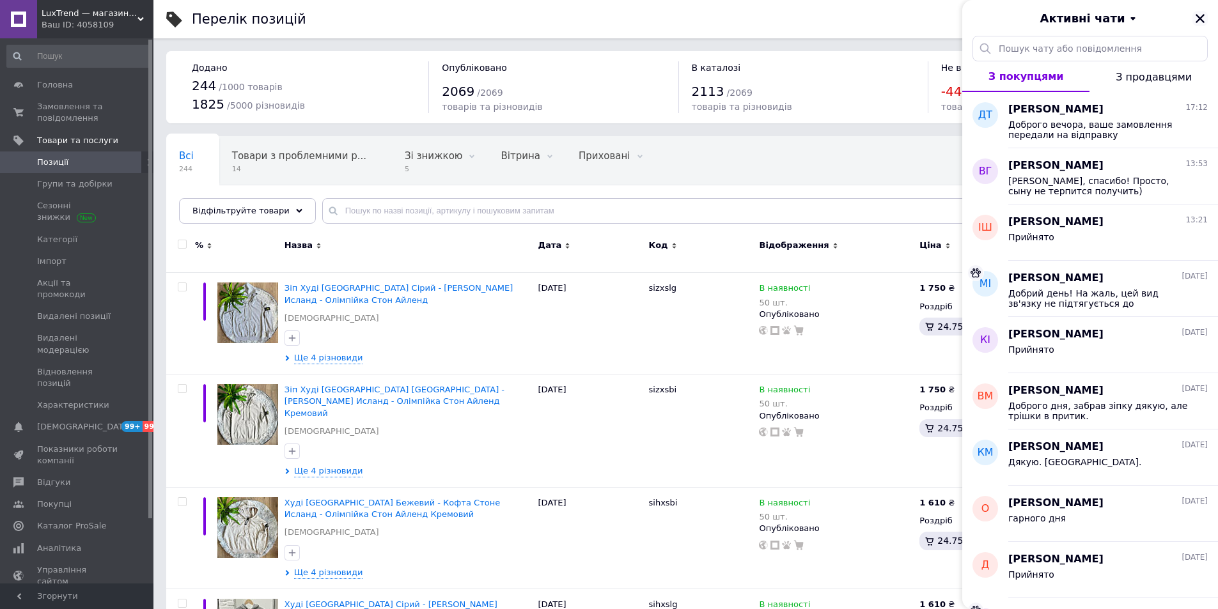
click at [1200, 22] on icon "Закрити" at bounding box center [1200, 19] width 12 height 12
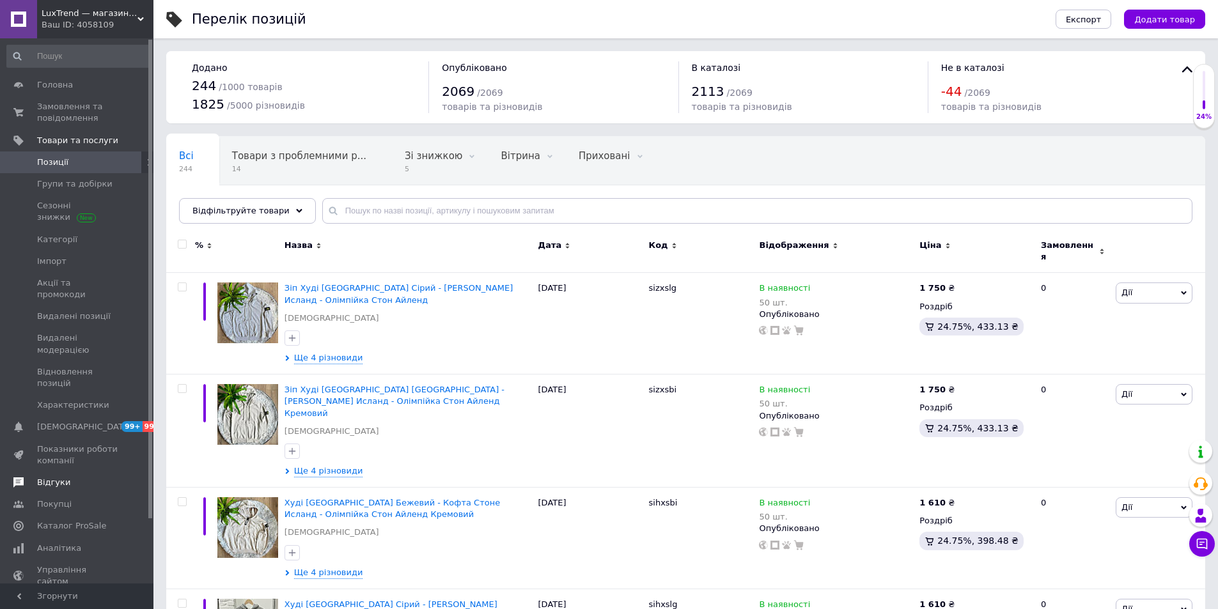
click at [68, 477] on span "Відгуки" at bounding box center [77, 483] width 81 height 12
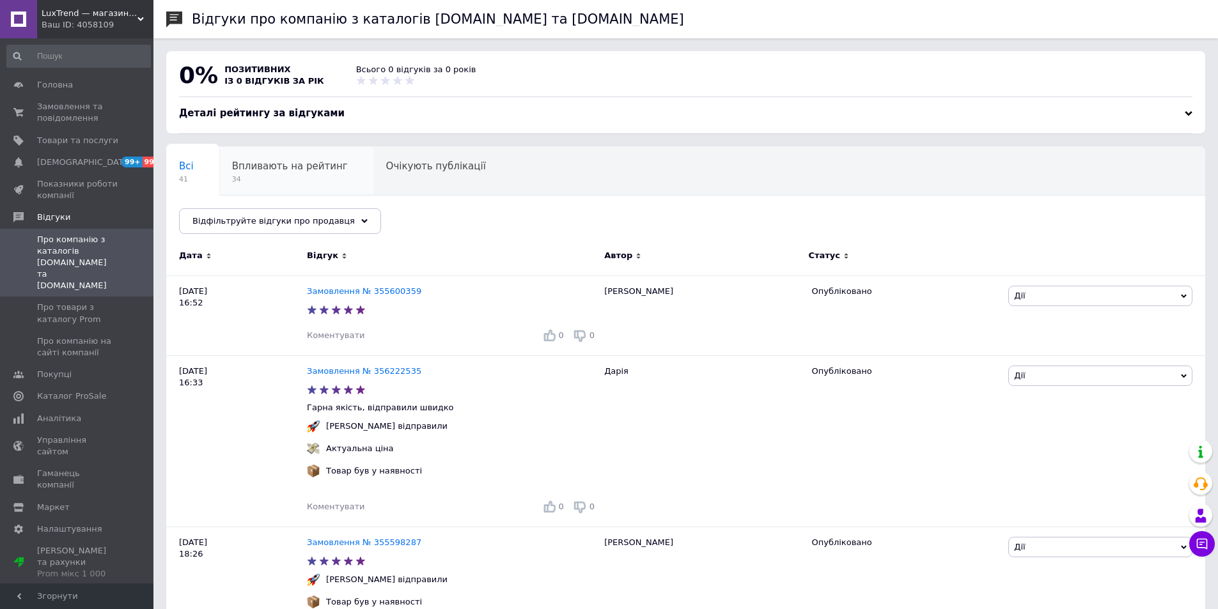
click at [279, 171] on span "Впливають на рейтинг" at bounding box center [290, 166] width 116 height 12
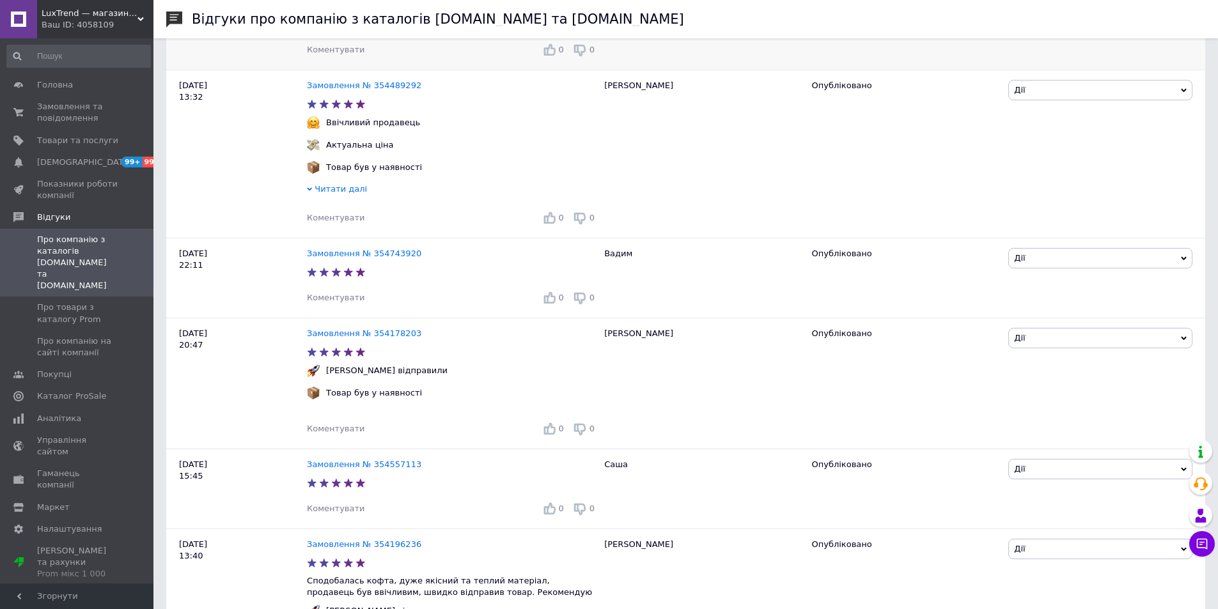
scroll to position [575, 0]
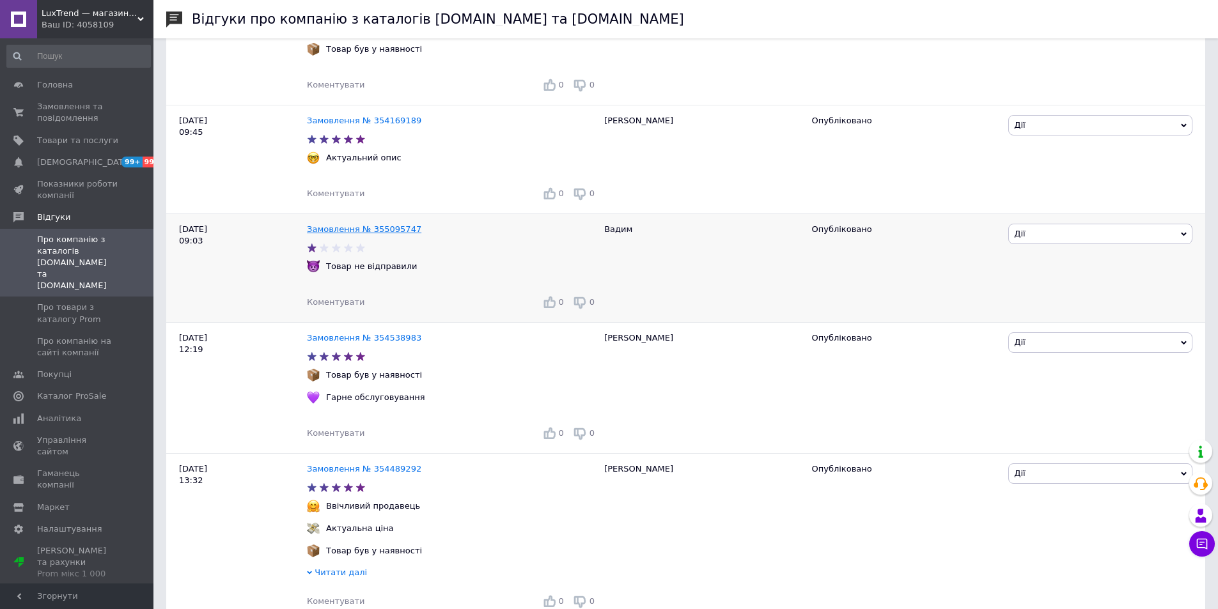
click at [384, 234] on link "Замовлення № 355095747" at bounding box center [364, 229] width 114 height 10
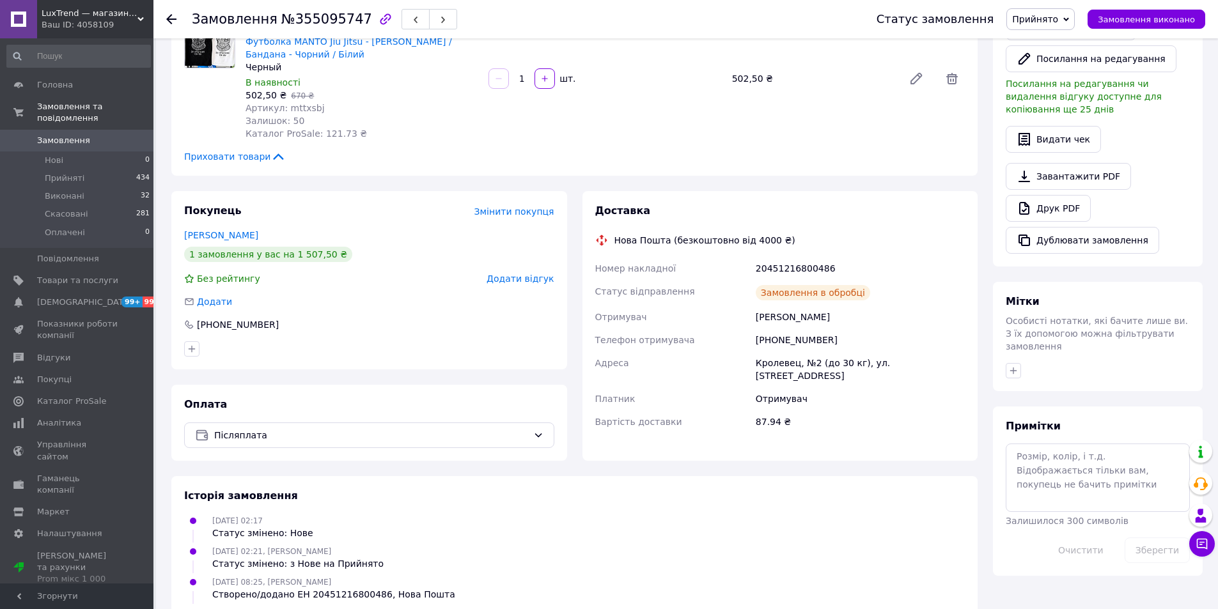
scroll to position [464, 0]
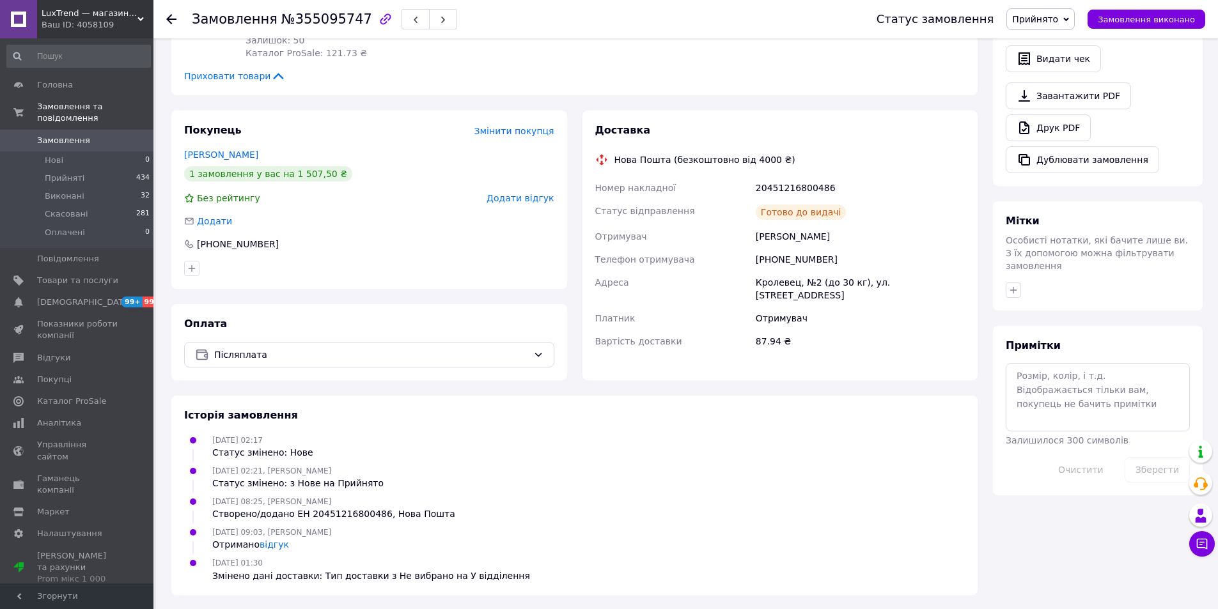
click at [797, 258] on div "[PHONE_NUMBER]" at bounding box center [860, 259] width 214 height 23
copy div "380630738522"
click at [271, 543] on link "відгук" at bounding box center [274, 544] width 29 height 10
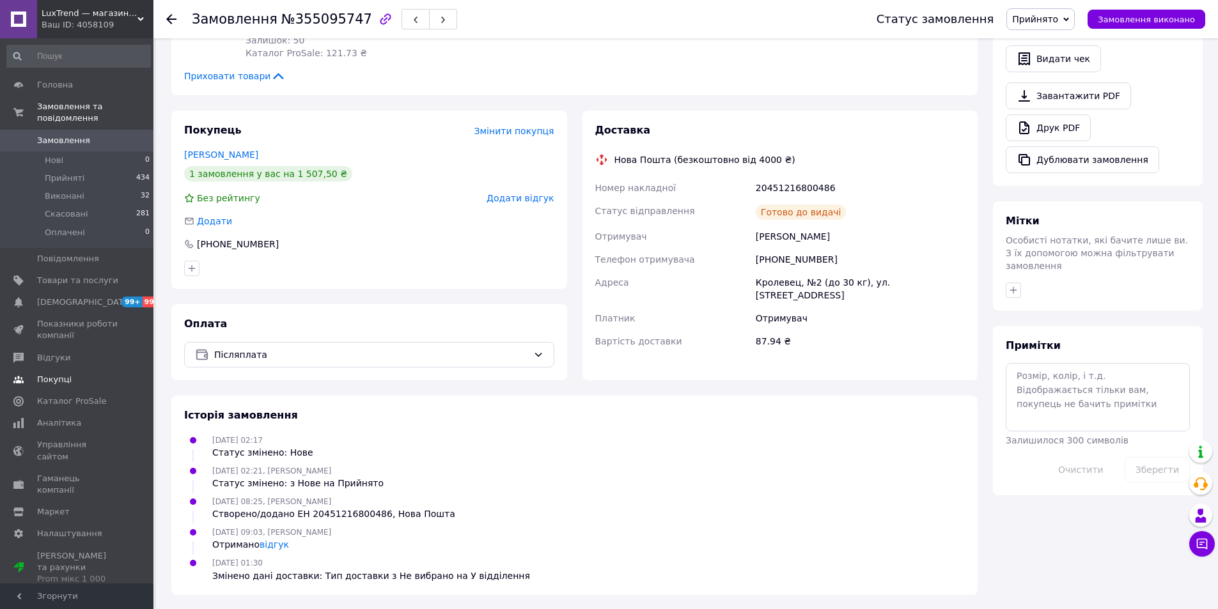
click at [61, 352] on span "Відгуки" at bounding box center [53, 358] width 33 height 12
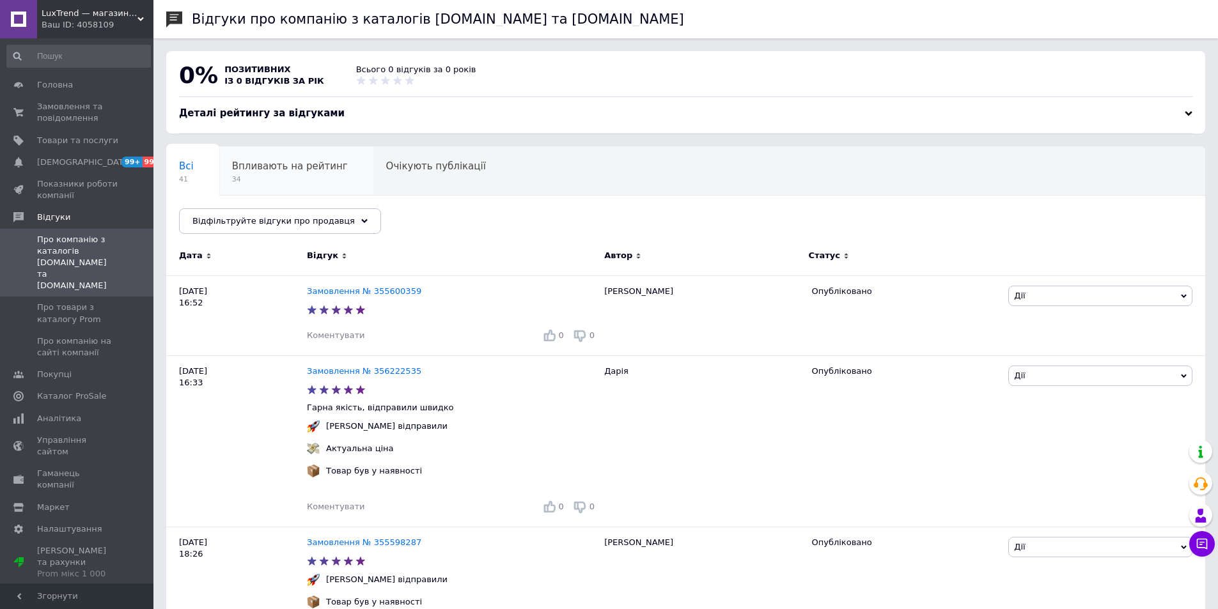
click at [297, 186] on div "Впливають на рейтинг 34" at bounding box center [296, 171] width 154 height 49
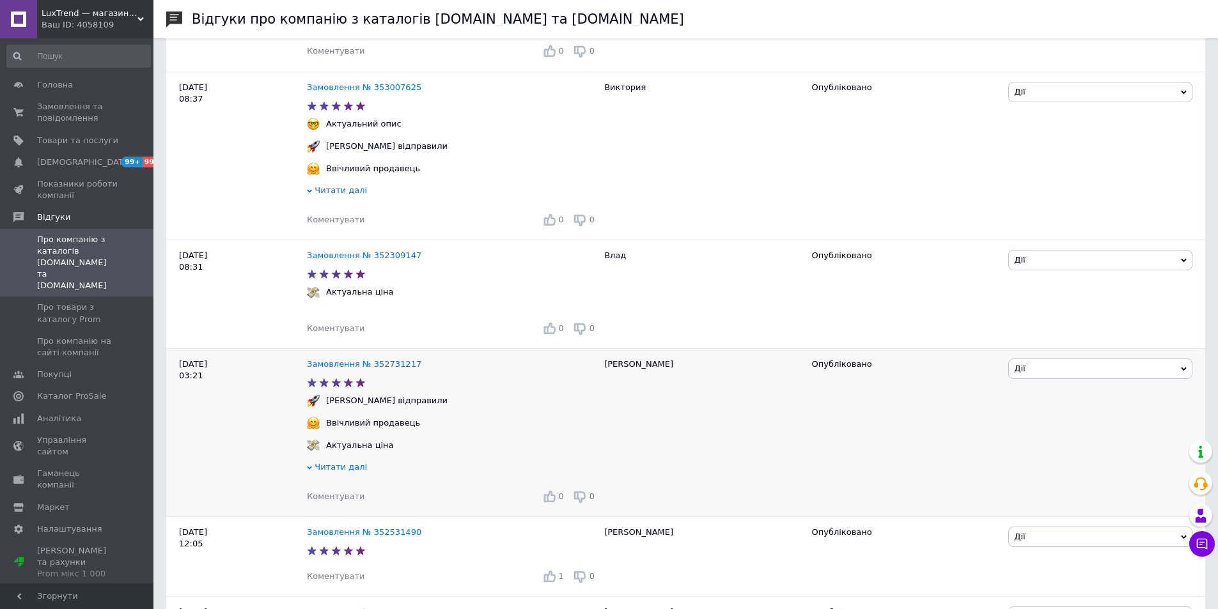
scroll to position [2239, 0]
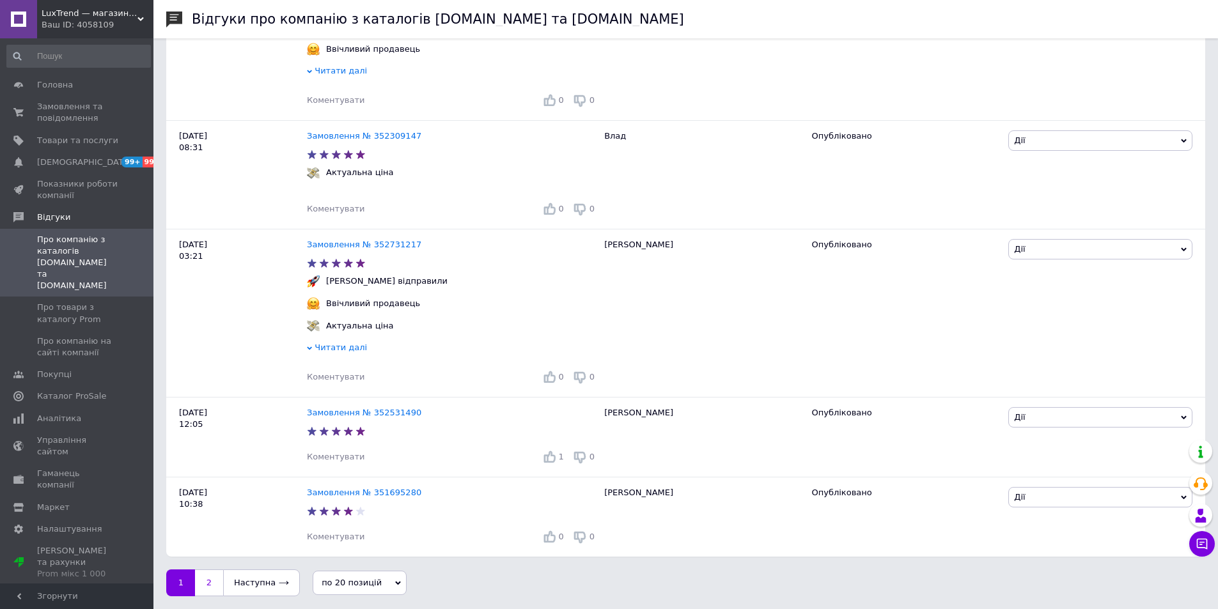
click at [208, 580] on link "2" at bounding box center [209, 583] width 28 height 27
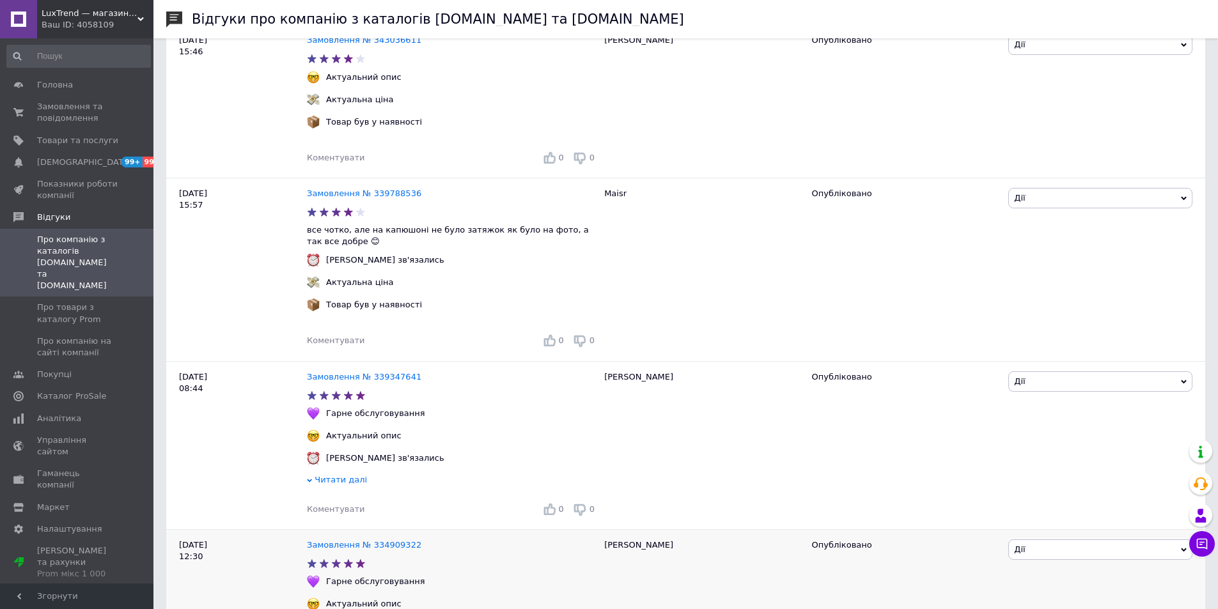
scroll to position [1915, 0]
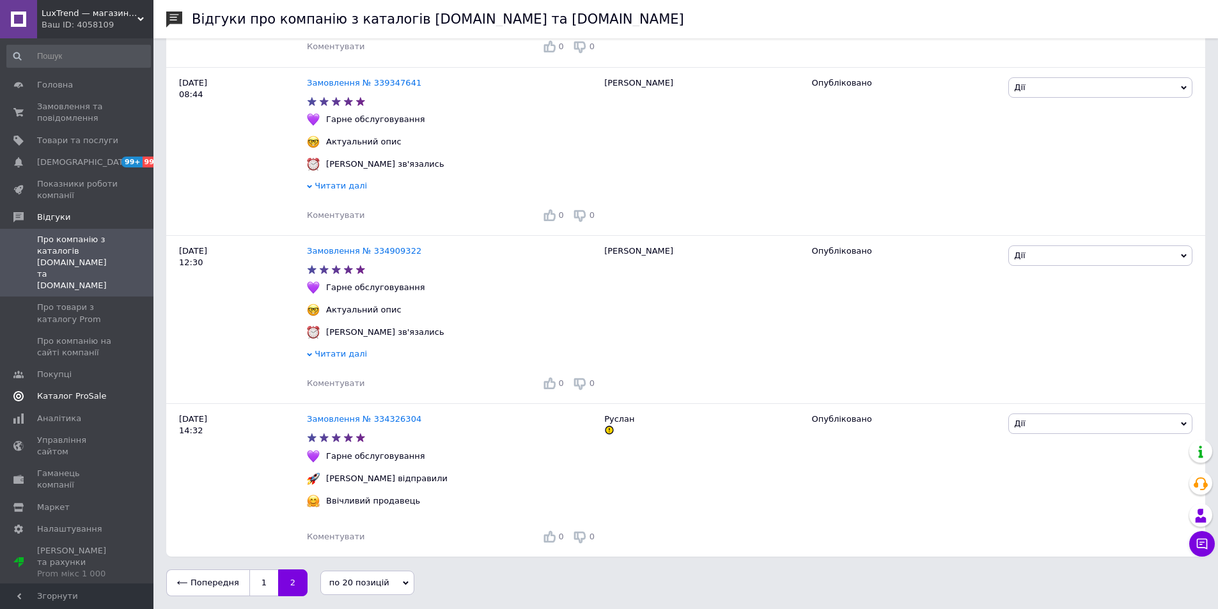
click at [77, 391] on span "Каталог ProSale" at bounding box center [71, 397] width 69 height 12
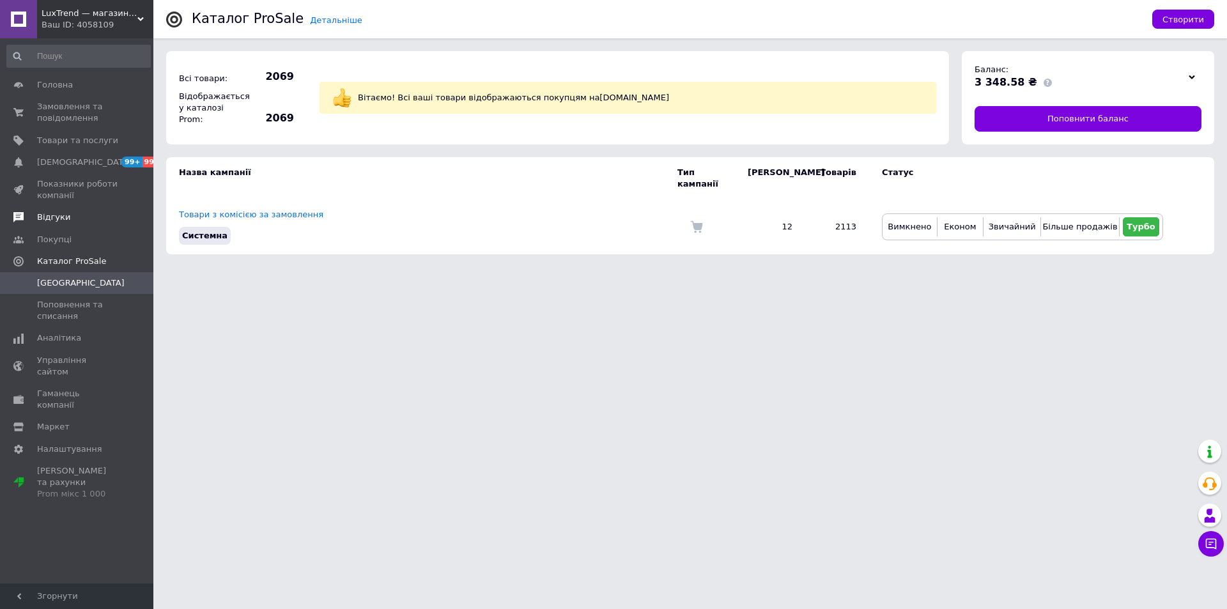
click at [54, 217] on span "Відгуки" at bounding box center [53, 218] width 33 height 12
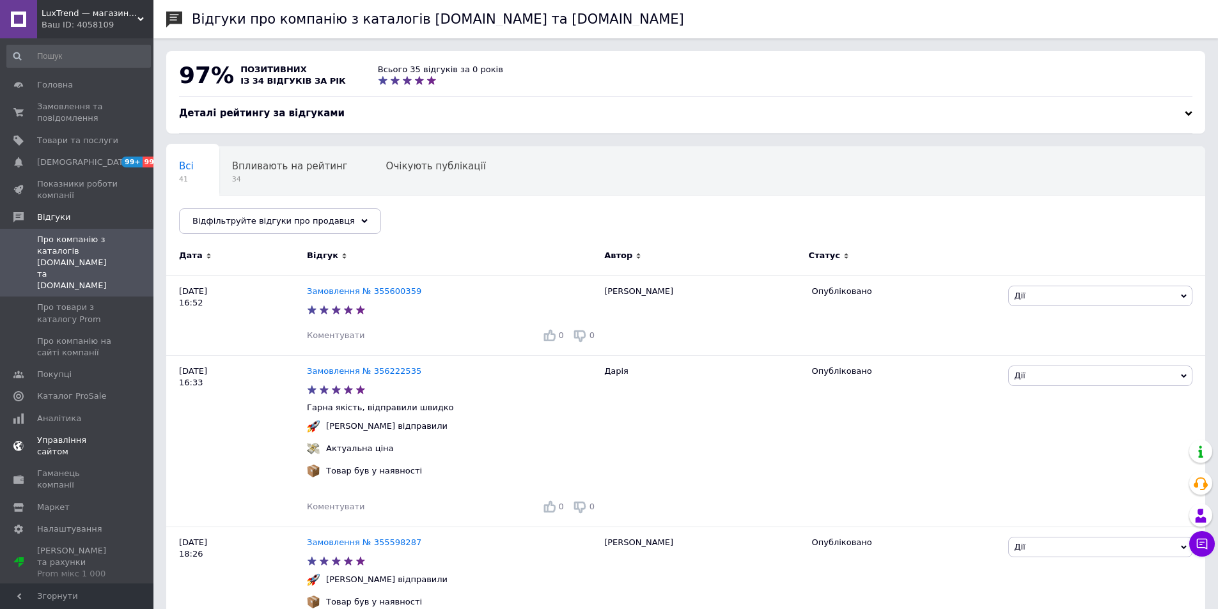
click at [79, 391] on span "Каталог ProSale" at bounding box center [71, 397] width 69 height 12
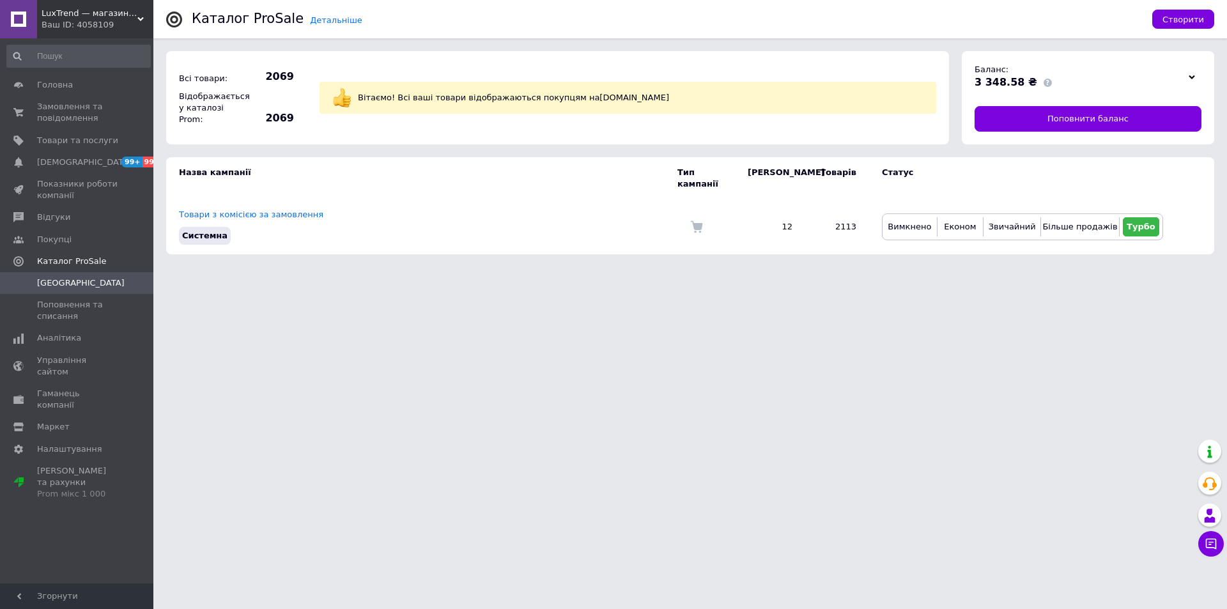
click at [136, 16] on span "LuxTrend — магазин трендового одягу" at bounding box center [90, 14] width 96 height 12
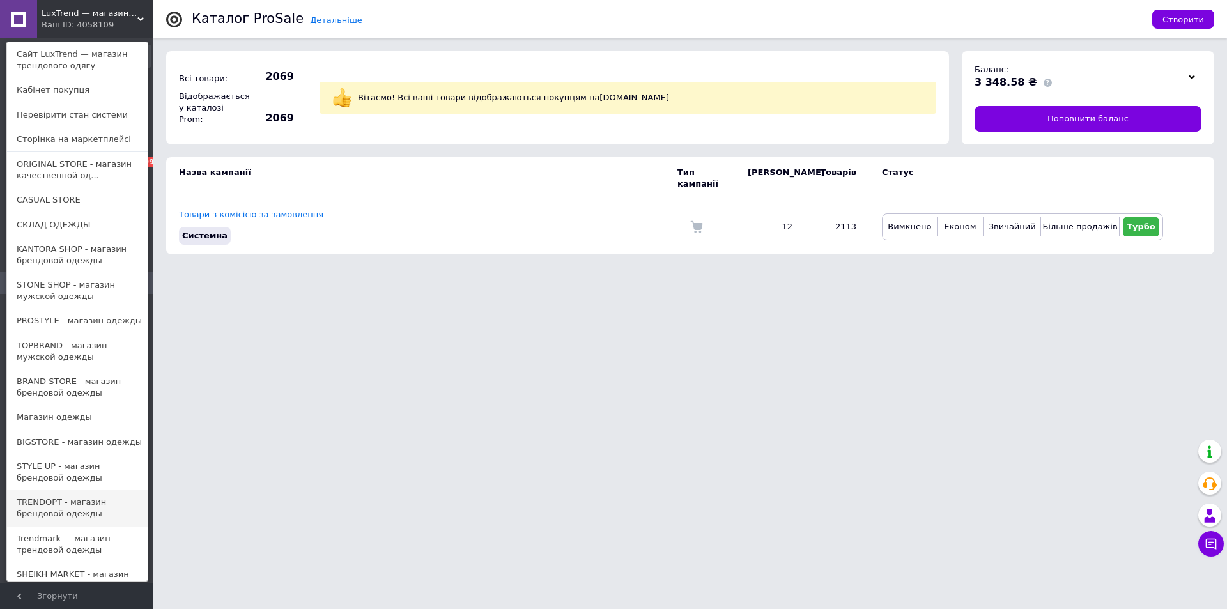
click at [87, 509] on link "TRENDOPT - магазин брендовой одежды" at bounding box center [77, 508] width 141 height 36
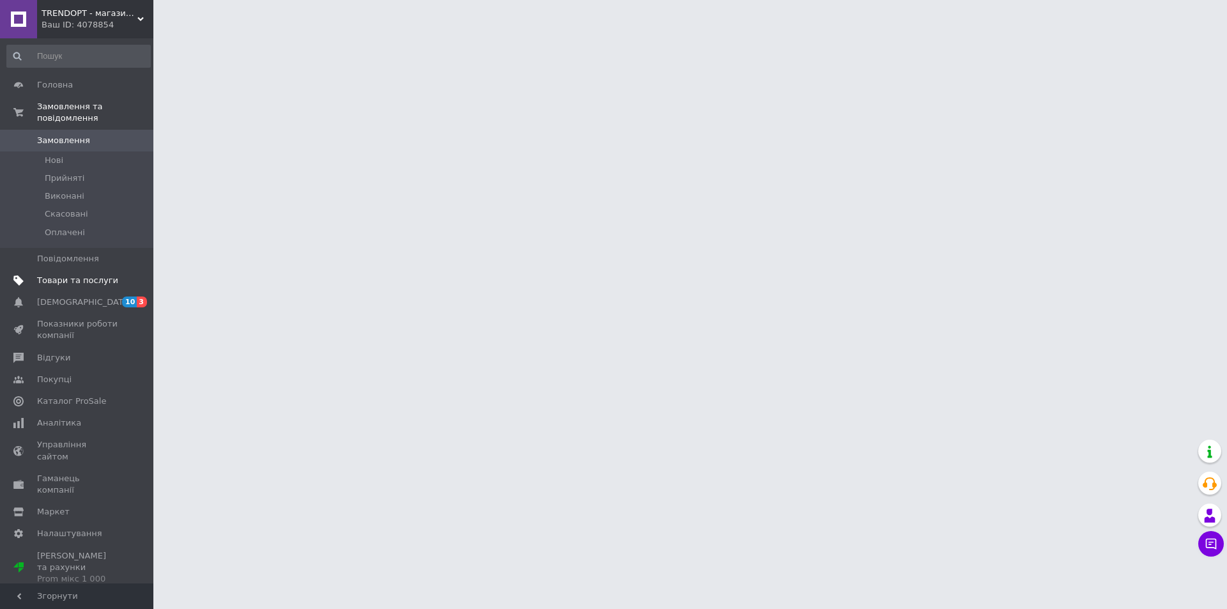
click at [88, 275] on span "Товари та послуги" at bounding box center [77, 281] width 81 height 12
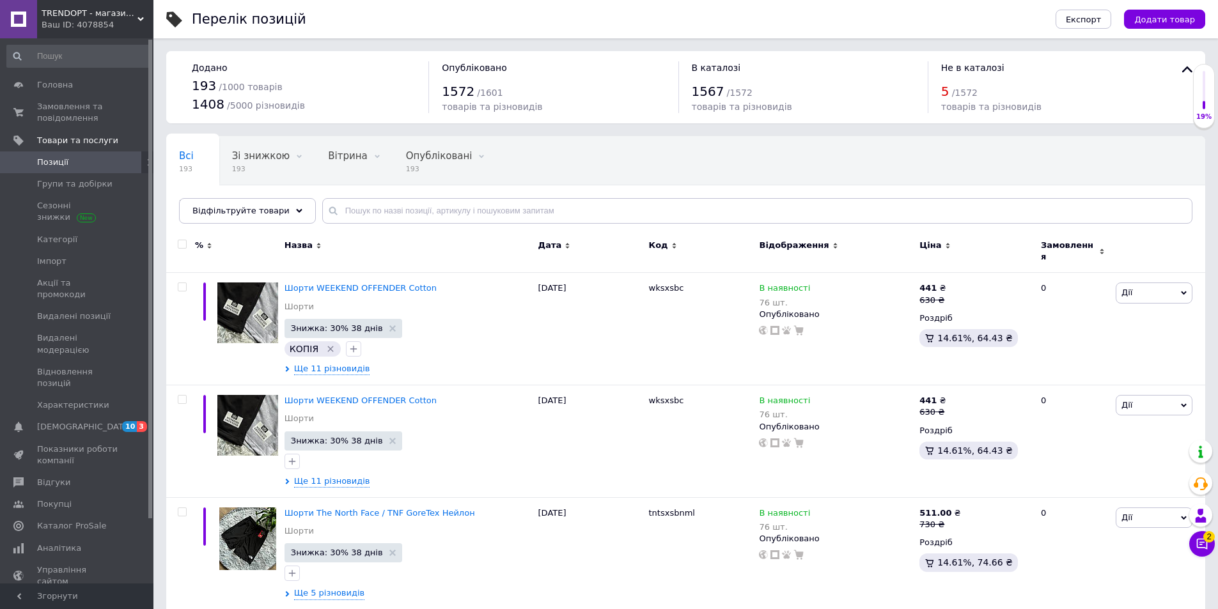
click at [1208, 545] on button "Чат з покупцем 2" at bounding box center [1202, 544] width 26 height 26
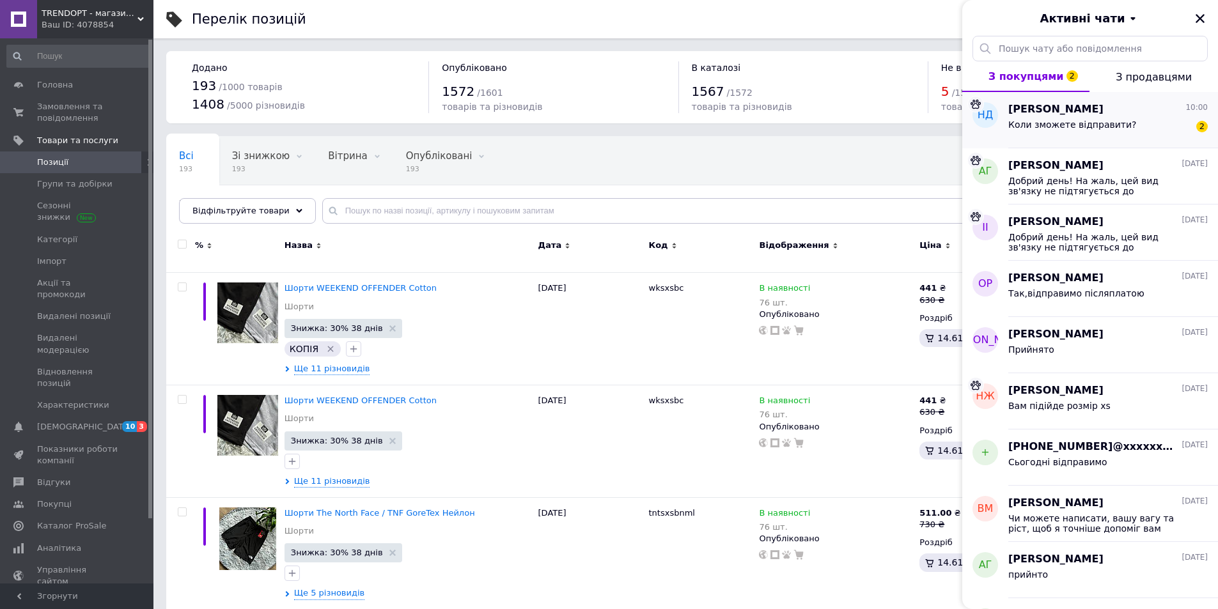
click at [1119, 121] on div "Коли зможете відправити? 2" at bounding box center [1107, 127] width 199 height 20
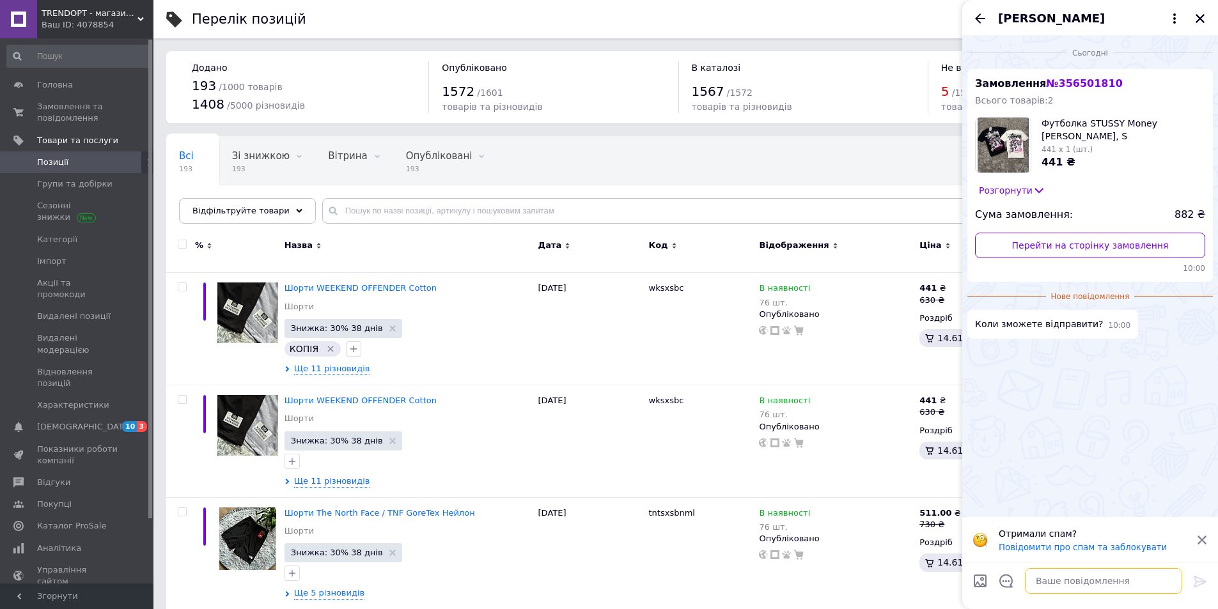
click at [1065, 573] on textarea at bounding box center [1103, 581] width 157 height 26
paste textarea "Добрий день! [відповідь на її питання] На жаль, цей вид зв'язку не підтягується…"
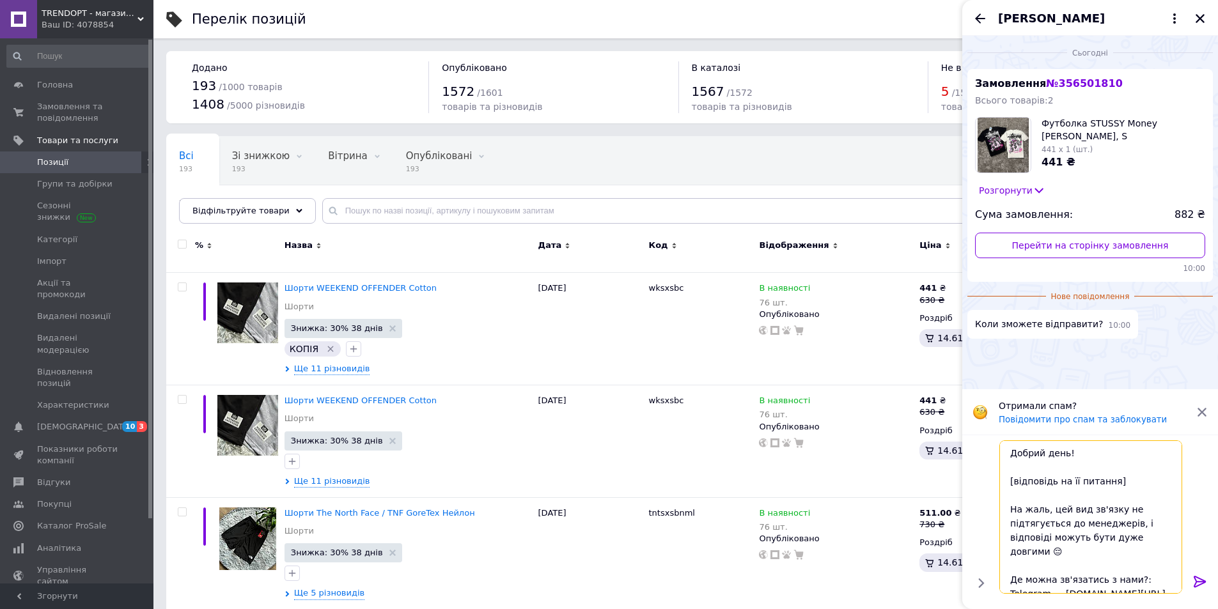
click at [1065, 477] on textarea "Добрий день! [відповідь на її питання] На жаль, цей вид зв'язку не підтягується…" at bounding box center [1090, 516] width 183 height 153
type textarea "Добрий день! Сьогодні відправимо На жаль, цей вид зв'язку не підтягується до ме…"
click at [1197, 577] on icon at bounding box center [1199, 582] width 12 height 12
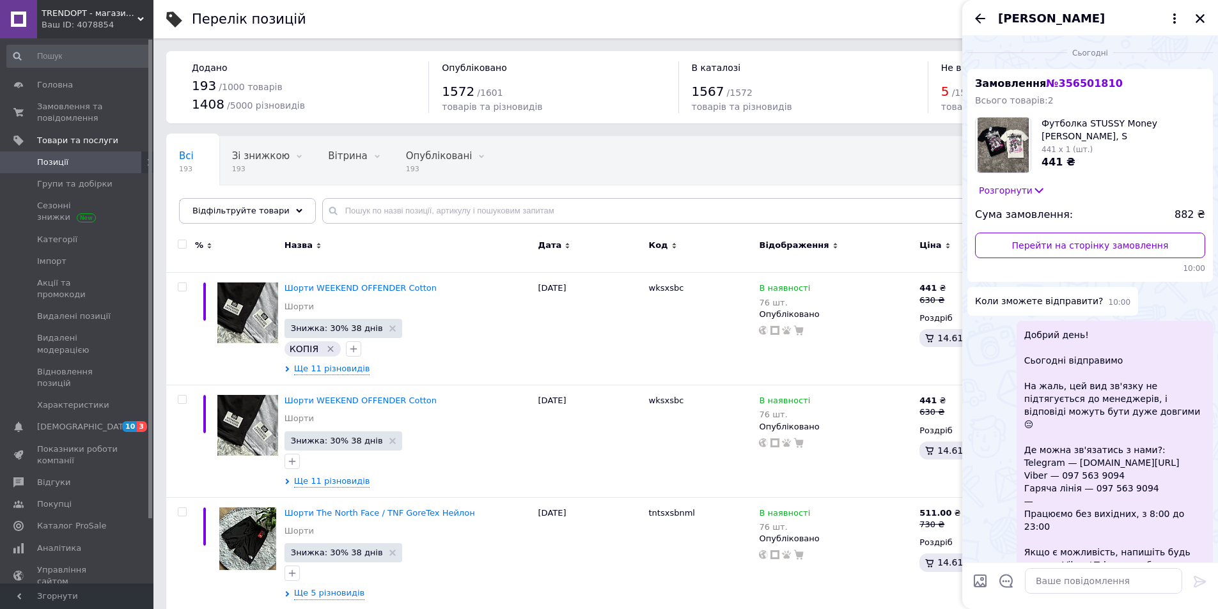
scroll to position [22, 0]
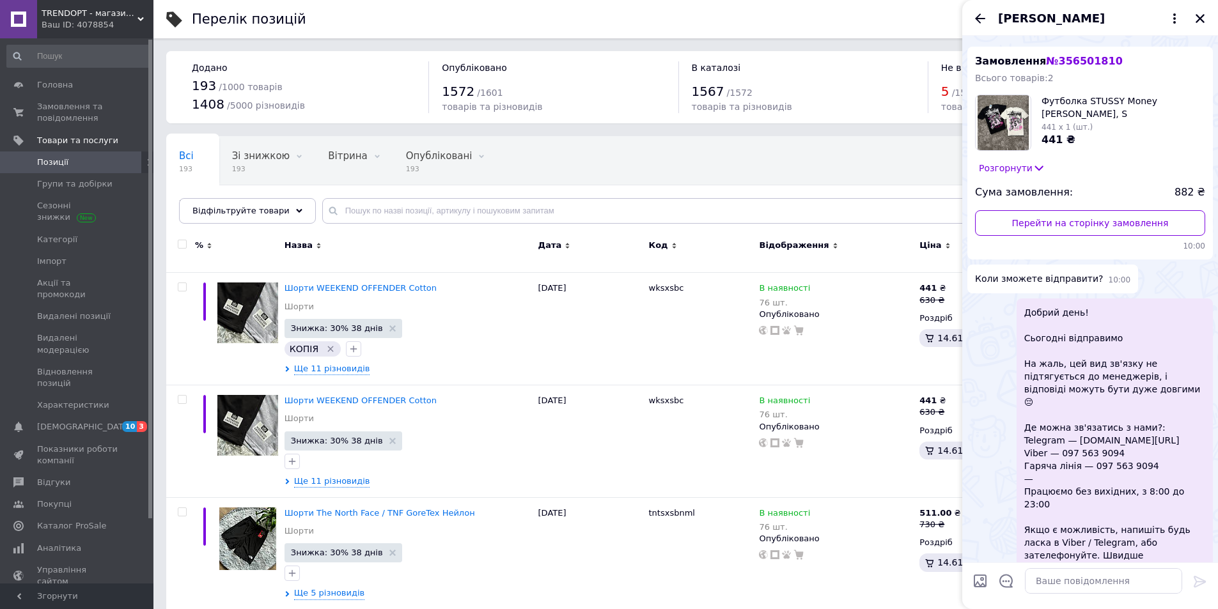
click at [986, 14] on icon "Назад" at bounding box center [979, 18] width 15 height 15
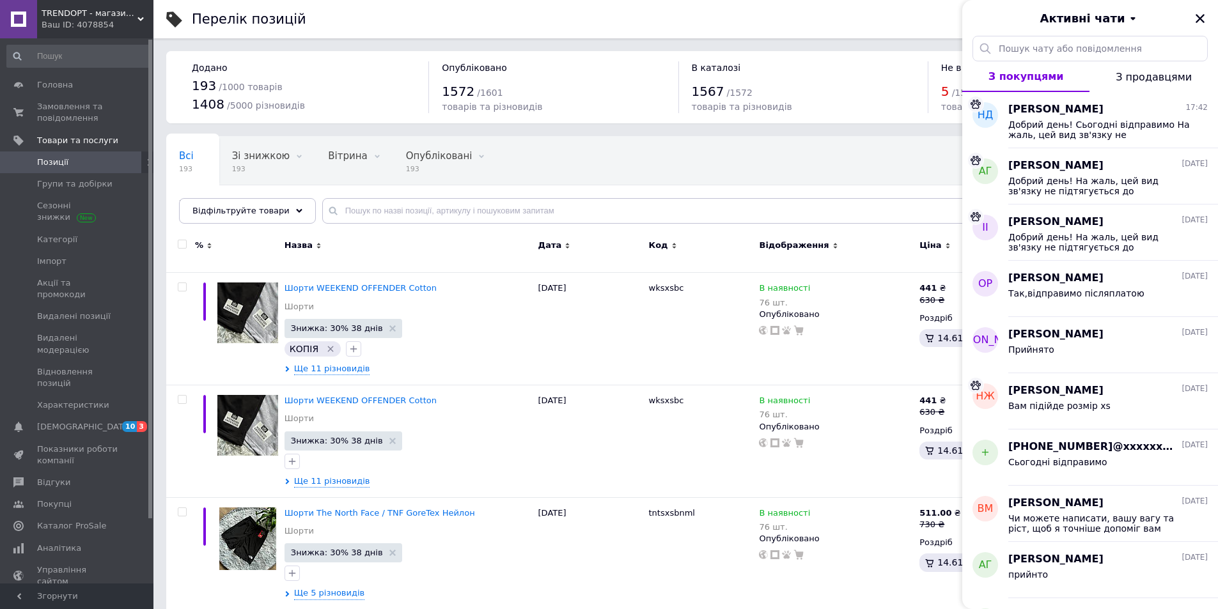
click at [1200, 19] on icon "Закрити" at bounding box center [1199, 18] width 9 height 9
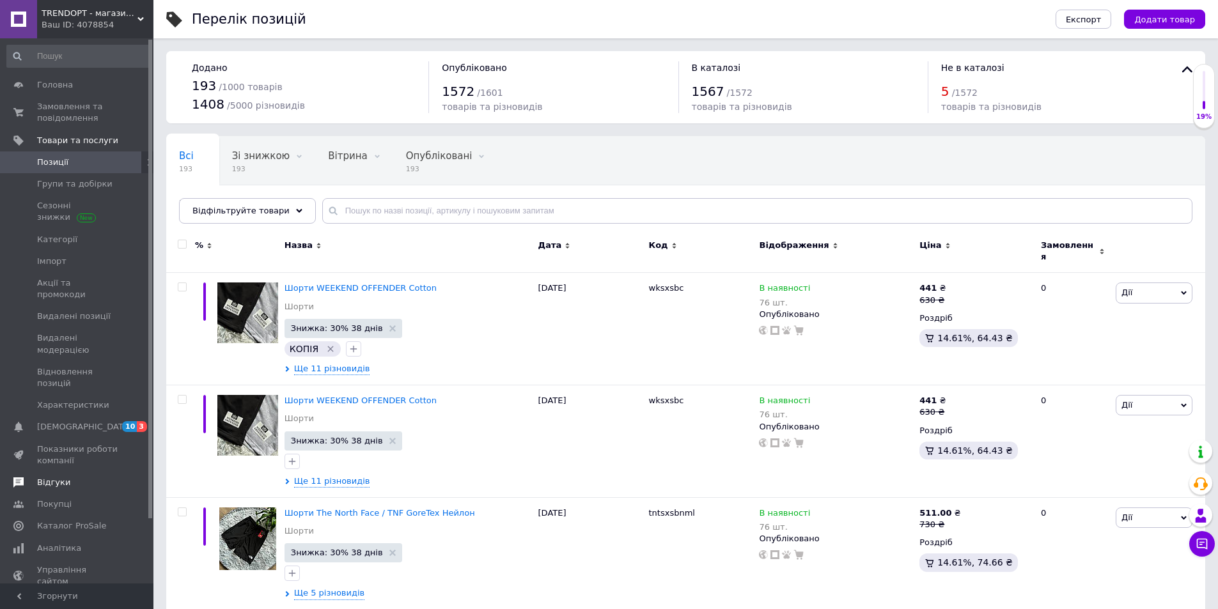
click at [55, 477] on span "Відгуки" at bounding box center [53, 483] width 33 height 12
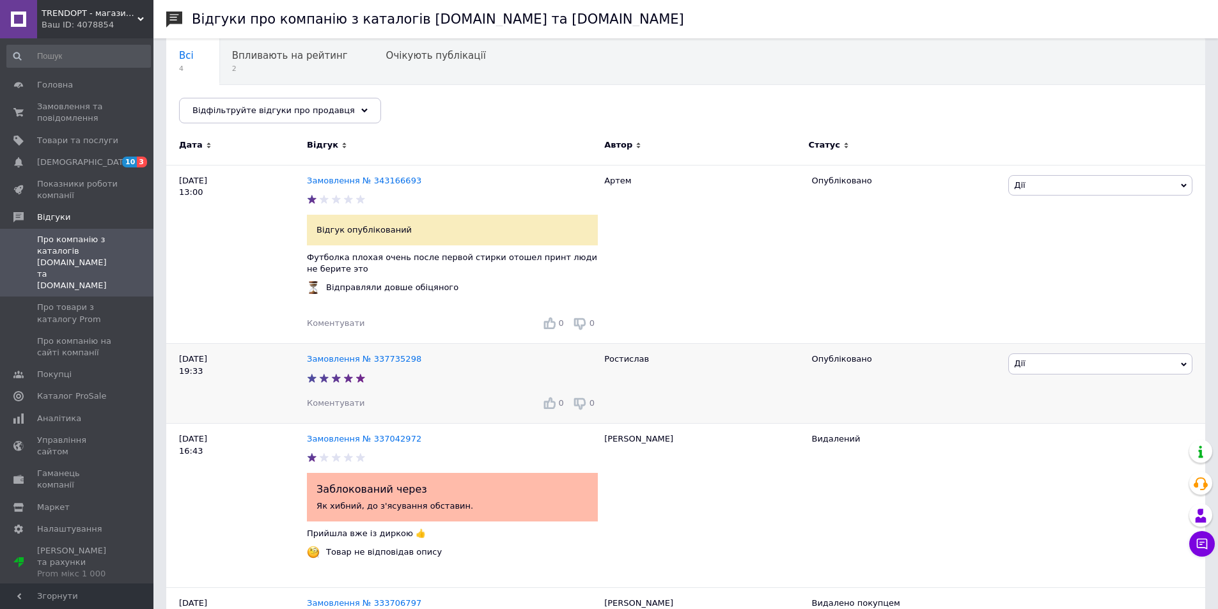
scroll to position [47, 0]
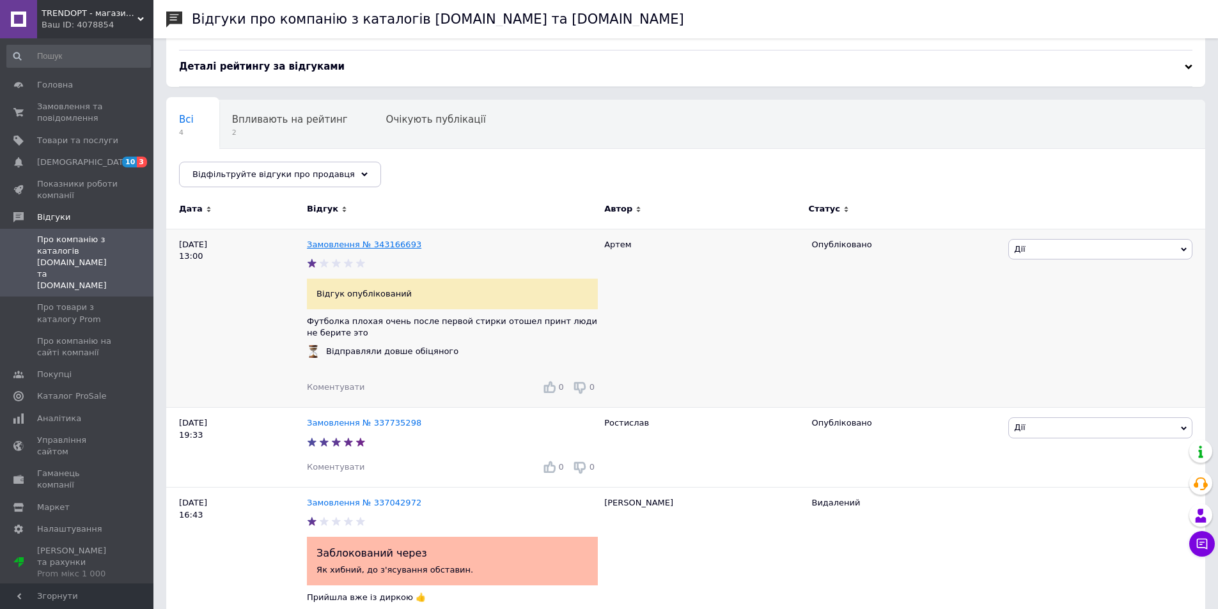
click at [373, 244] on link "Замовлення № 343166693" at bounding box center [364, 245] width 114 height 10
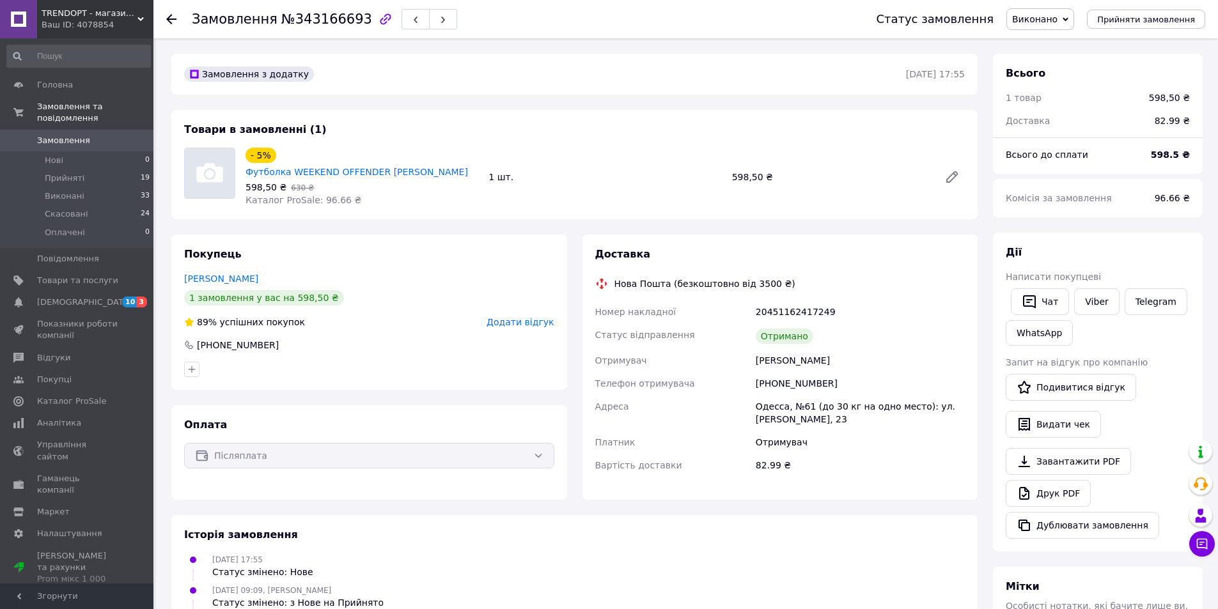
click at [796, 378] on div "[PHONE_NUMBER]" at bounding box center [860, 383] width 214 height 23
copy div "380996153074"
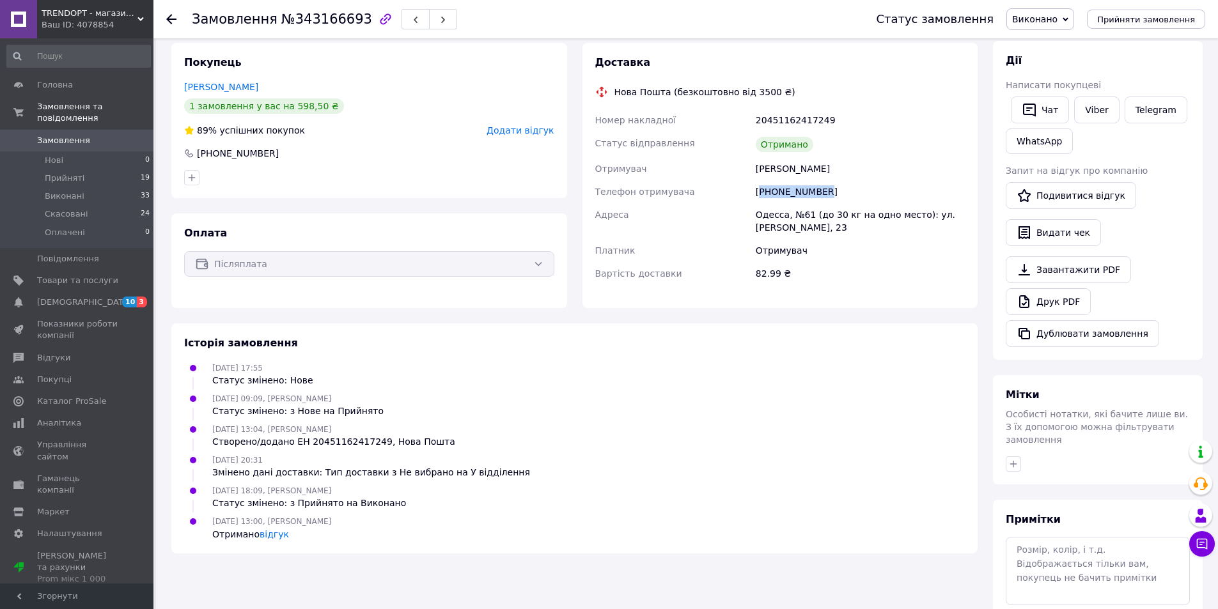
scroll to position [254, 0]
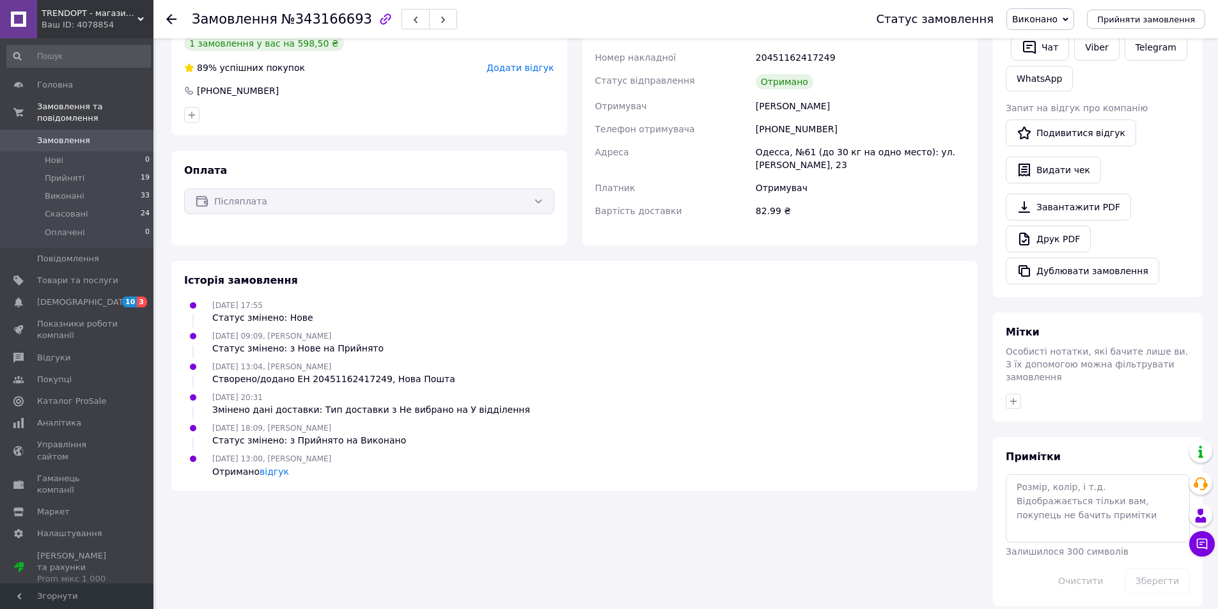
drag, startPoint x: 274, startPoint y: 469, endPoint x: 286, endPoint y: 465, distance: 12.3
click at [274, 469] on div "Отримано відгук" at bounding box center [271, 471] width 119 height 13
click at [280, 467] on link "відгук" at bounding box center [274, 472] width 29 height 10
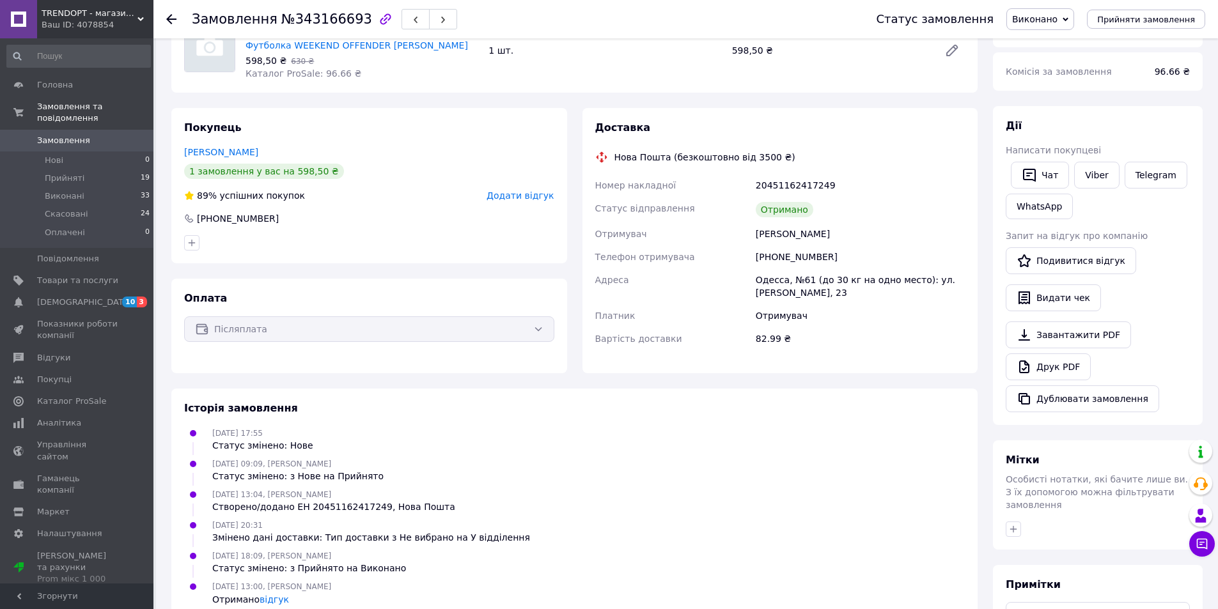
scroll to position [63, 0]
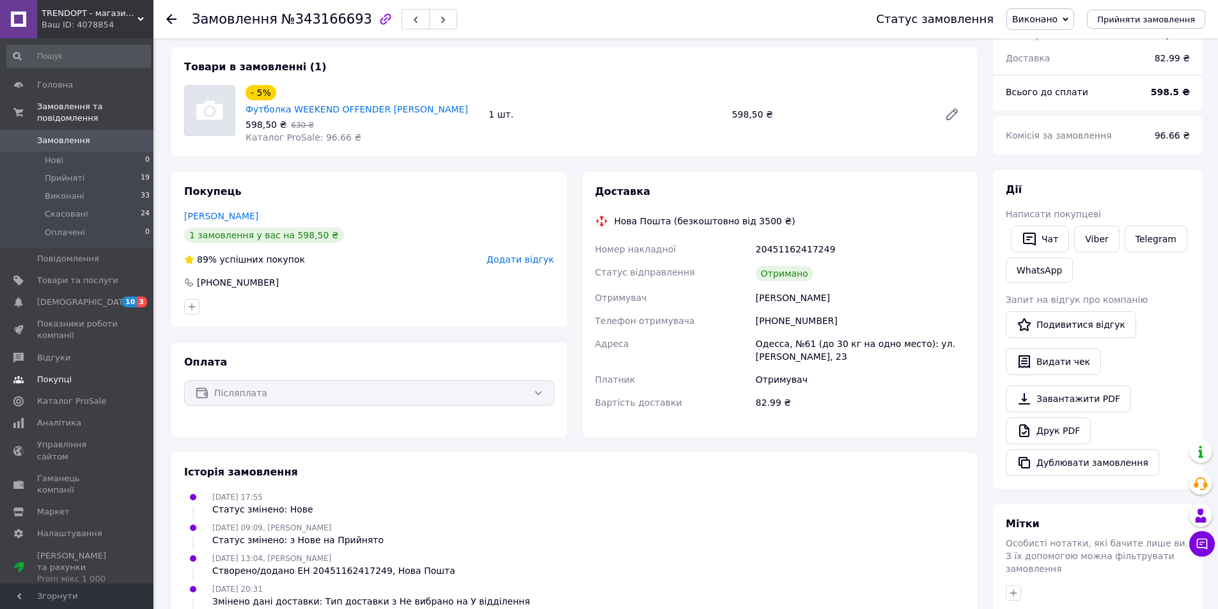
click at [65, 352] on span "Відгуки" at bounding box center [77, 358] width 81 height 12
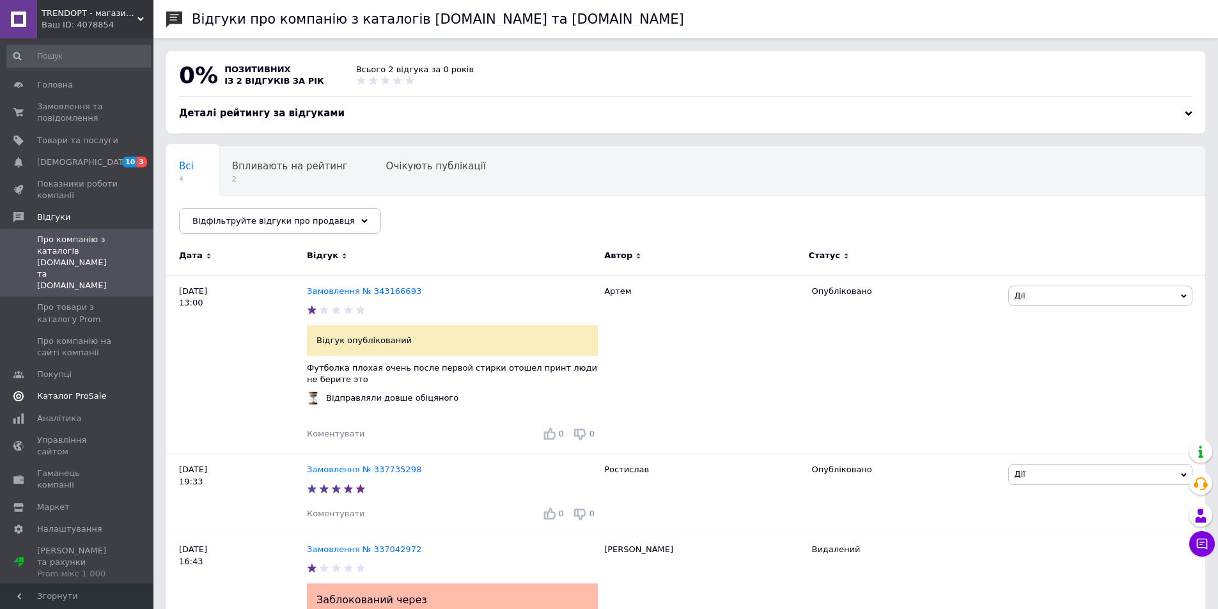
click at [84, 391] on span "Каталог ProSale" at bounding box center [71, 397] width 69 height 12
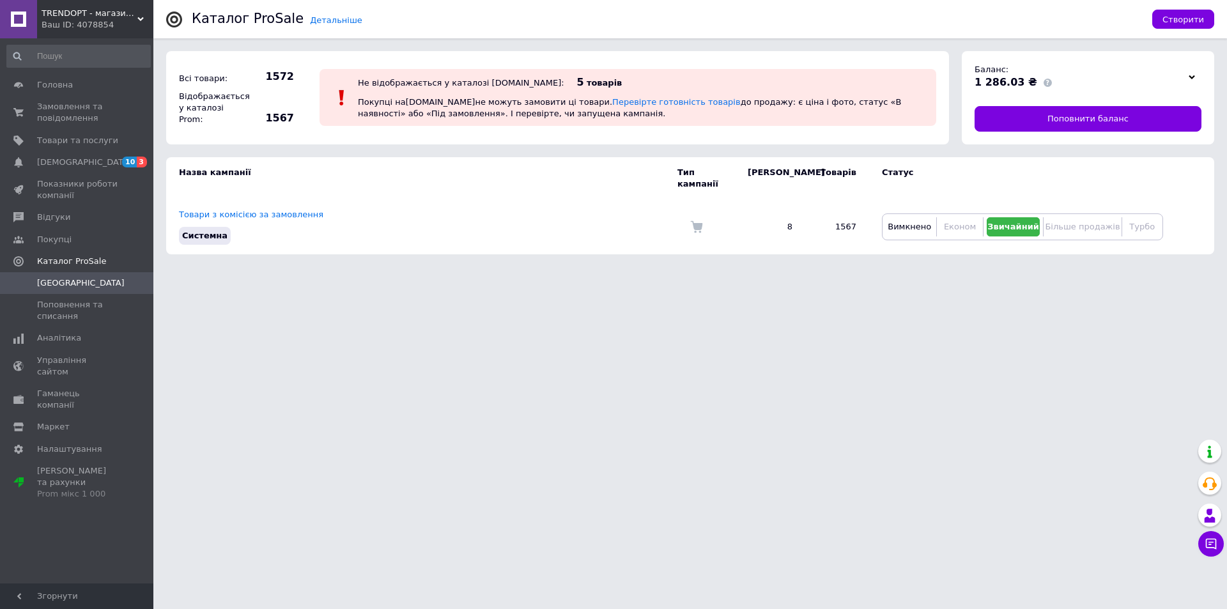
click at [146, 17] on div "TRENDOPT - магазин брендового одягу Ваш ID: 4078854" at bounding box center [95, 19] width 116 height 38
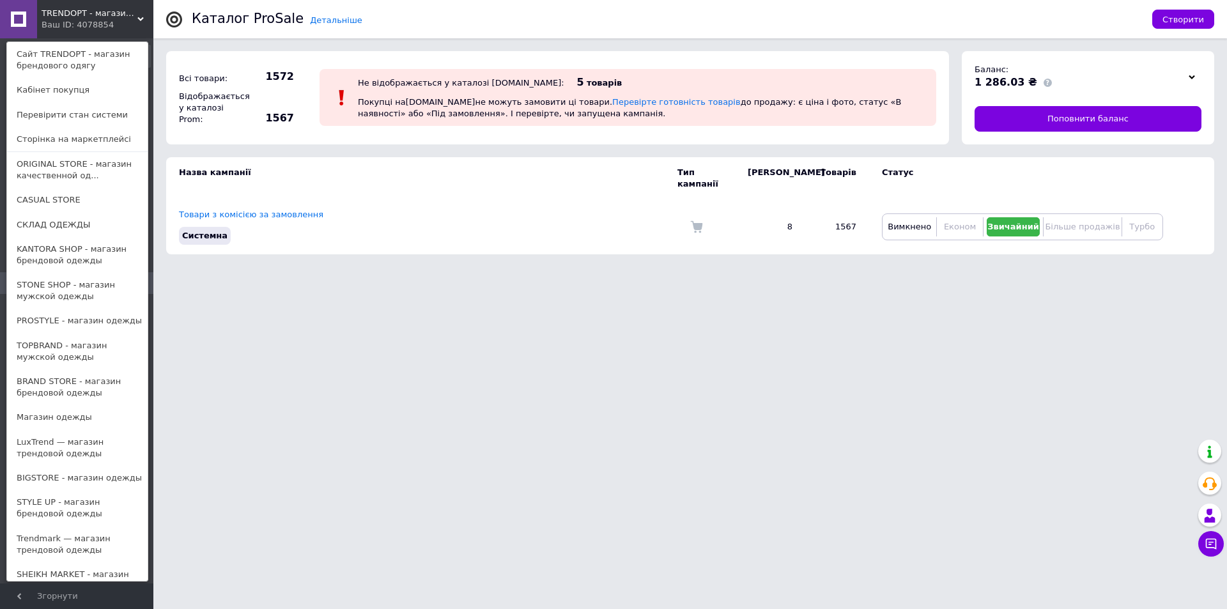
click at [73, 327] on link "PROSTYLE - магазин одежды" at bounding box center [77, 321] width 141 height 24
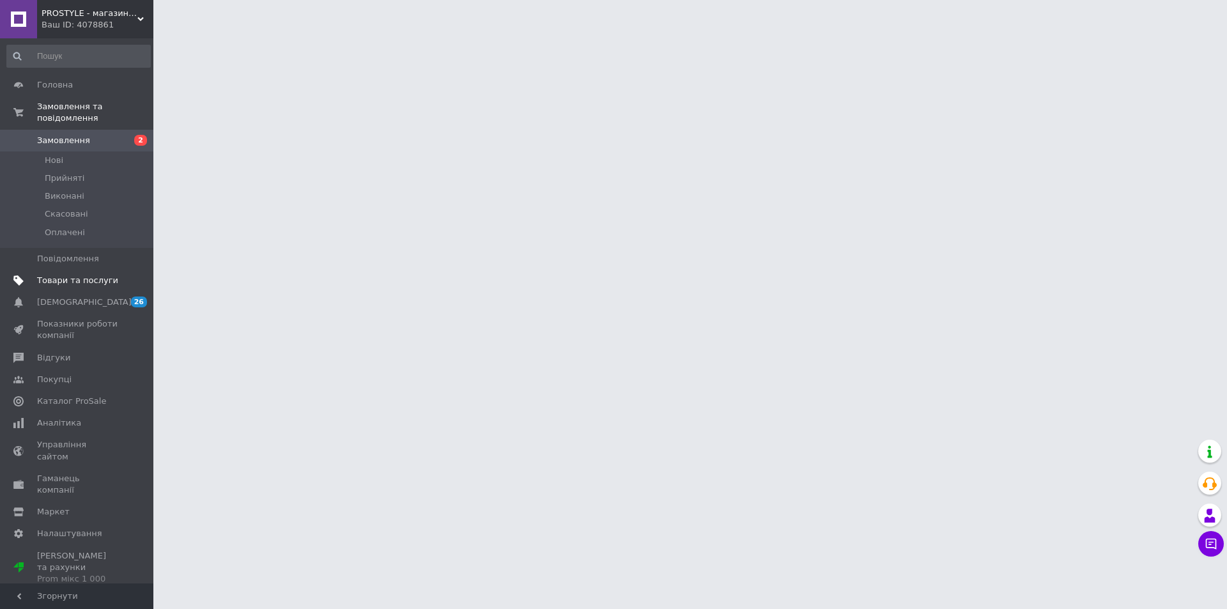
click at [77, 275] on span "Товари та послуги" at bounding box center [77, 281] width 81 height 12
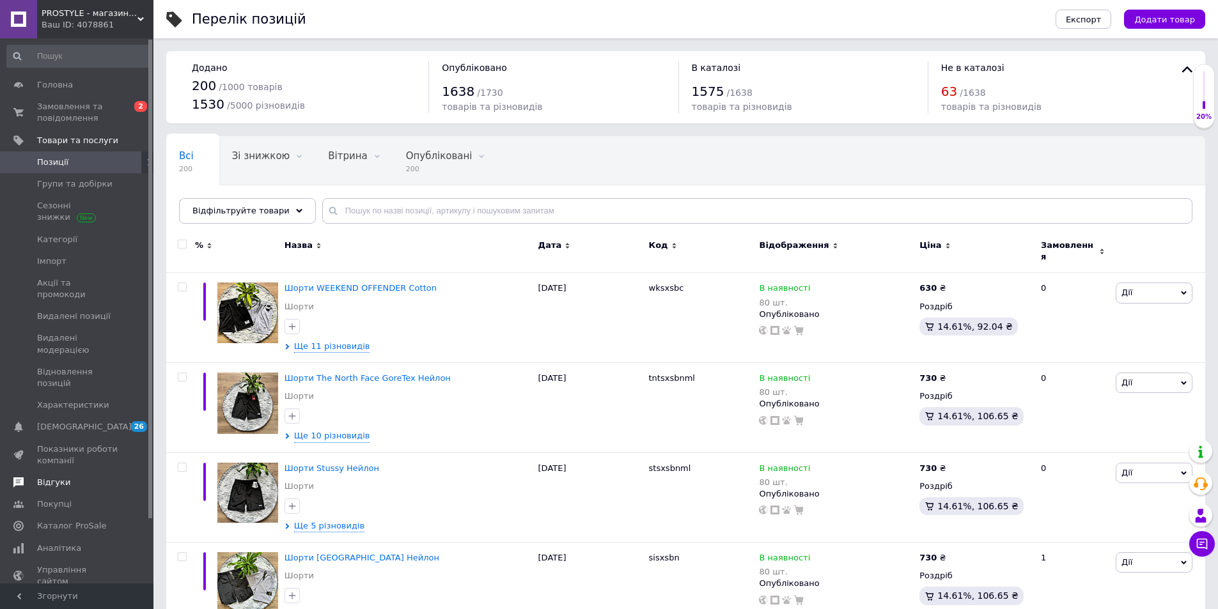
click at [65, 477] on span "Відгуки" at bounding box center [77, 483] width 81 height 12
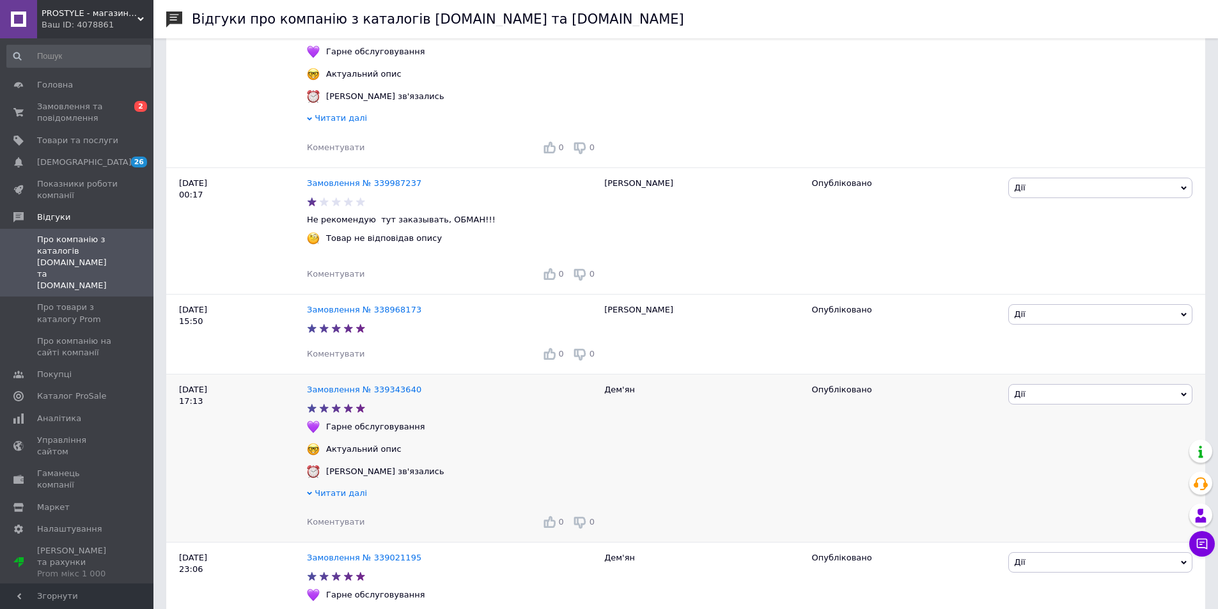
scroll to position [1581, 0]
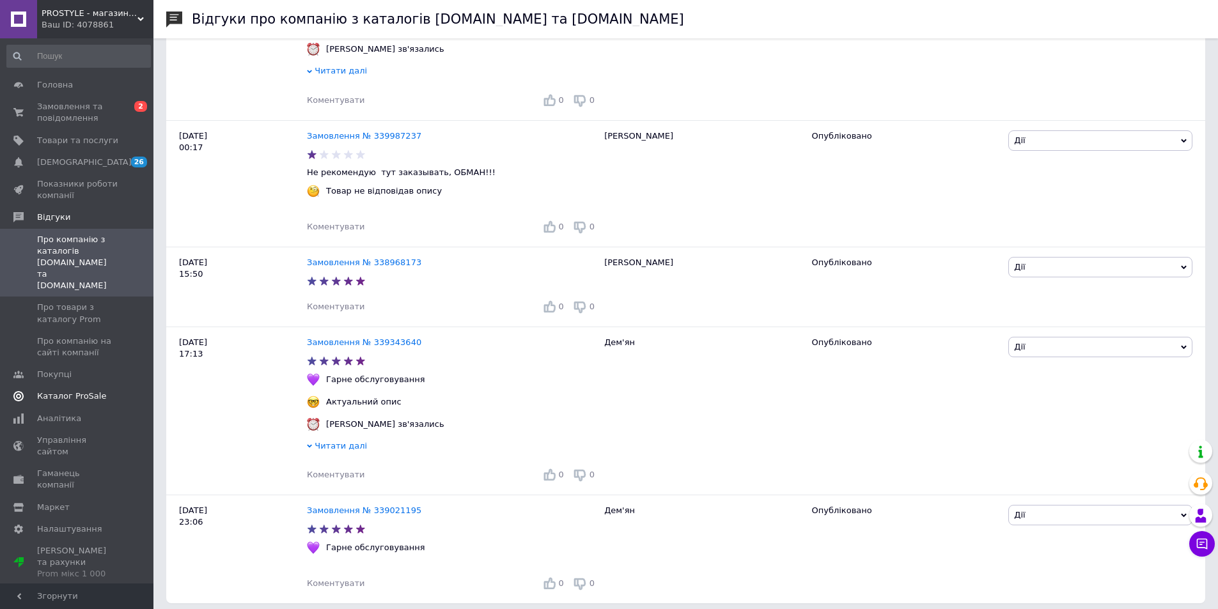
click at [86, 391] on span "Каталог ProSale" at bounding box center [71, 397] width 69 height 12
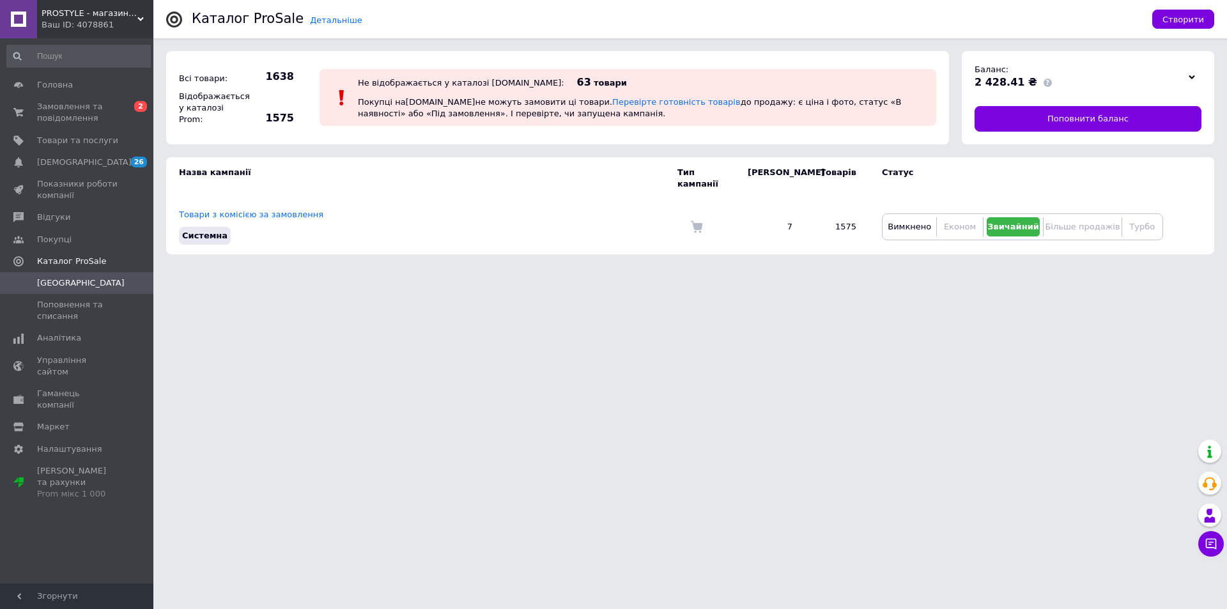
click at [141, 18] on icon at bounding box center [140, 19] width 6 height 6
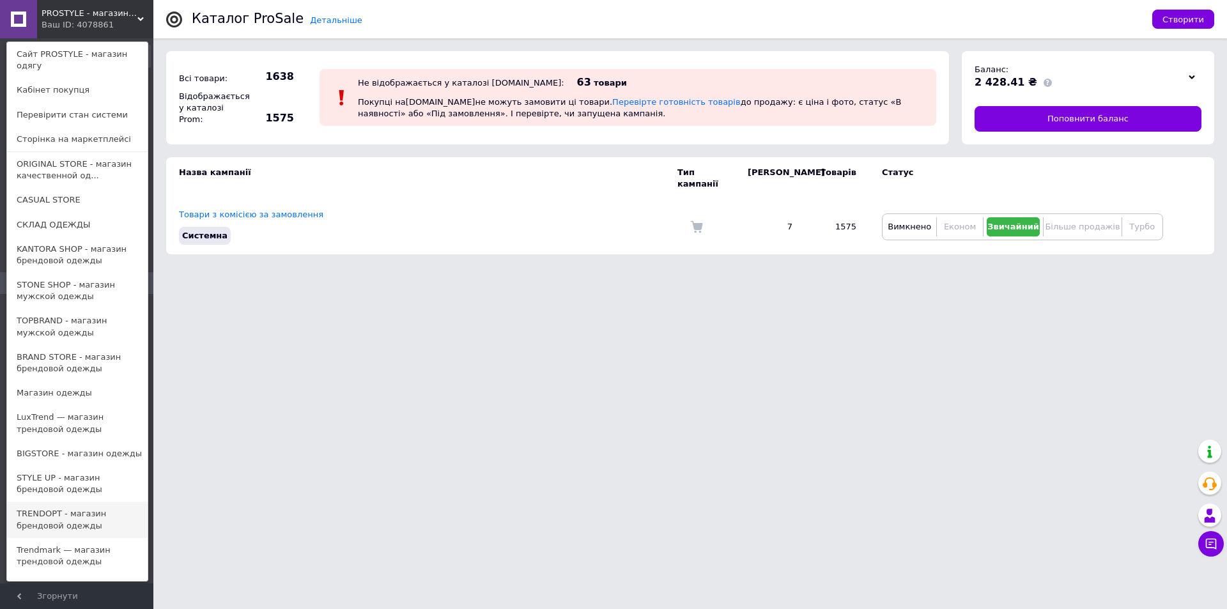
scroll to position [128, 0]
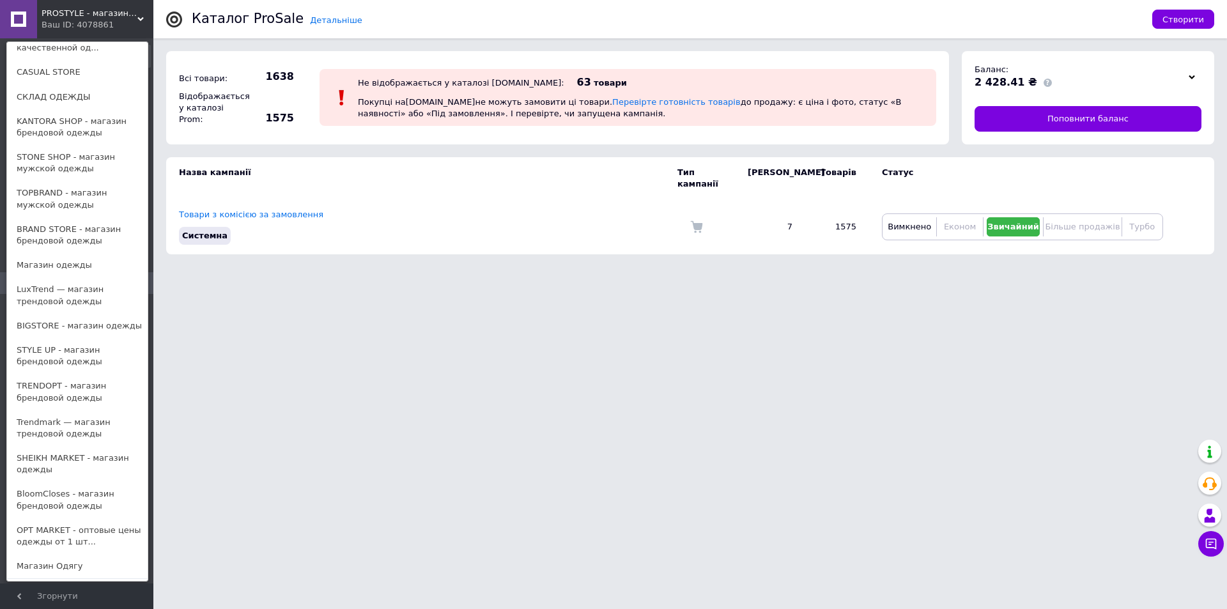
click at [70, 376] on link "TRENDOPT - магазин брендовой одежды" at bounding box center [77, 392] width 141 height 36
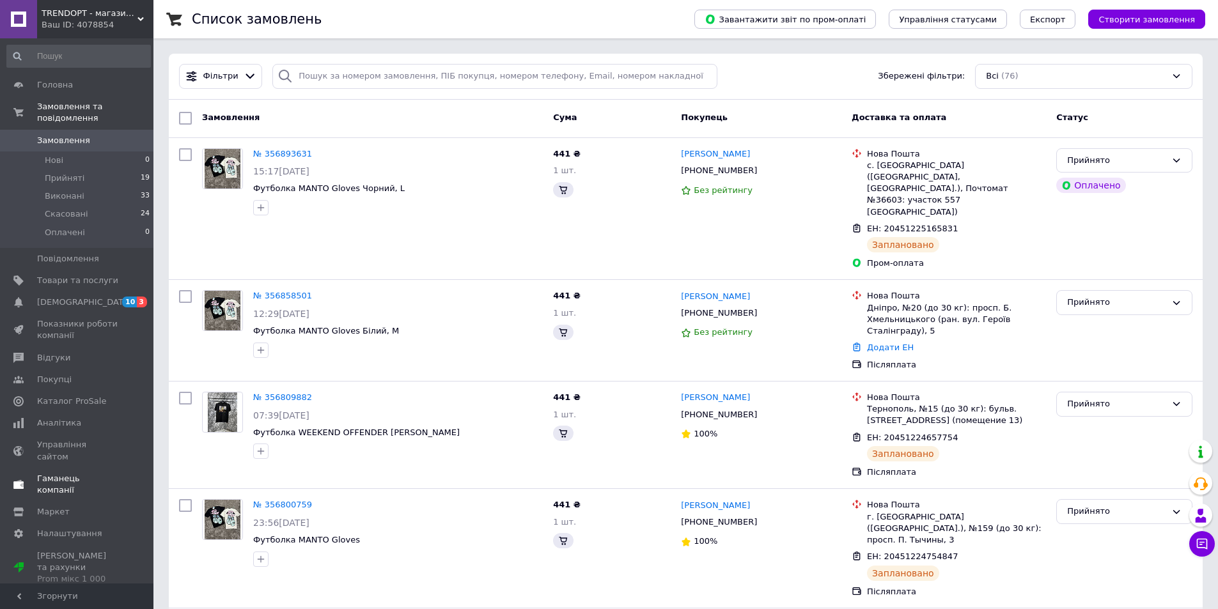
click at [80, 391] on link "Каталог ProSale" at bounding box center [78, 402] width 157 height 22
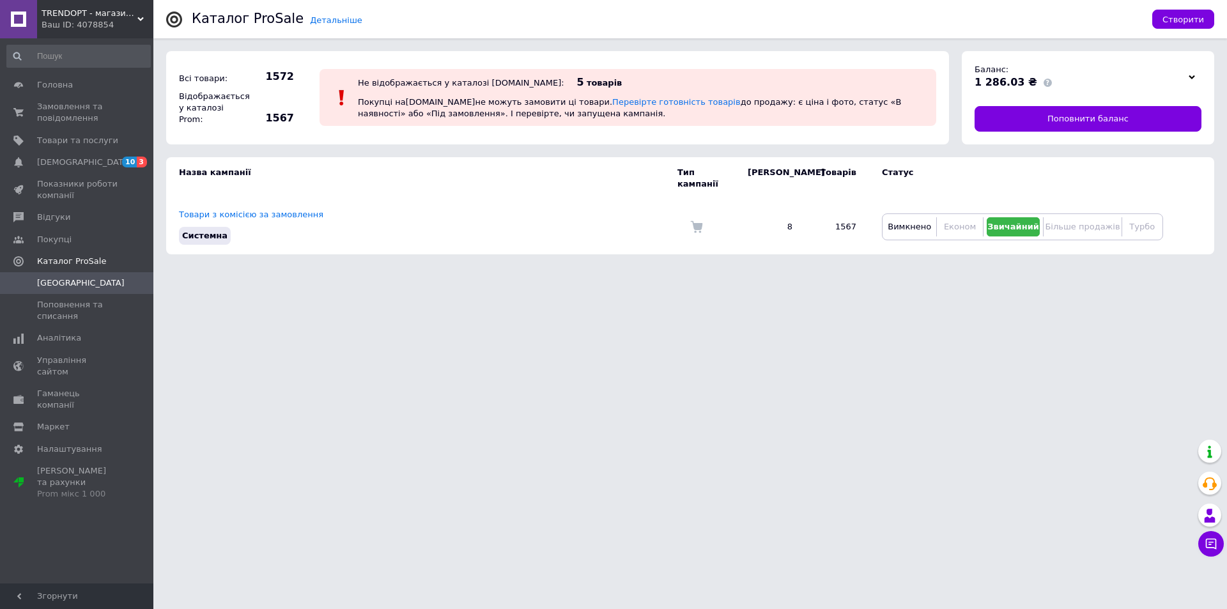
click at [149, 20] on div "Ваш ID: 4078854" at bounding box center [98, 25] width 112 height 12
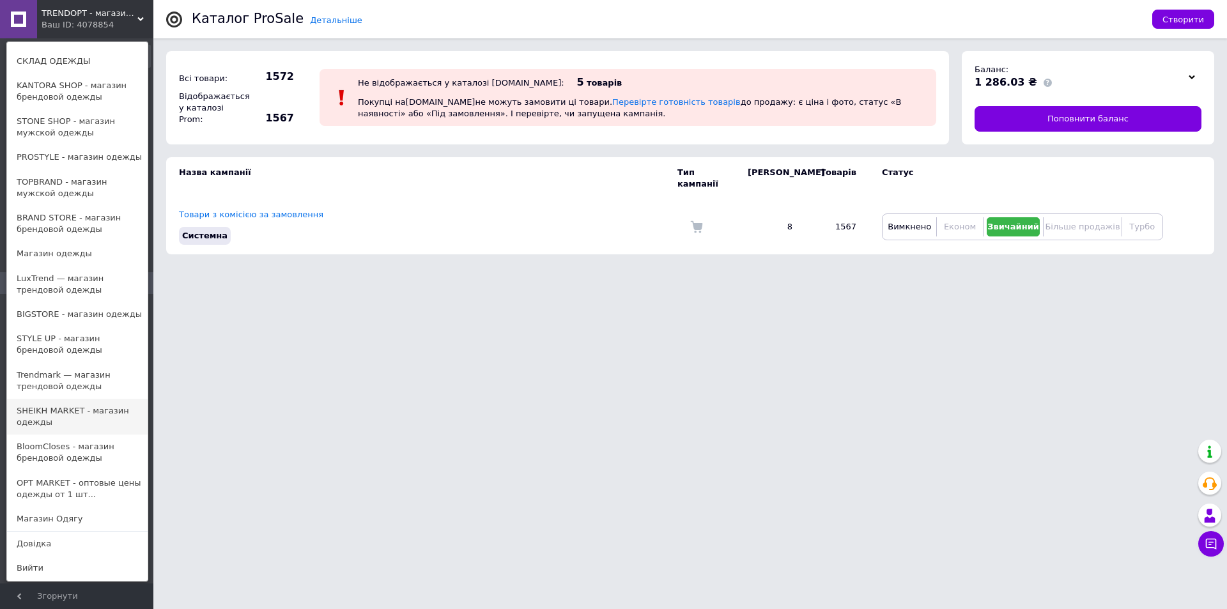
scroll to position [36, 0]
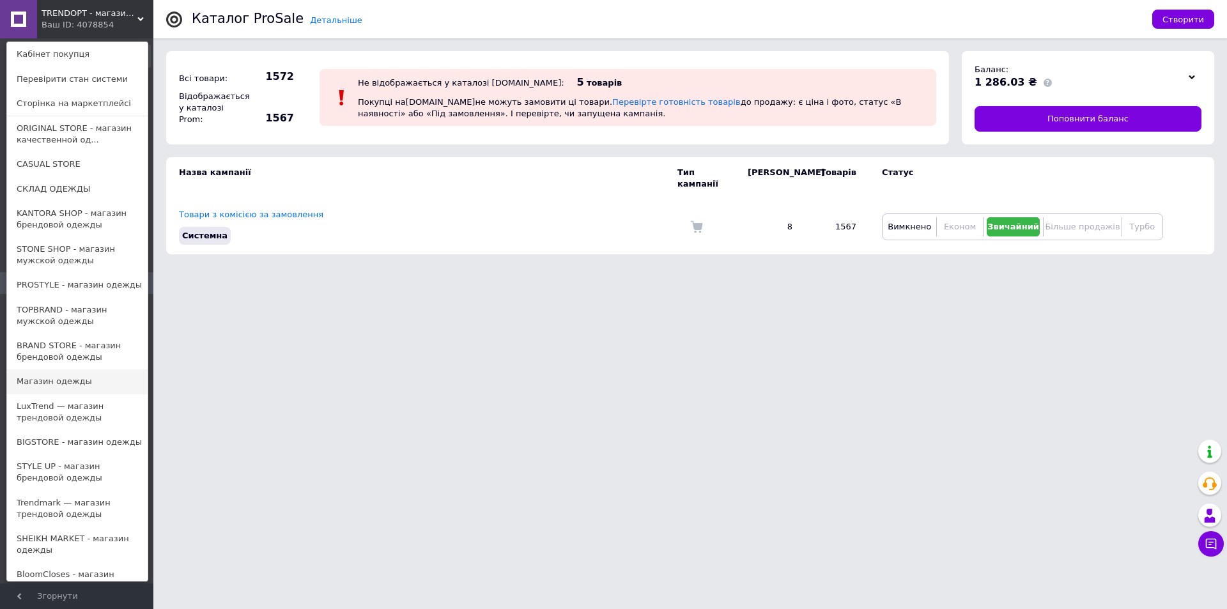
click at [77, 378] on link "Магазин одежды" at bounding box center [77, 381] width 141 height 24
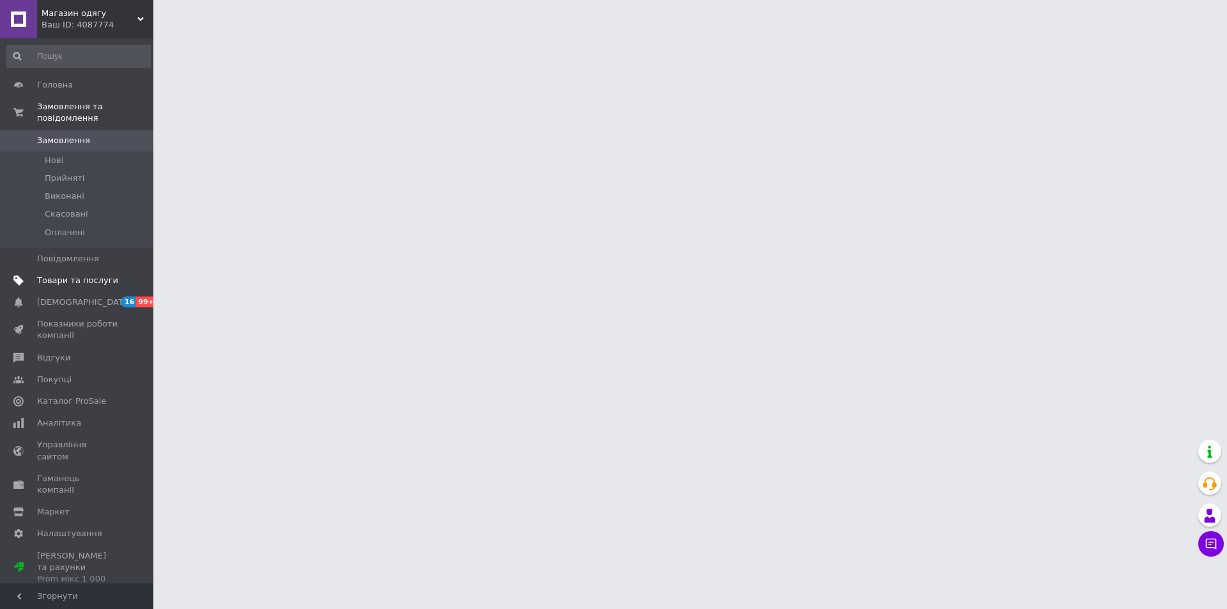
click at [88, 275] on span "Товари та послуги" at bounding box center [77, 281] width 81 height 12
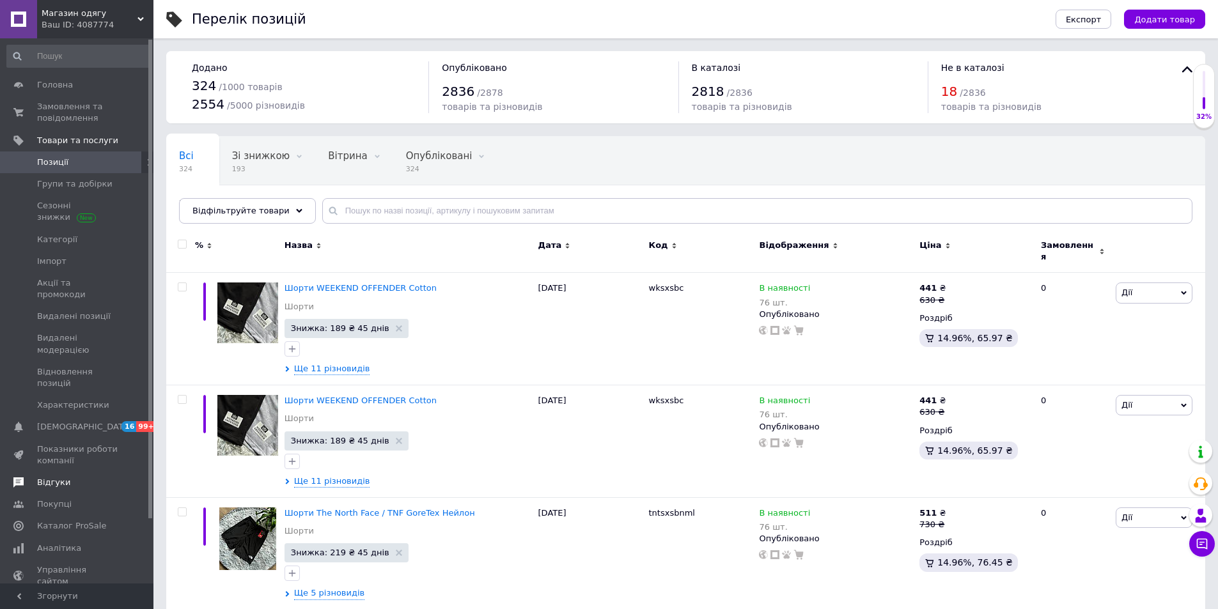
click at [63, 477] on span "Відгуки" at bounding box center [53, 483] width 33 height 12
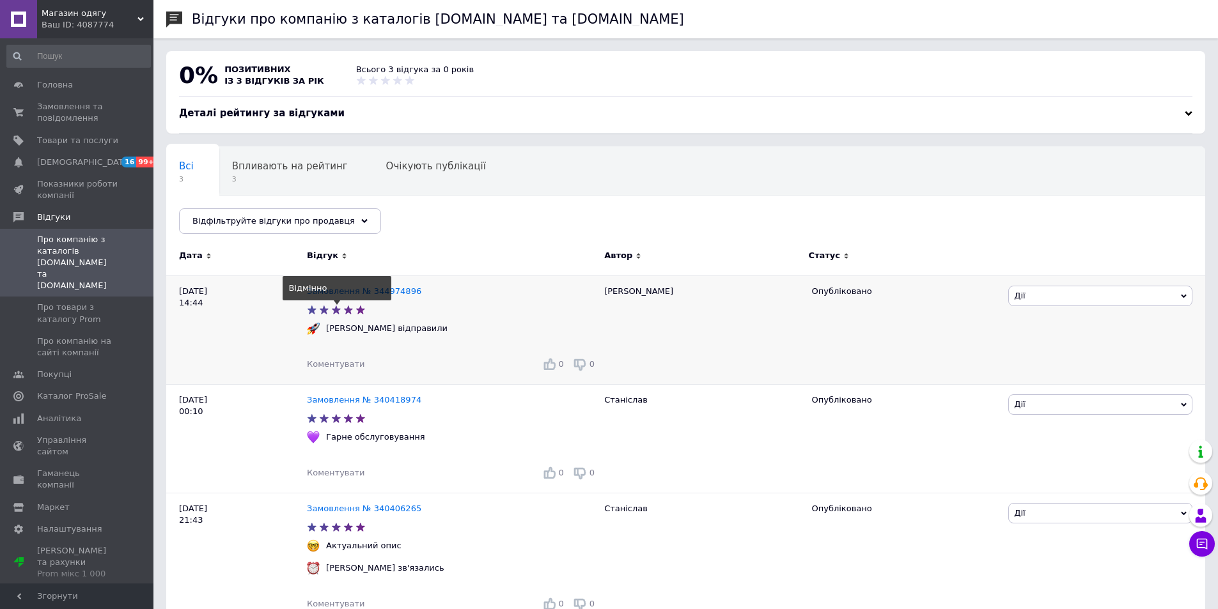
scroll to position [31, 0]
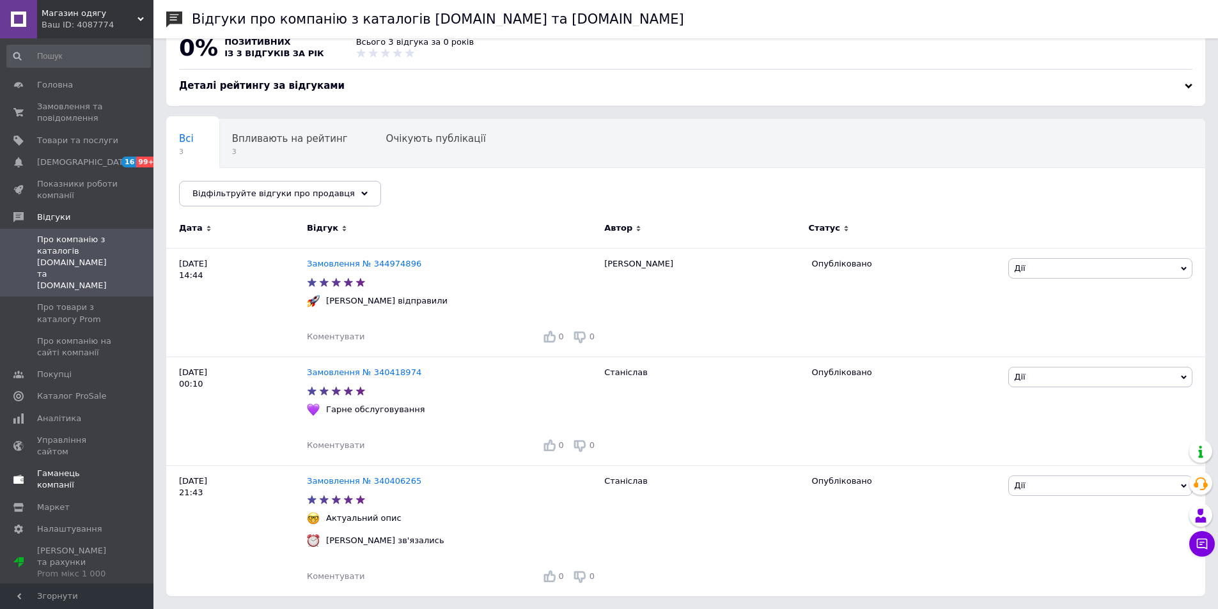
click at [79, 391] on span "Каталог ProSale" at bounding box center [71, 397] width 69 height 12
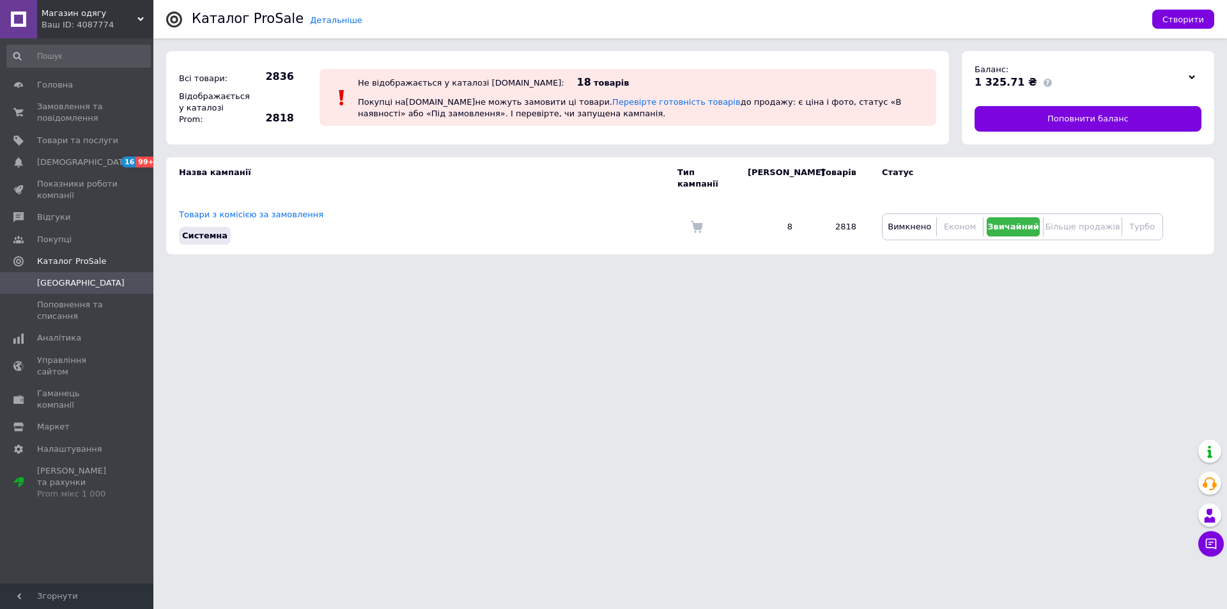
click at [141, 18] on icon at bounding box center [140, 19] width 6 height 6
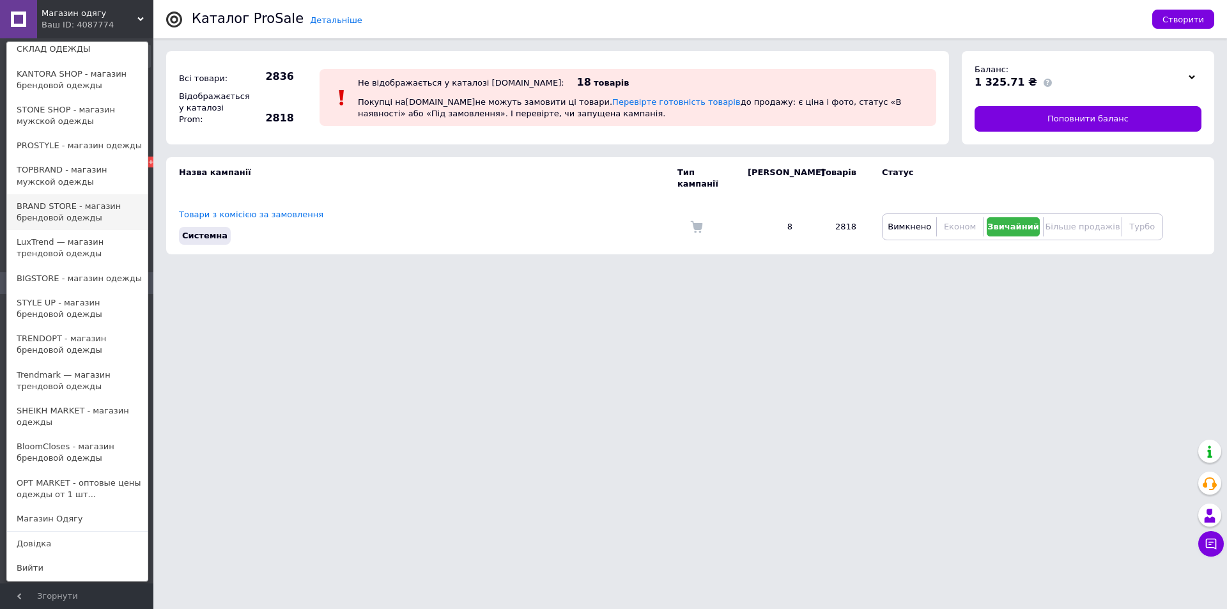
scroll to position [100, 0]
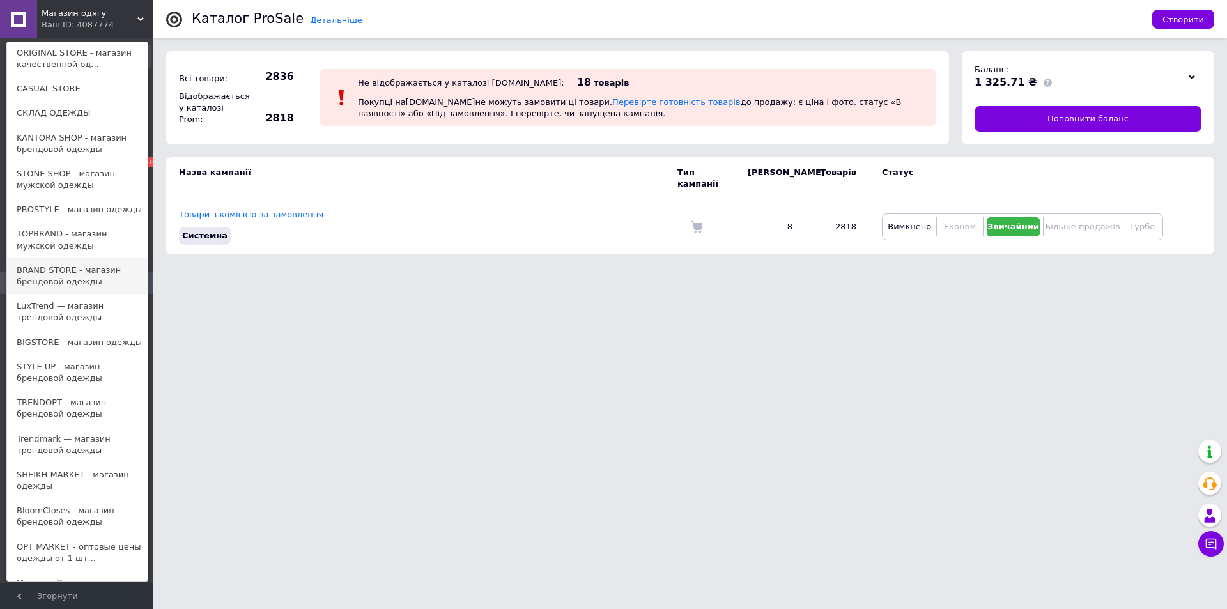
click at [88, 274] on link "BRAND STORE - магазин брендовой одежды" at bounding box center [77, 276] width 141 height 36
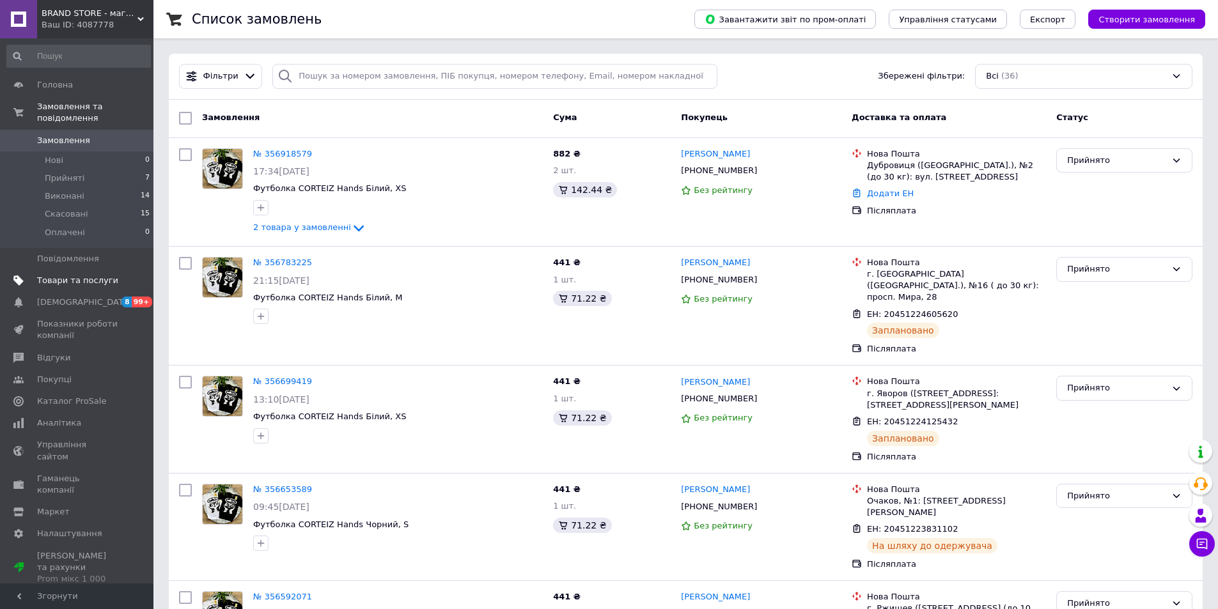
click at [88, 275] on span "Товари та послуги" at bounding box center [77, 281] width 81 height 12
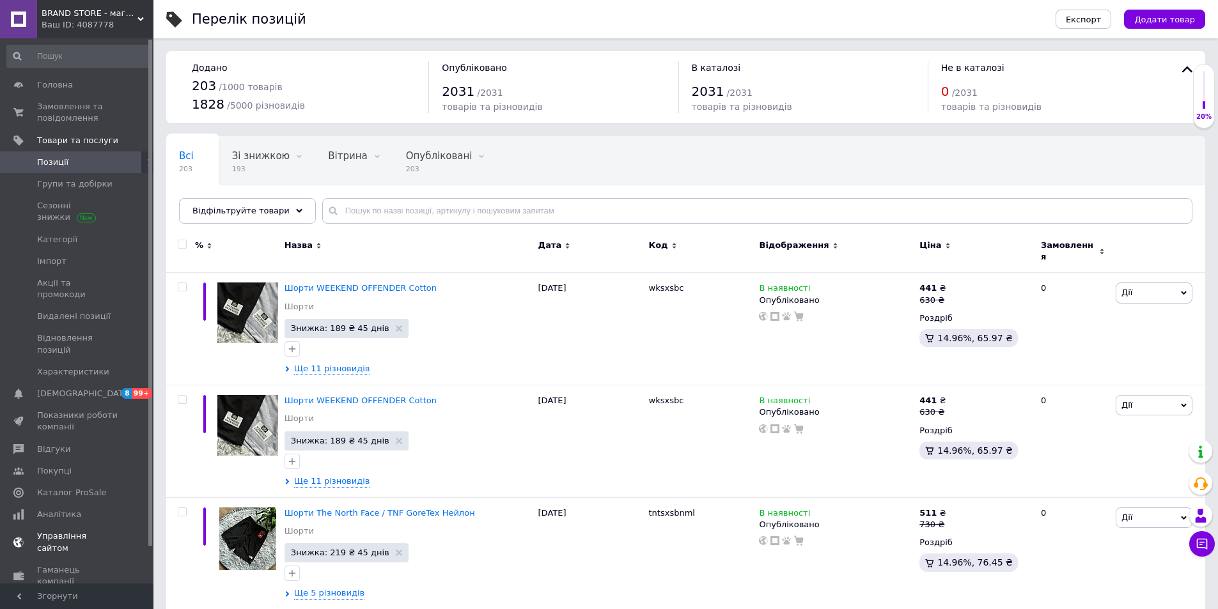
click at [68, 439] on link "Відгуки" at bounding box center [78, 450] width 157 height 22
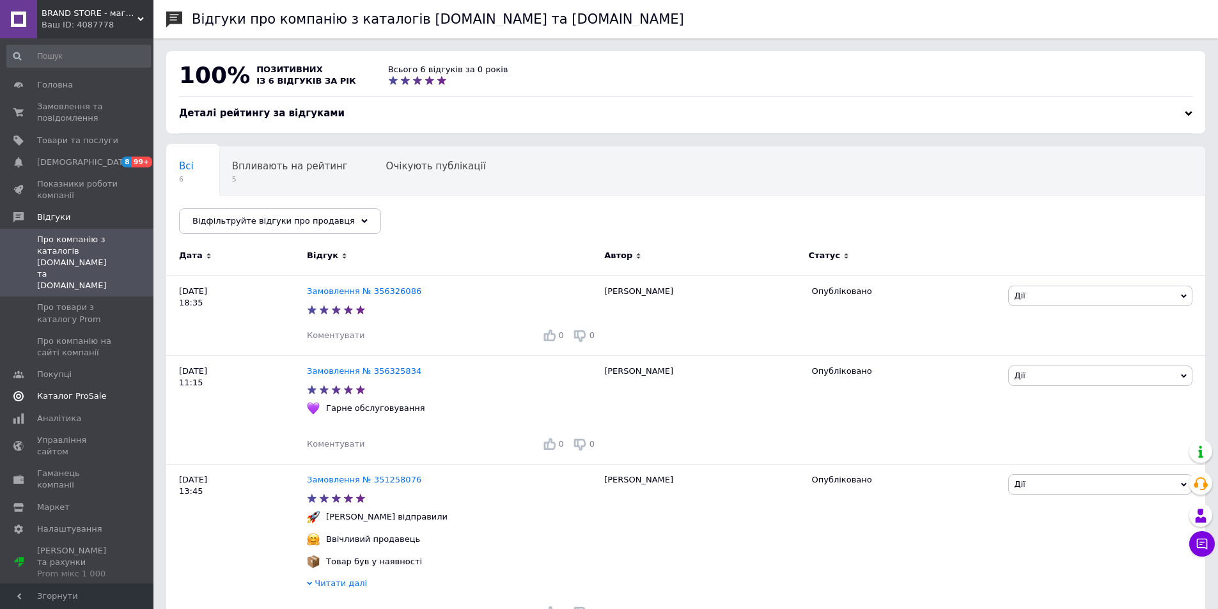
click at [73, 391] on span "Каталог ProSale" at bounding box center [71, 397] width 69 height 12
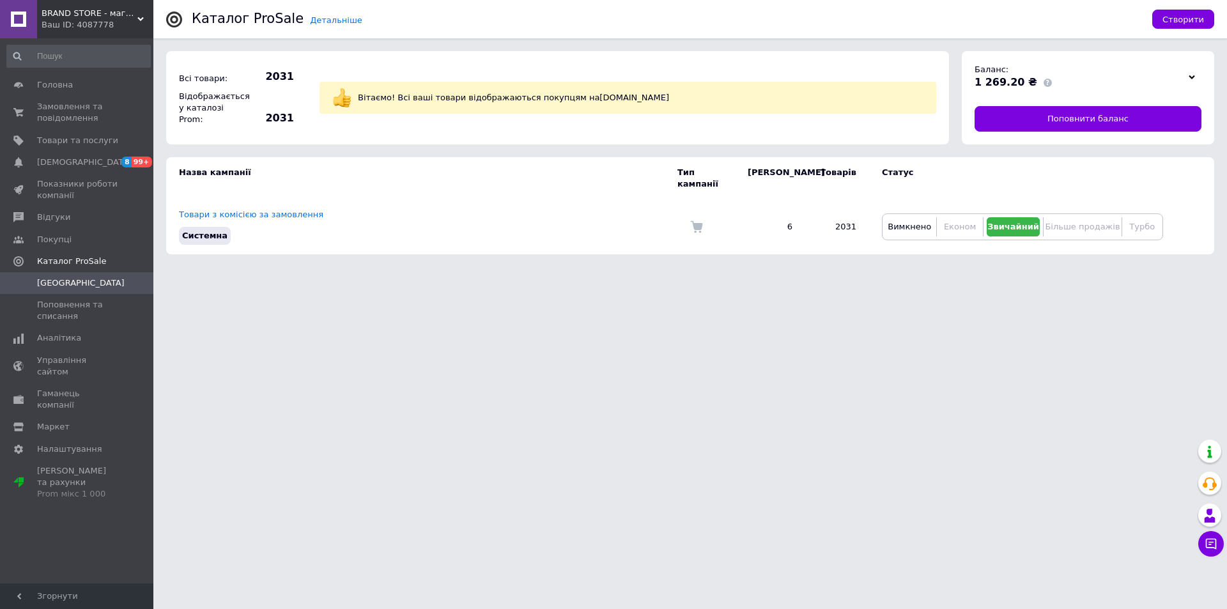
click at [140, 27] on div "Ваш ID: 4087778" at bounding box center [98, 25] width 112 height 12
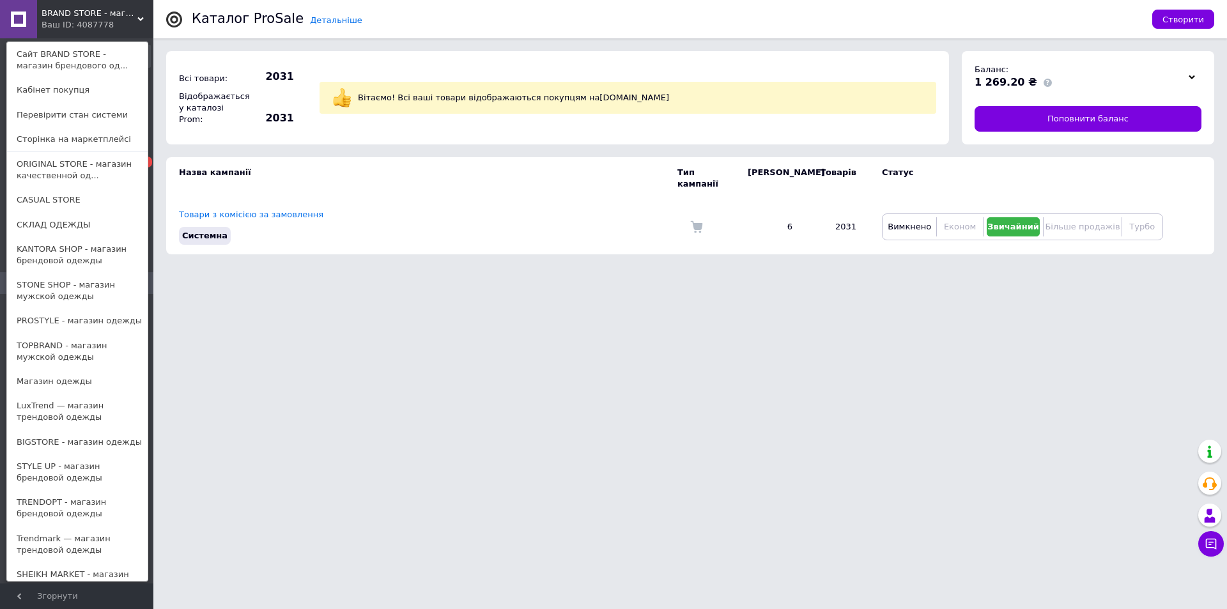
click at [65, 350] on link "TOPBRAND - магазин мужской одежды" at bounding box center [77, 352] width 141 height 36
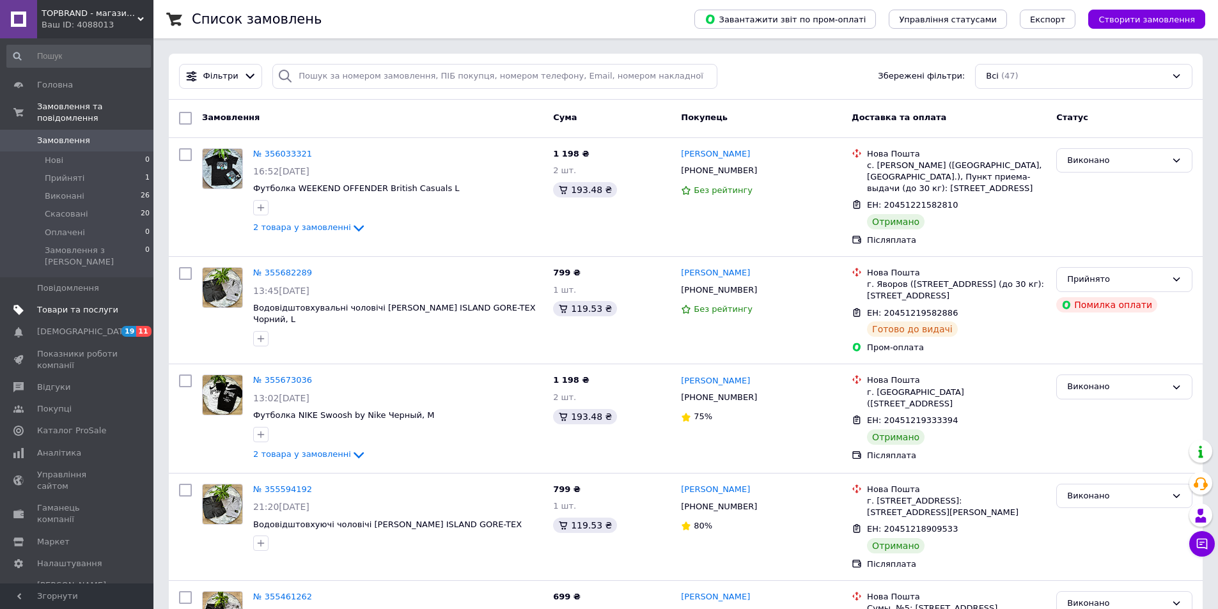
click at [78, 304] on span "Товари та послуги" at bounding box center [77, 310] width 81 height 12
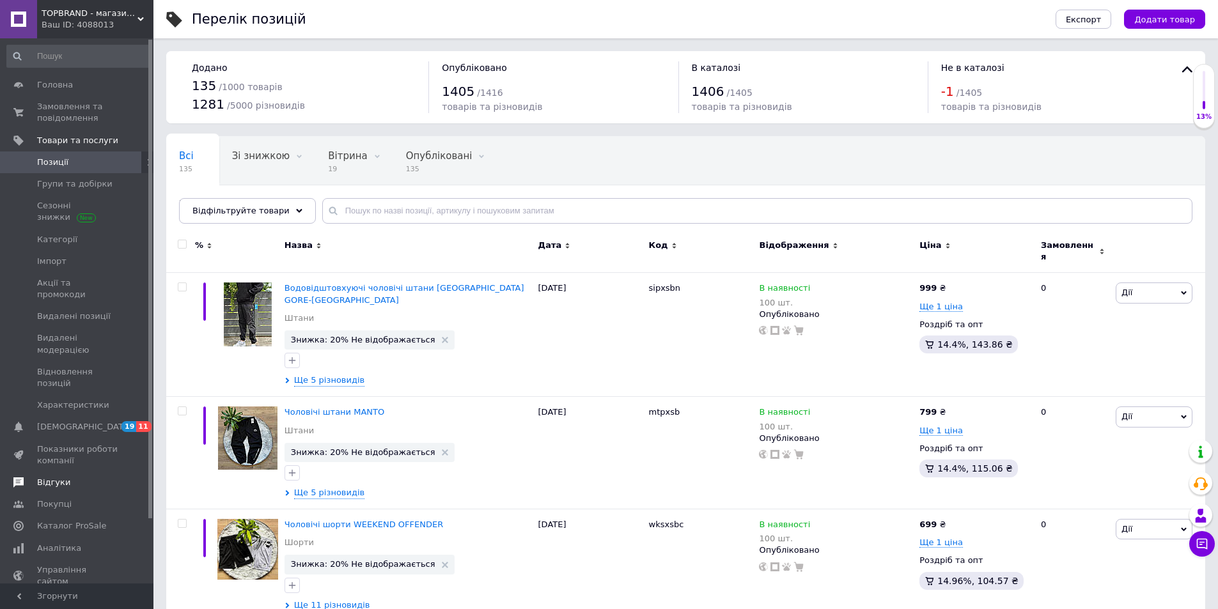
click at [58, 477] on span "Відгуки" at bounding box center [53, 483] width 33 height 12
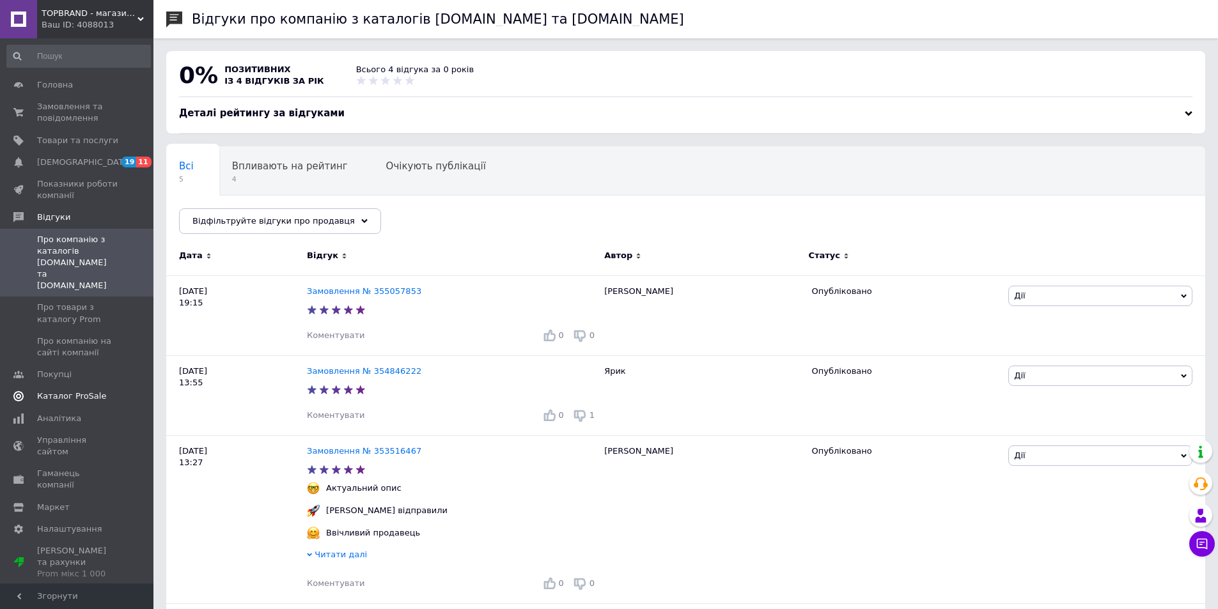
click at [82, 391] on span "Каталог ProSale" at bounding box center [71, 397] width 69 height 12
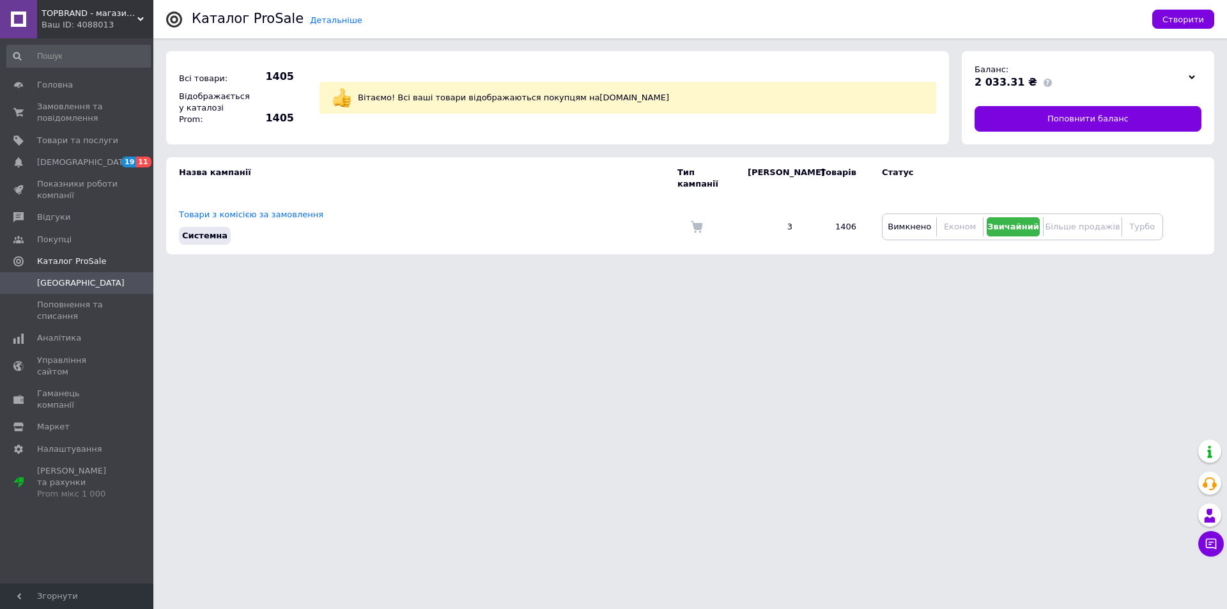
click at [141, 22] on icon at bounding box center [140, 19] width 6 height 6
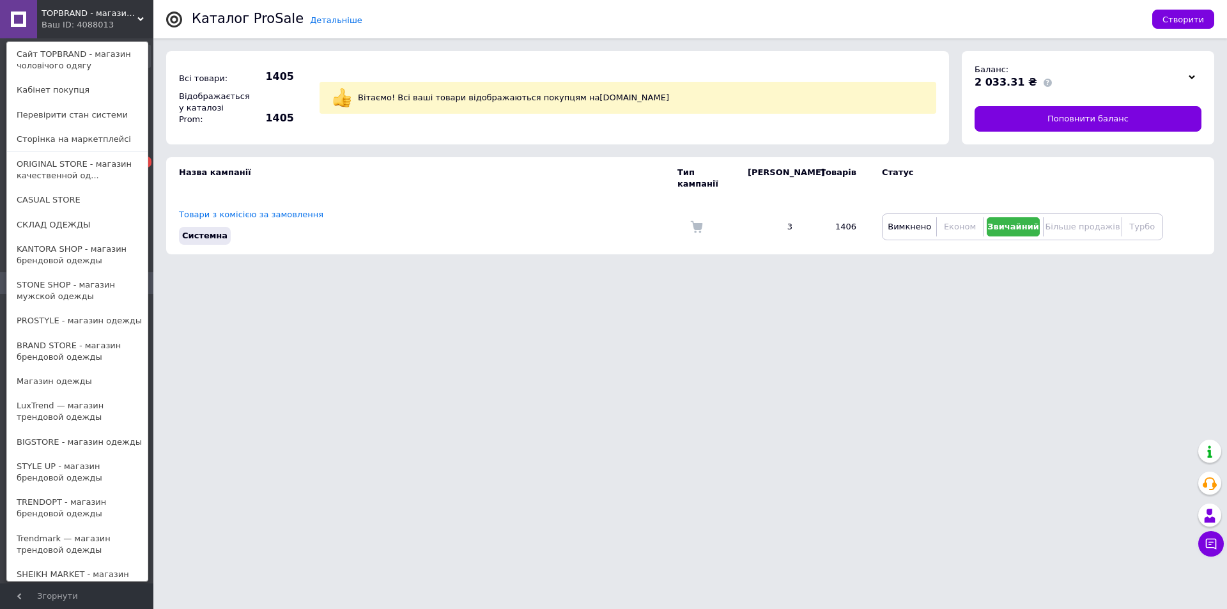
drag, startPoint x: 82, startPoint y: 295, endPoint x: 89, endPoint y: 292, distance: 6.9
click at [82, 295] on link "STONE SHOP - магазин мужской одежды" at bounding box center [77, 291] width 141 height 36
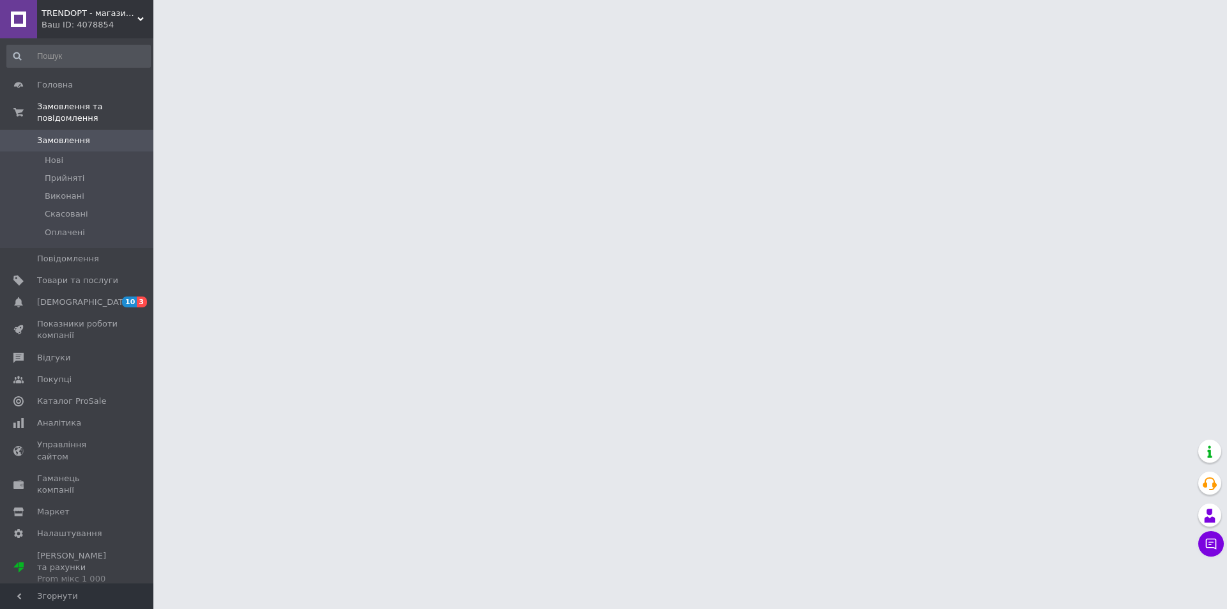
click at [85, 391] on link "Каталог ProSale" at bounding box center [78, 402] width 157 height 22
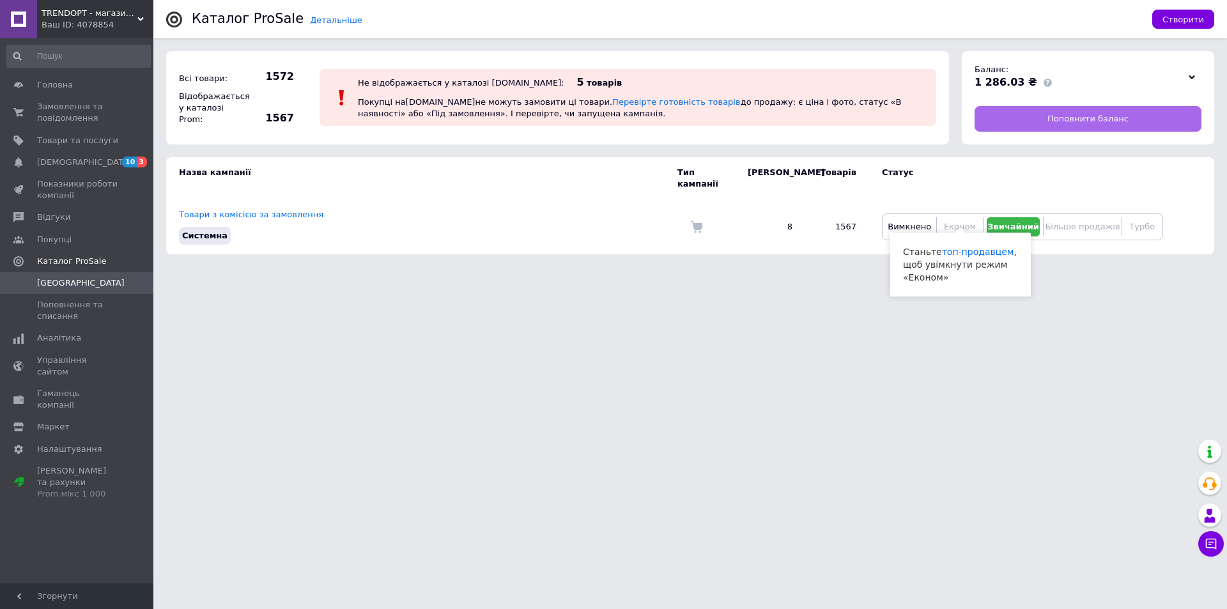
click at [1022, 114] on link "Поповнити баланс" at bounding box center [1088, 119] width 227 height 26
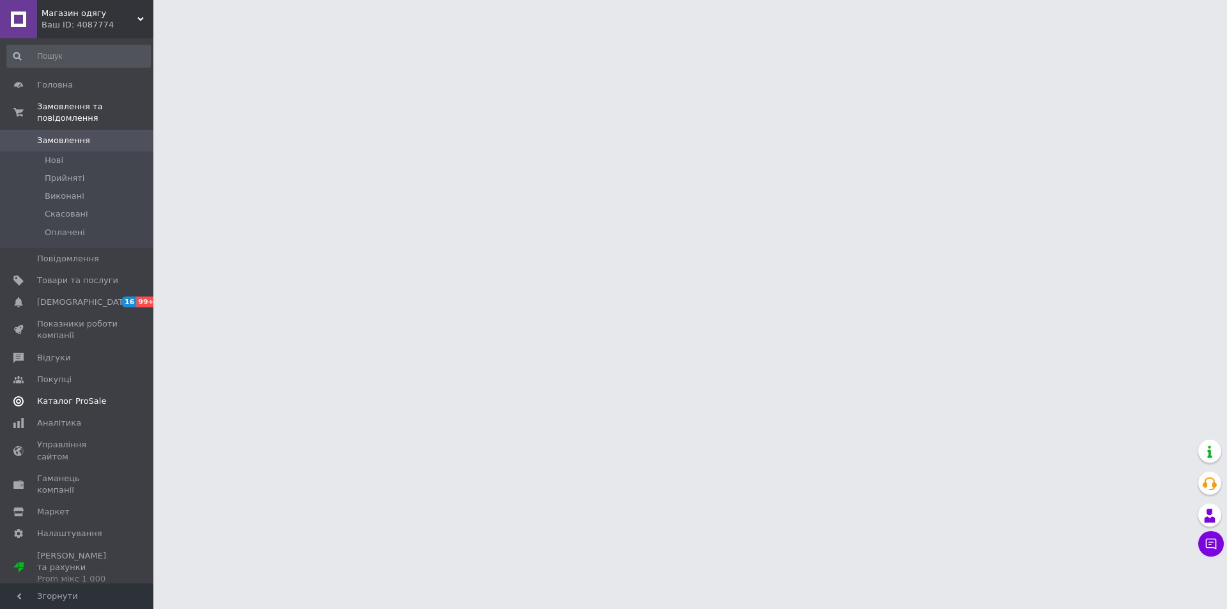
click at [89, 396] on span "Каталог ProSale" at bounding box center [71, 402] width 69 height 12
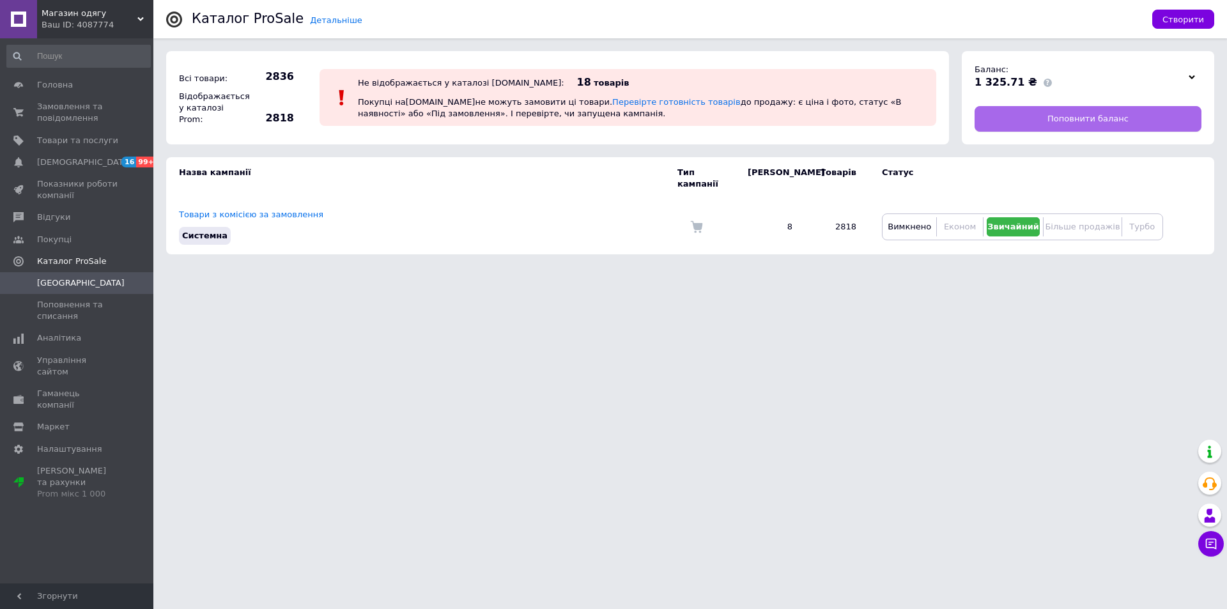
click at [1050, 117] on link "Поповнити баланс" at bounding box center [1088, 119] width 227 height 26
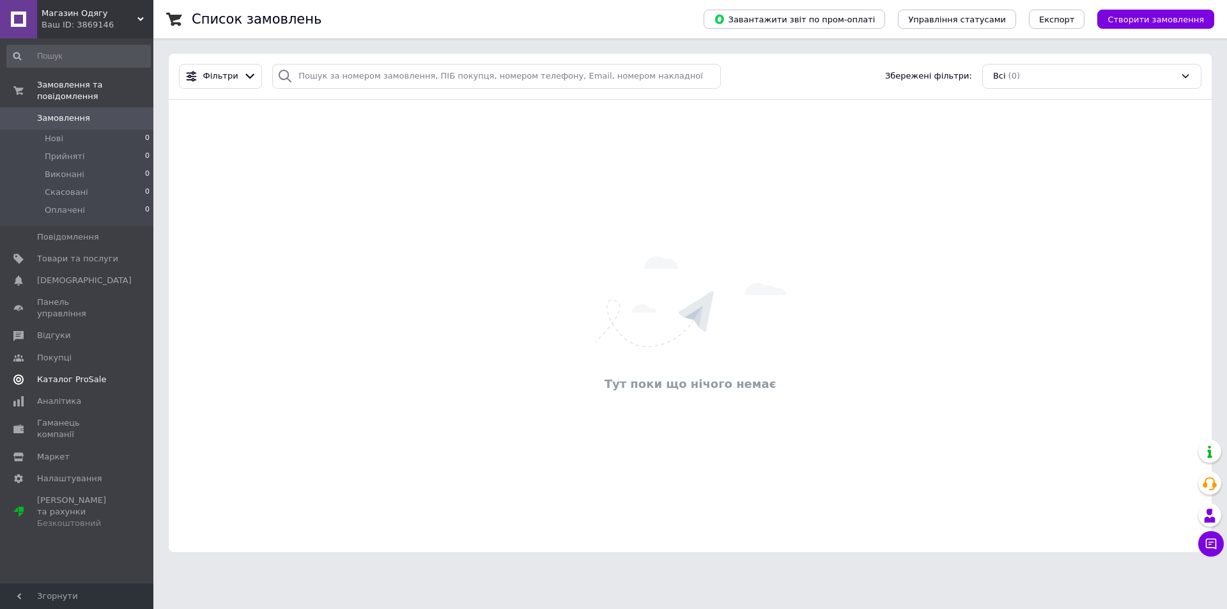
click at [87, 374] on span "Каталог ProSale" at bounding box center [71, 380] width 69 height 12
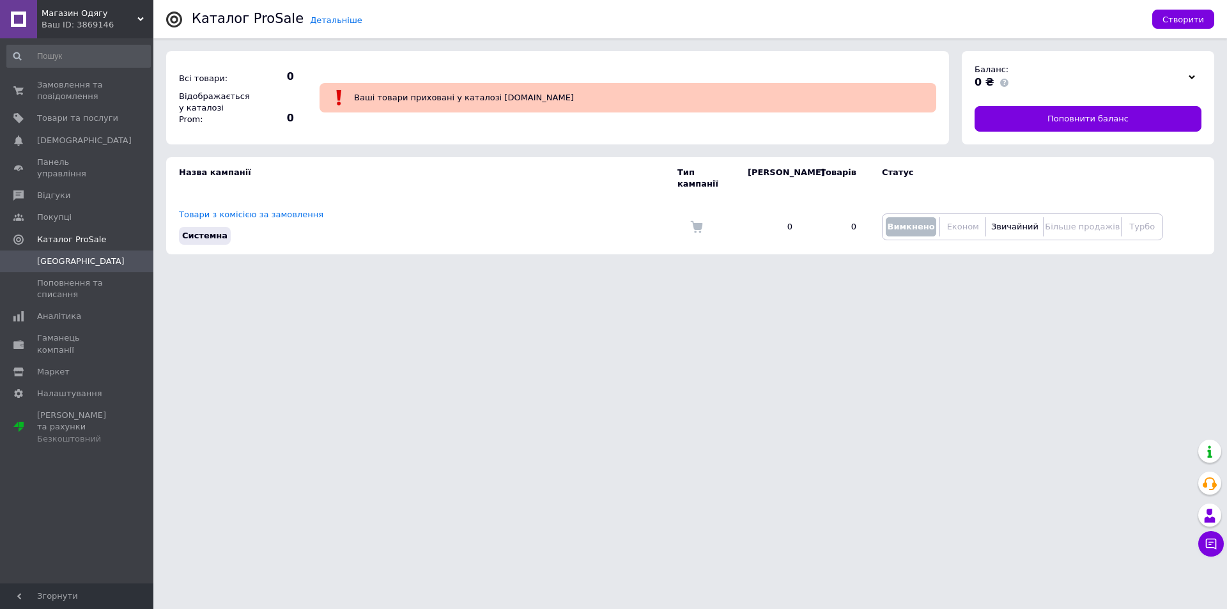
click at [146, 21] on div "Ваш ID: 3869146" at bounding box center [98, 25] width 112 height 12
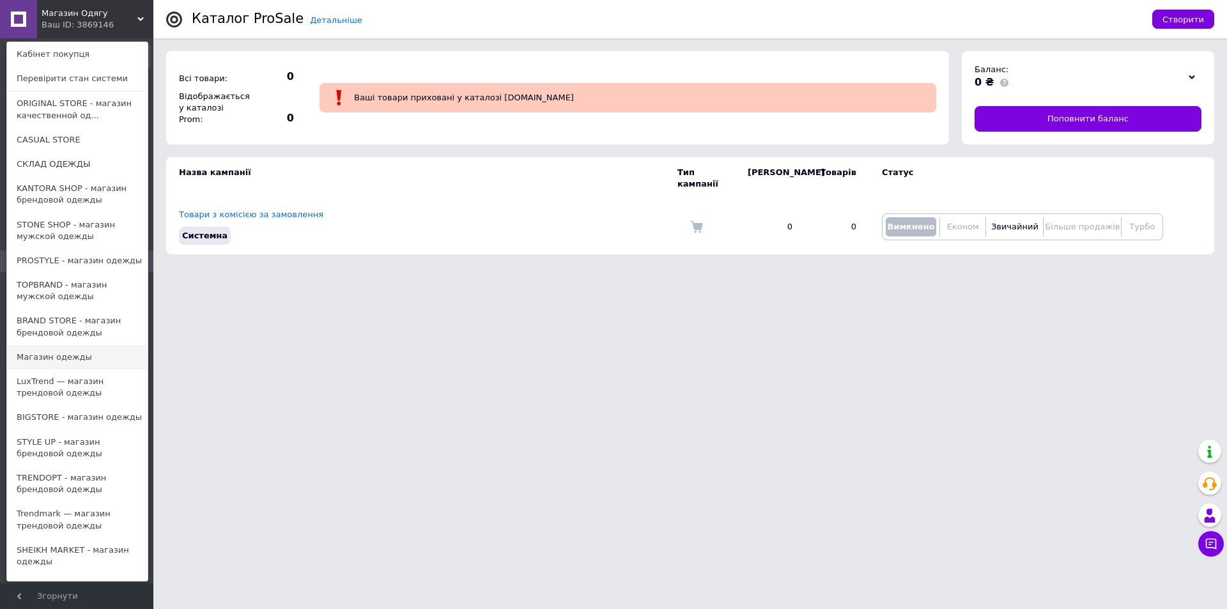
click at [88, 358] on link "Магазин одежды" at bounding box center [77, 357] width 141 height 24
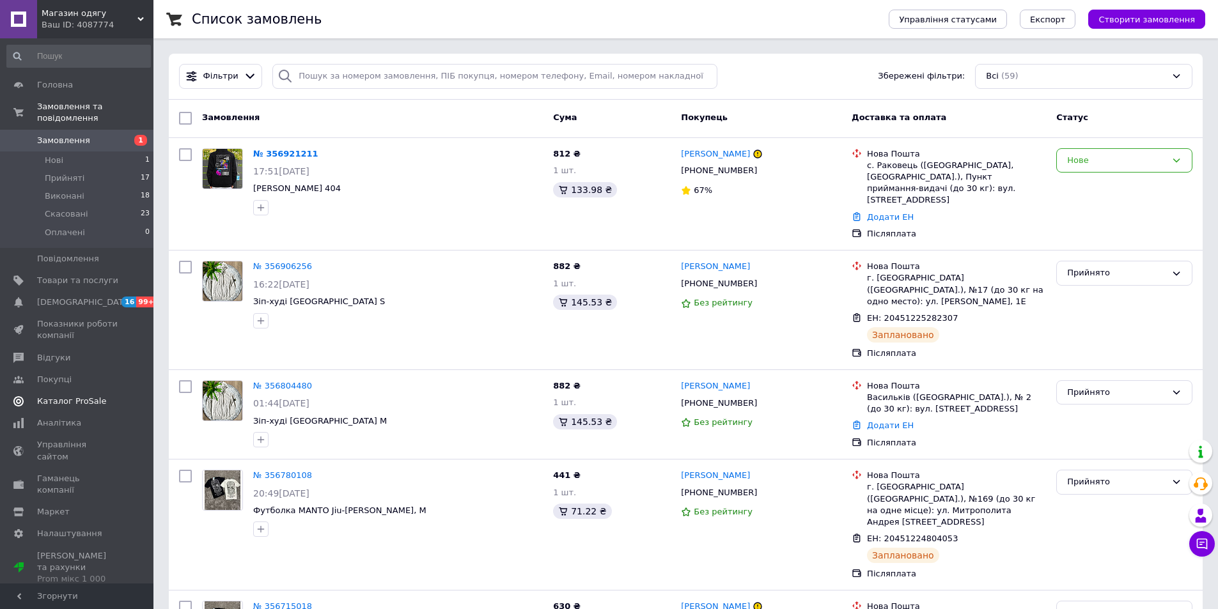
click at [95, 396] on span "Каталог ProSale" at bounding box center [71, 402] width 69 height 12
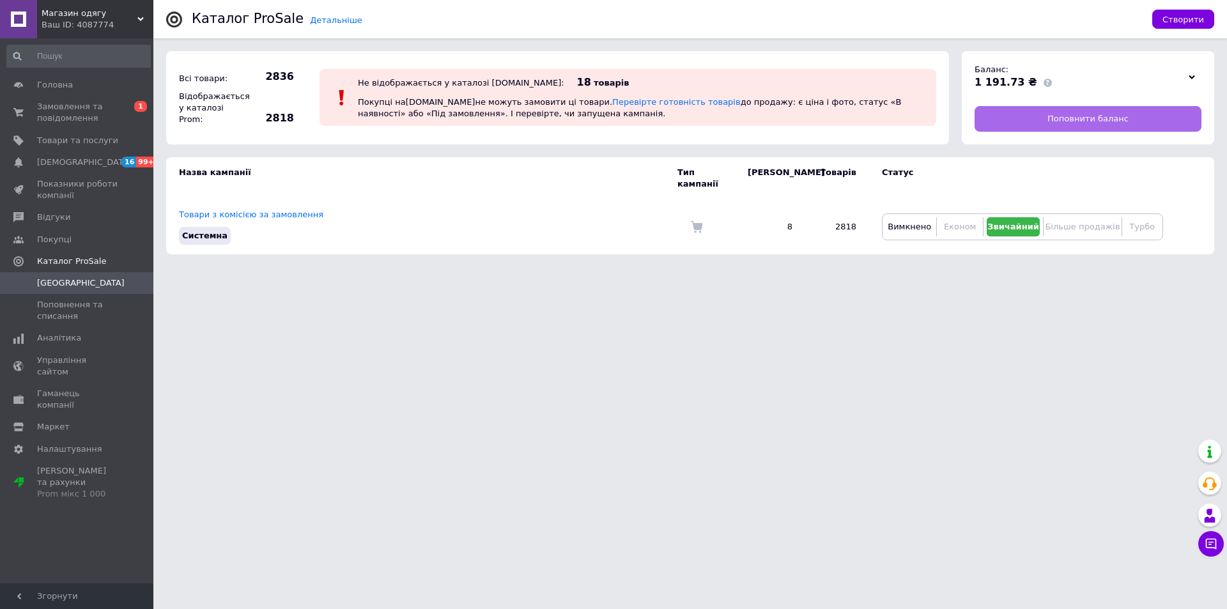
click at [1028, 125] on link "Поповнити баланс" at bounding box center [1088, 119] width 227 height 26
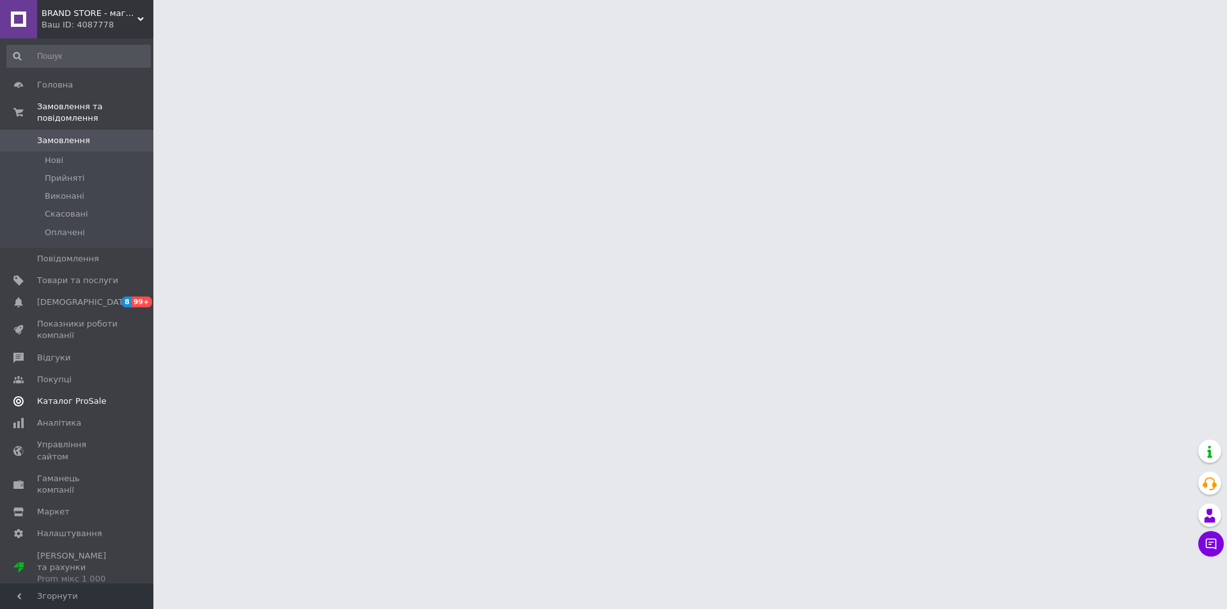
click at [74, 396] on span "Каталог ProSale" at bounding box center [71, 402] width 69 height 12
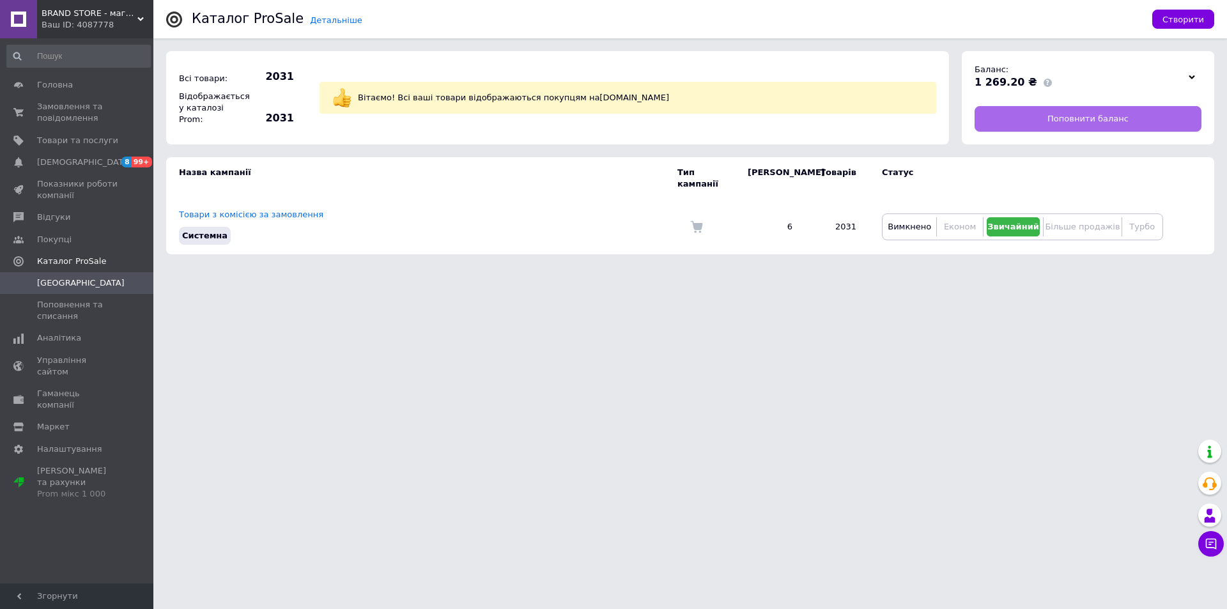
click at [1071, 117] on span "Поповнити баланс" at bounding box center [1088, 119] width 81 height 12
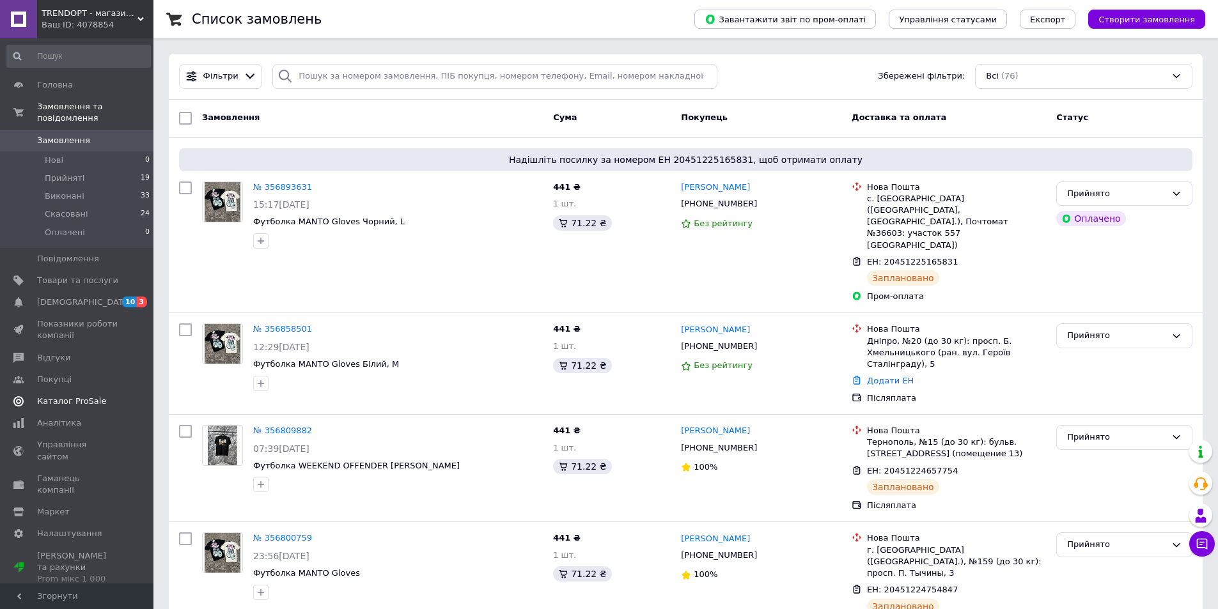
click at [81, 396] on span "Каталог ProSale" at bounding box center [71, 402] width 69 height 12
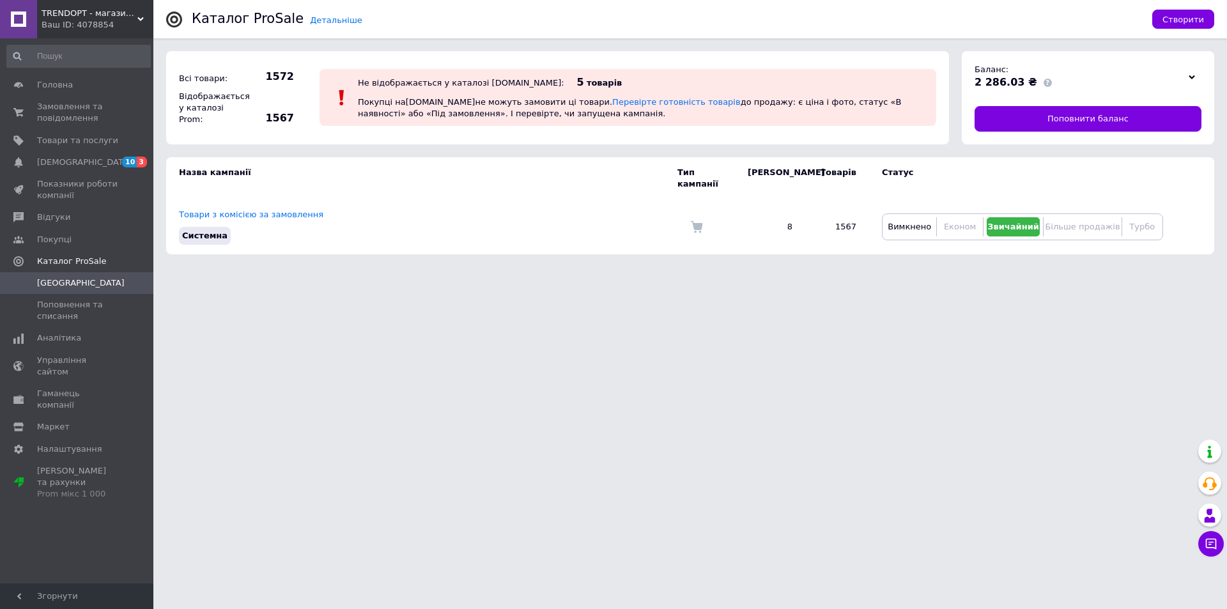
click at [154, 20] on div "Детальніше Каталог ProSale Створити" at bounding box center [690, 19] width 1074 height 38
click at [144, 22] on div "Ваш ID: 4078854" at bounding box center [98, 25] width 112 height 12
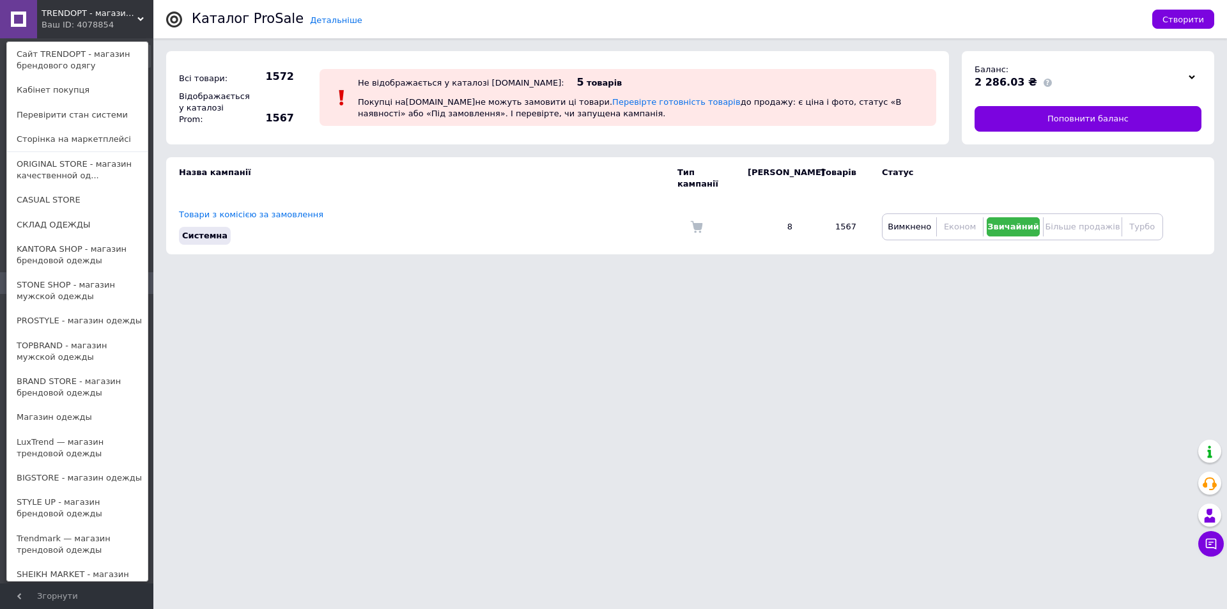
click at [63, 422] on link "Магазин одежды" at bounding box center [77, 417] width 141 height 24
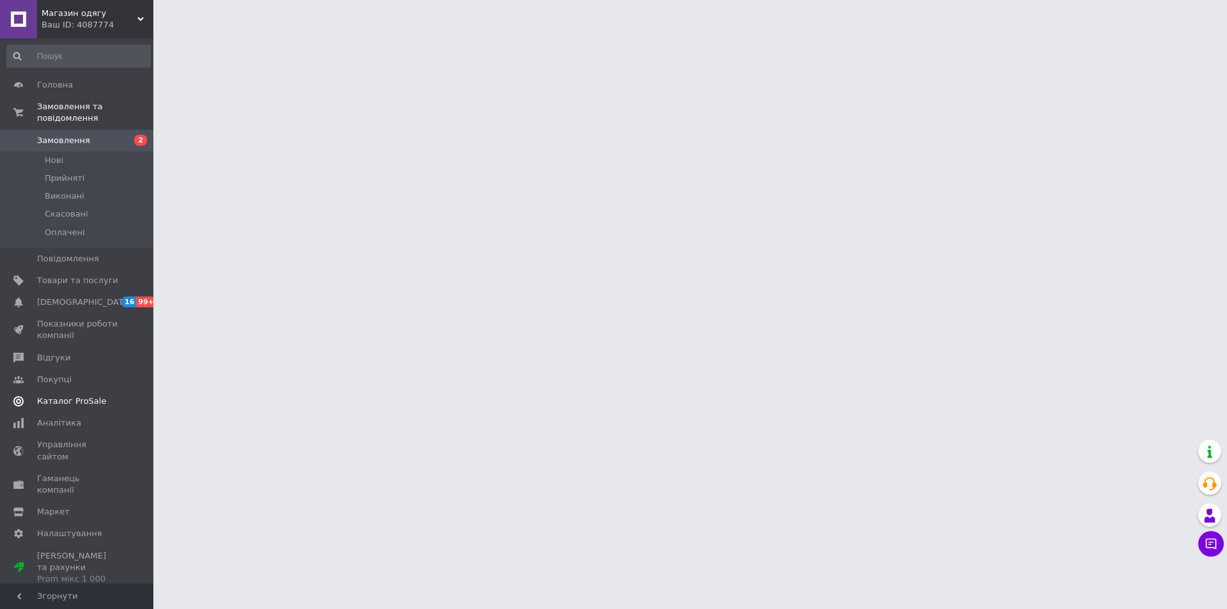
click at [85, 396] on span "Каталог ProSale" at bounding box center [71, 402] width 69 height 12
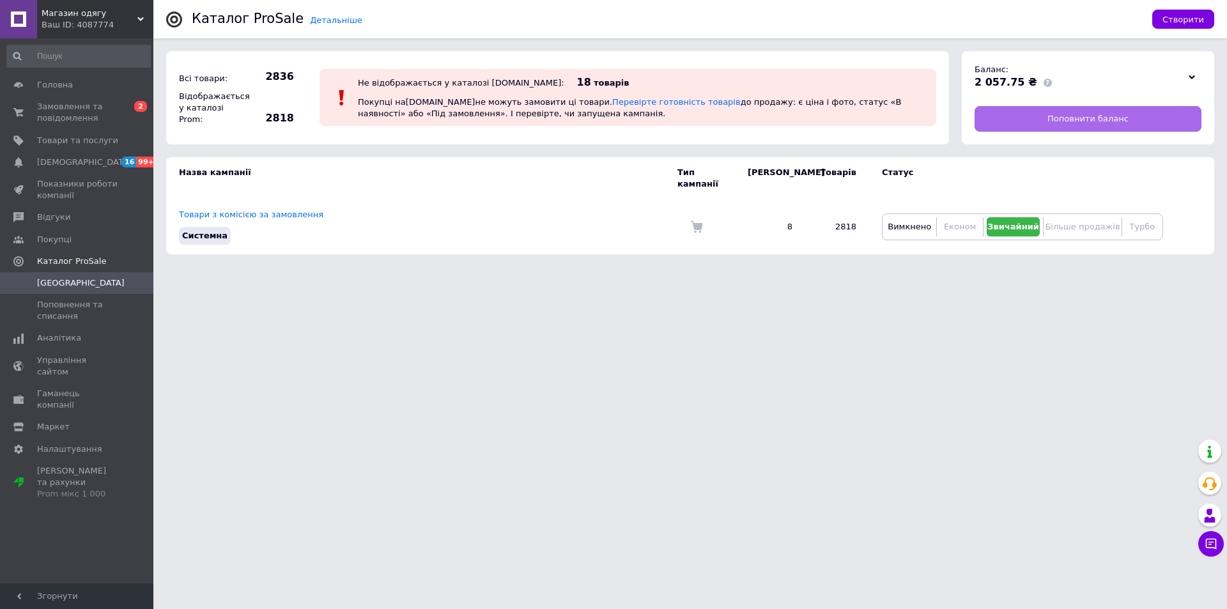
click at [1013, 116] on link "Поповнити баланс" at bounding box center [1088, 119] width 227 height 26
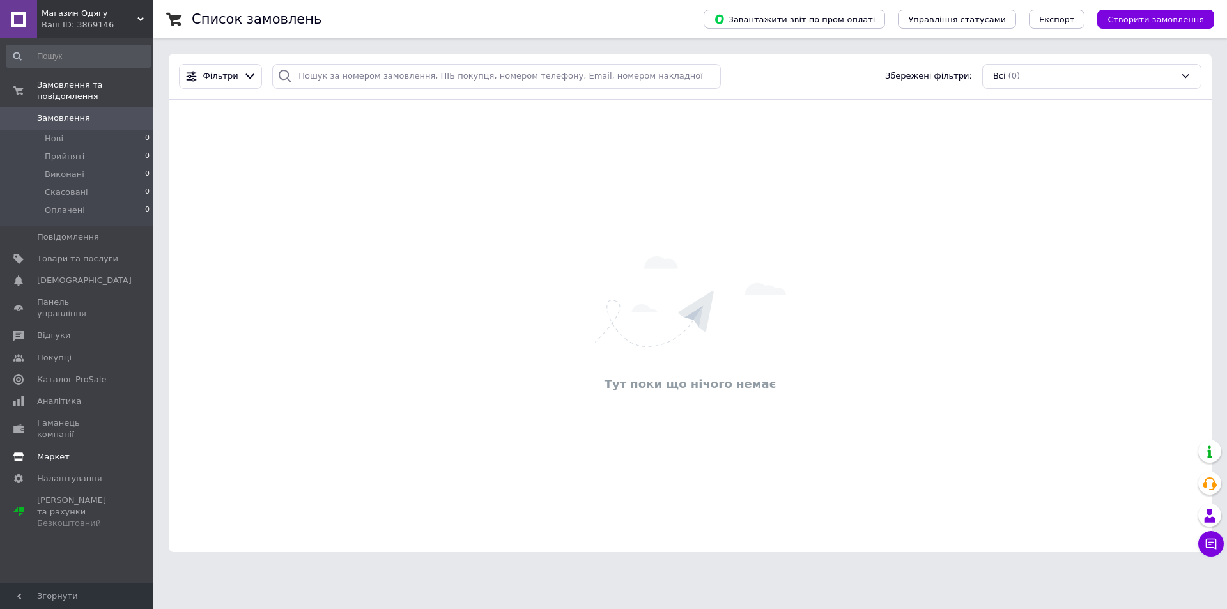
click at [87, 374] on span "Каталог ProSale" at bounding box center [71, 380] width 69 height 12
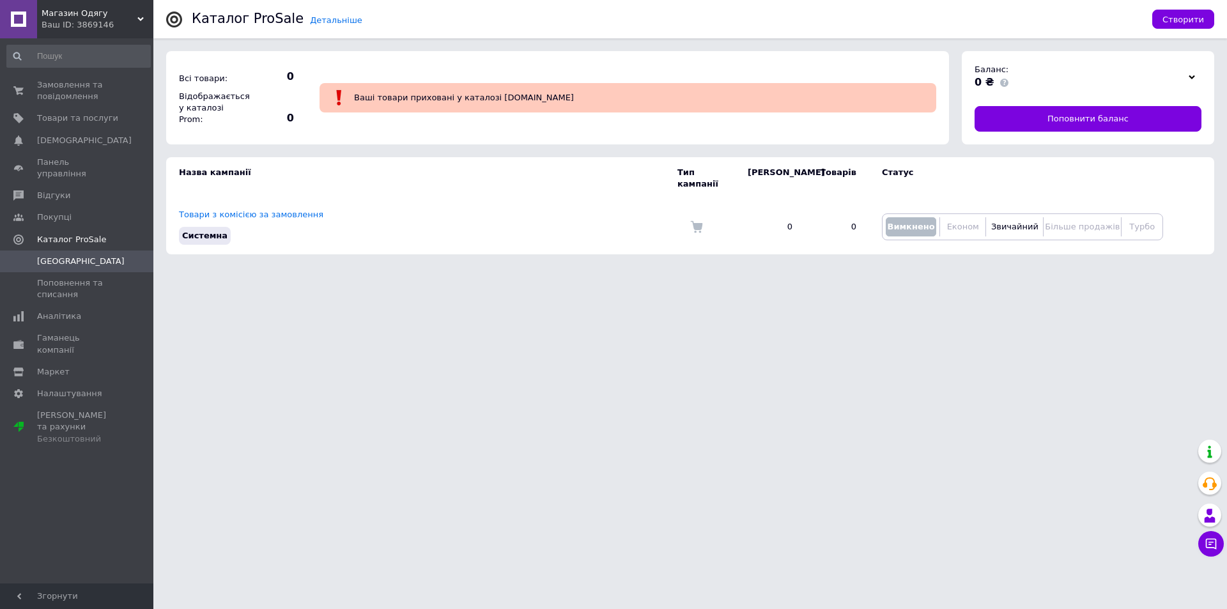
click at [135, 15] on span "Магазин Одягу" at bounding box center [90, 14] width 96 height 12
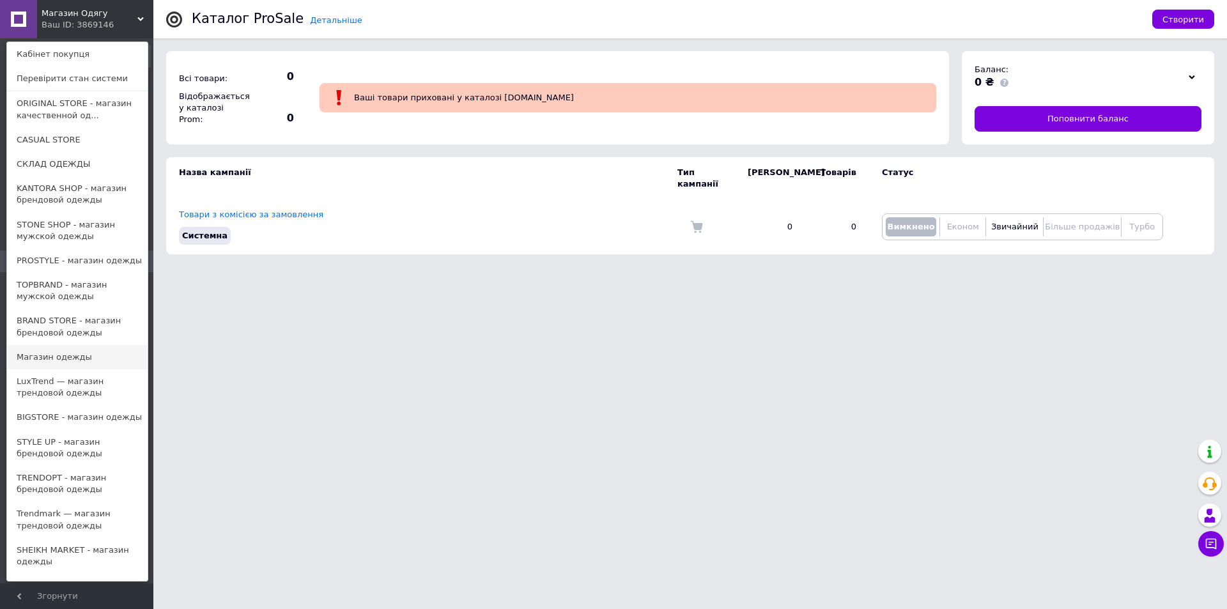
click at [86, 351] on link "Магазин одежды" at bounding box center [77, 357] width 141 height 24
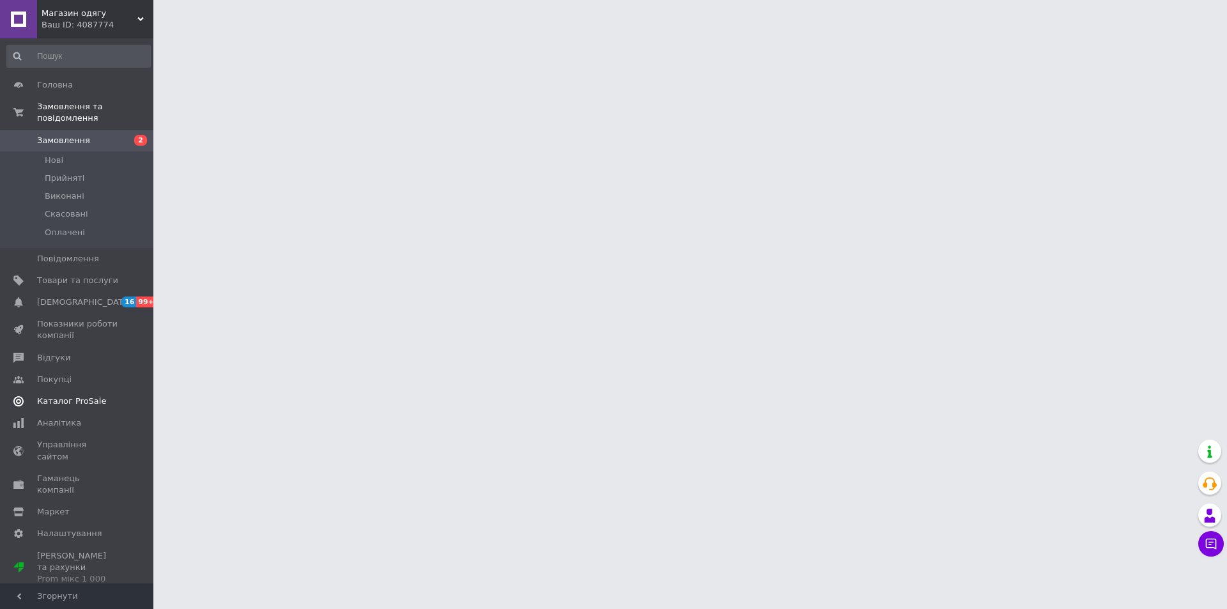
click at [79, 396] on span "Каталог ProSale" at bounding box center [71, 402] width 69 height 12
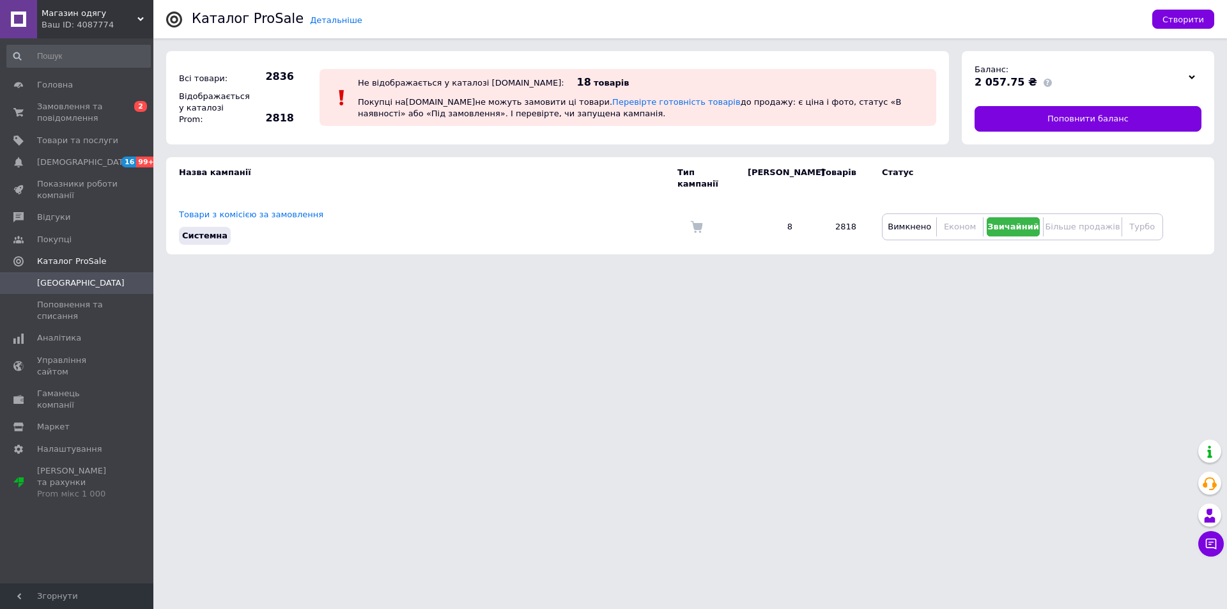
click at [141, 26] on div "Ваш ID: 4087774" at bounding box center [98, 25] width 112 height 12
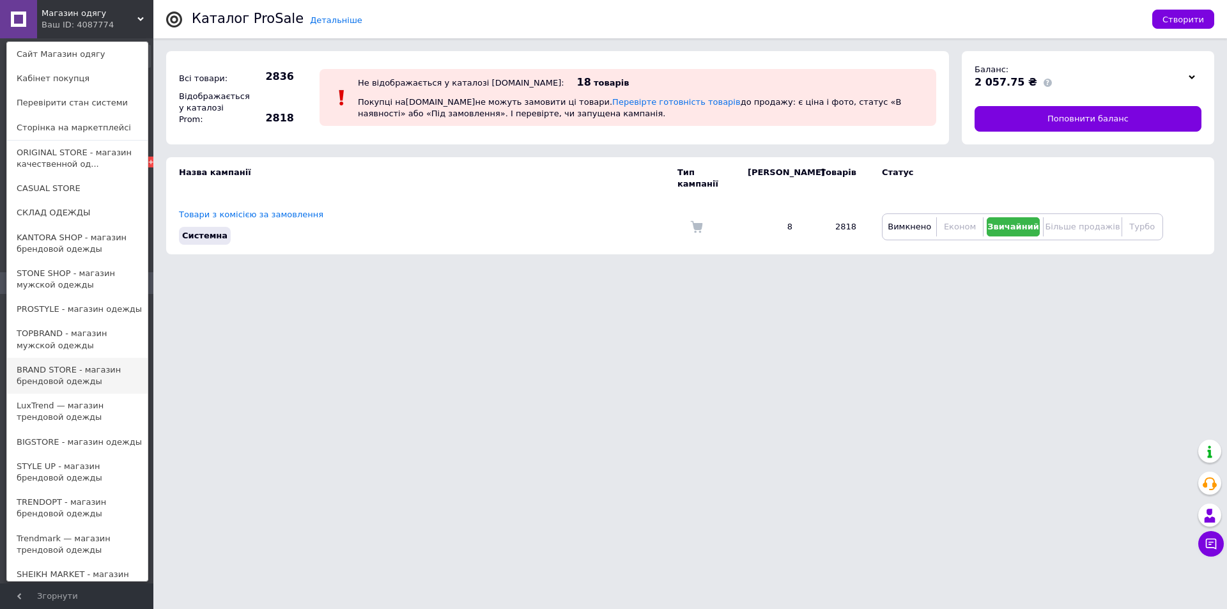
click at [79, 373] on link "BRAND STORE - магазин брендовой одежды" at bounding box center [77, 376] width 141 height 36
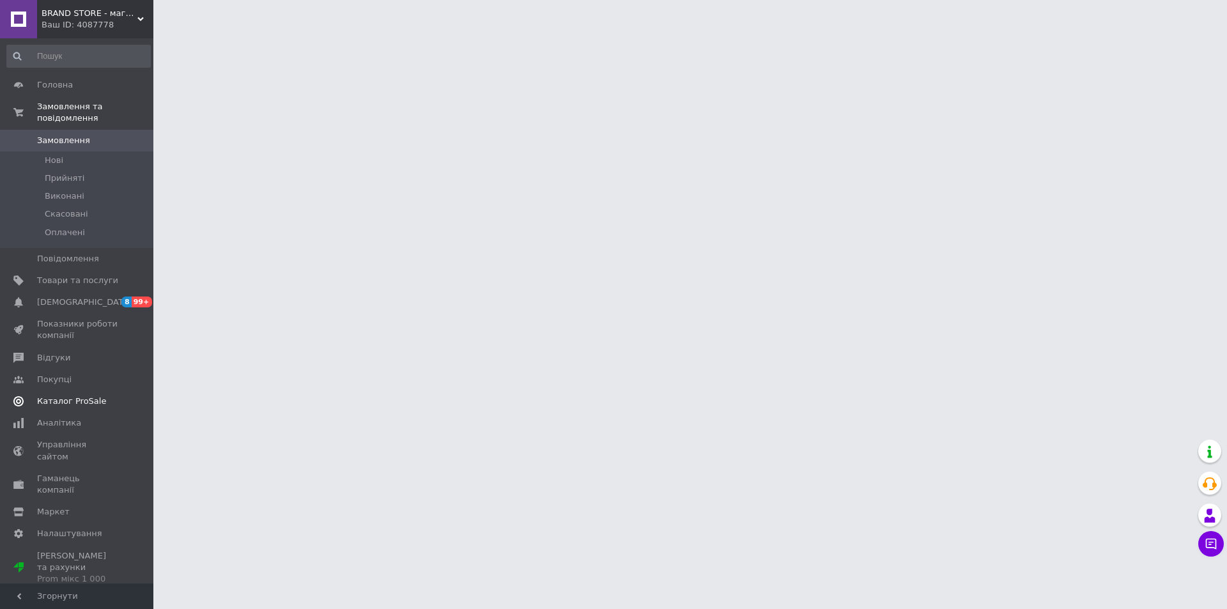
click at [88, 396] on span "Каталог ProSale" at bounding box center [71, 402] width 69 height 12
